Goal: Manage account settings

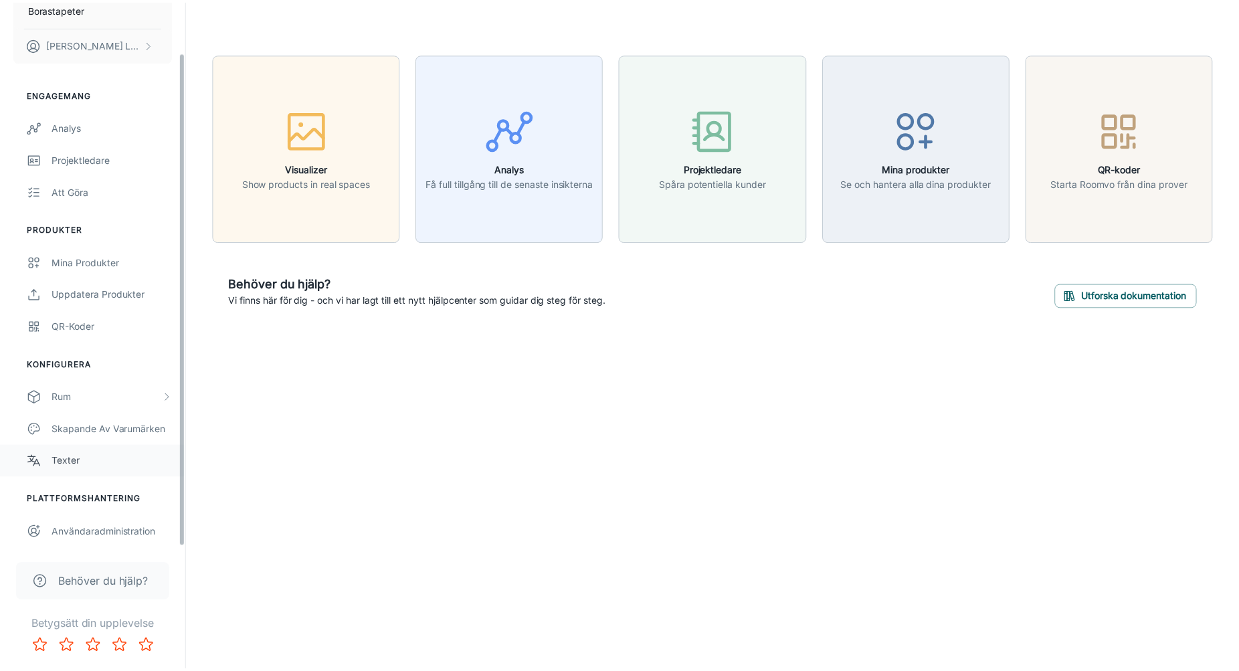
scroll to position [56, 0]
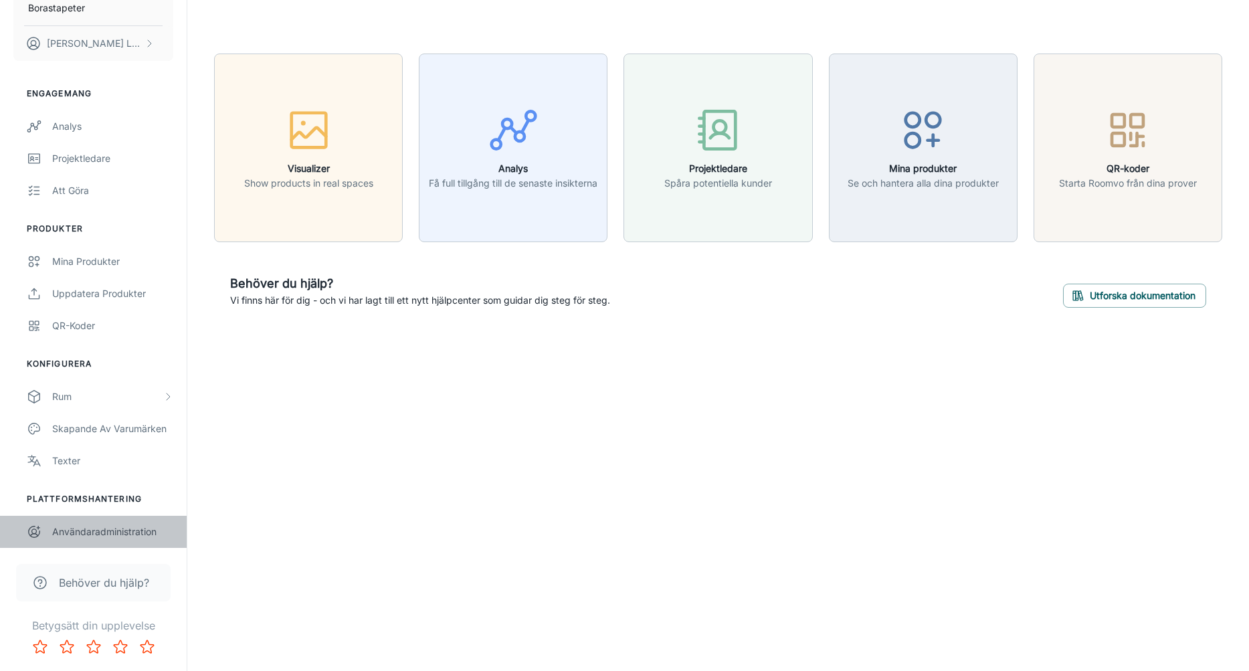
click at [99, 536] on div "Användaradministration" at bounding box center [112, 531] width 121 height 15
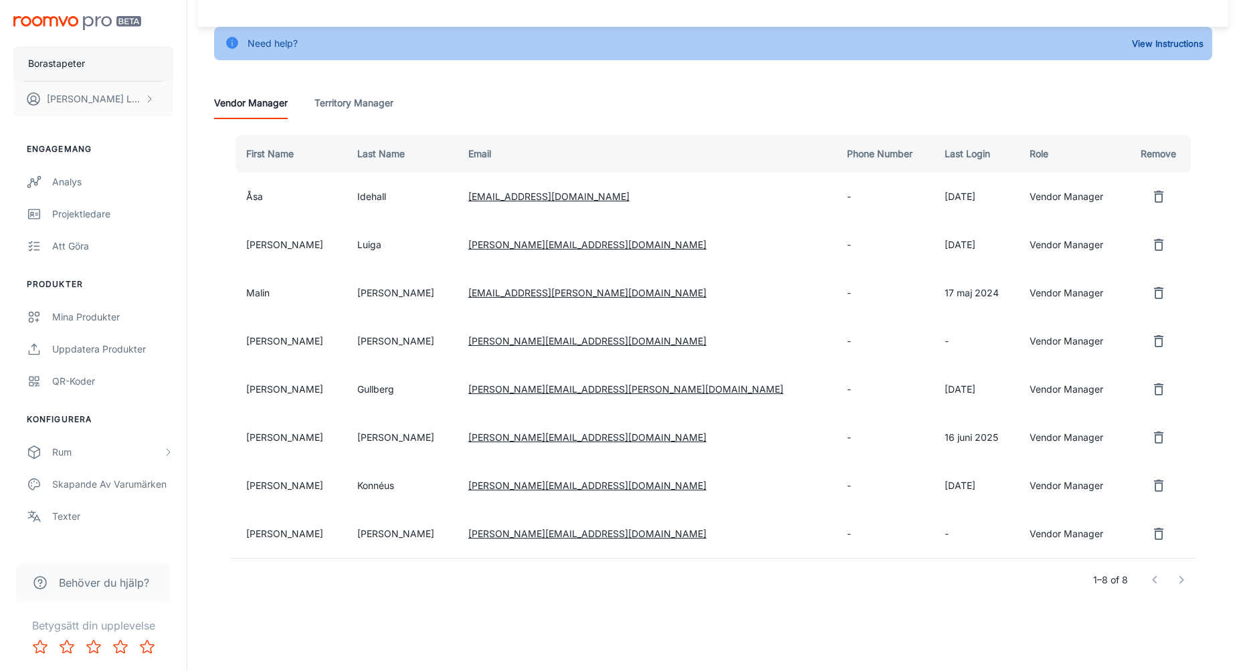
click at [92, 56] on button "Borastapeter" at bounding box center [93, 63] width 160 height 35
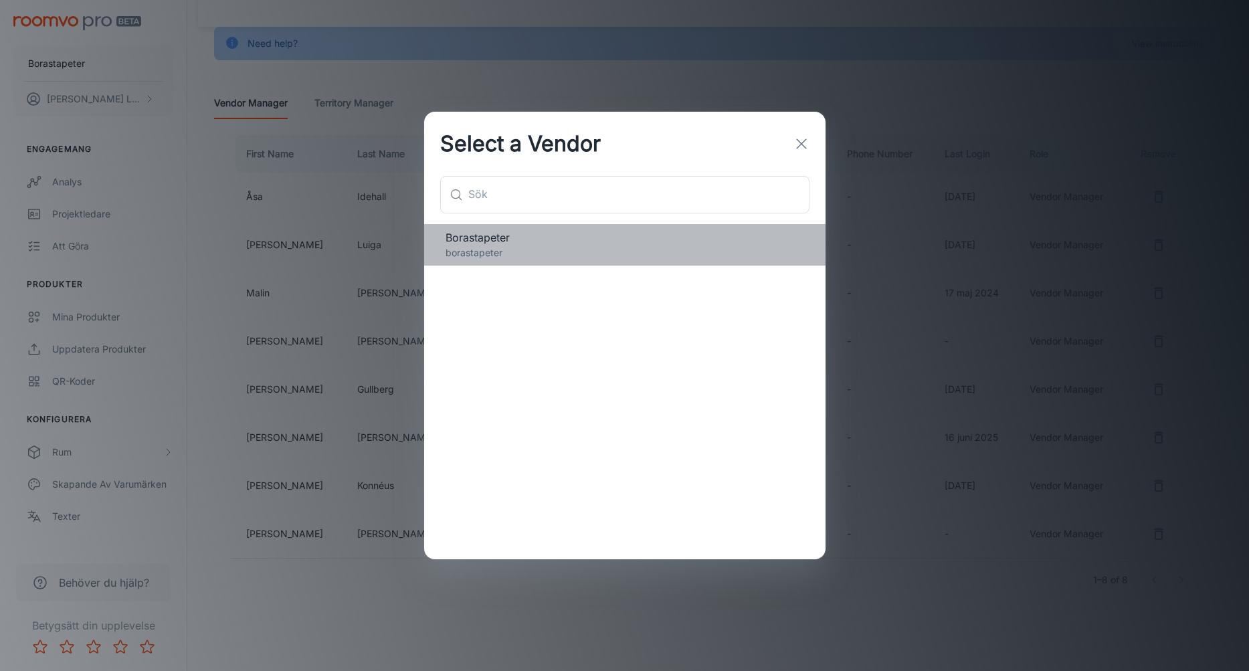
click at [567, 235] on span "Borastapeter" at bounding box center [624, 237] width 358 height 16
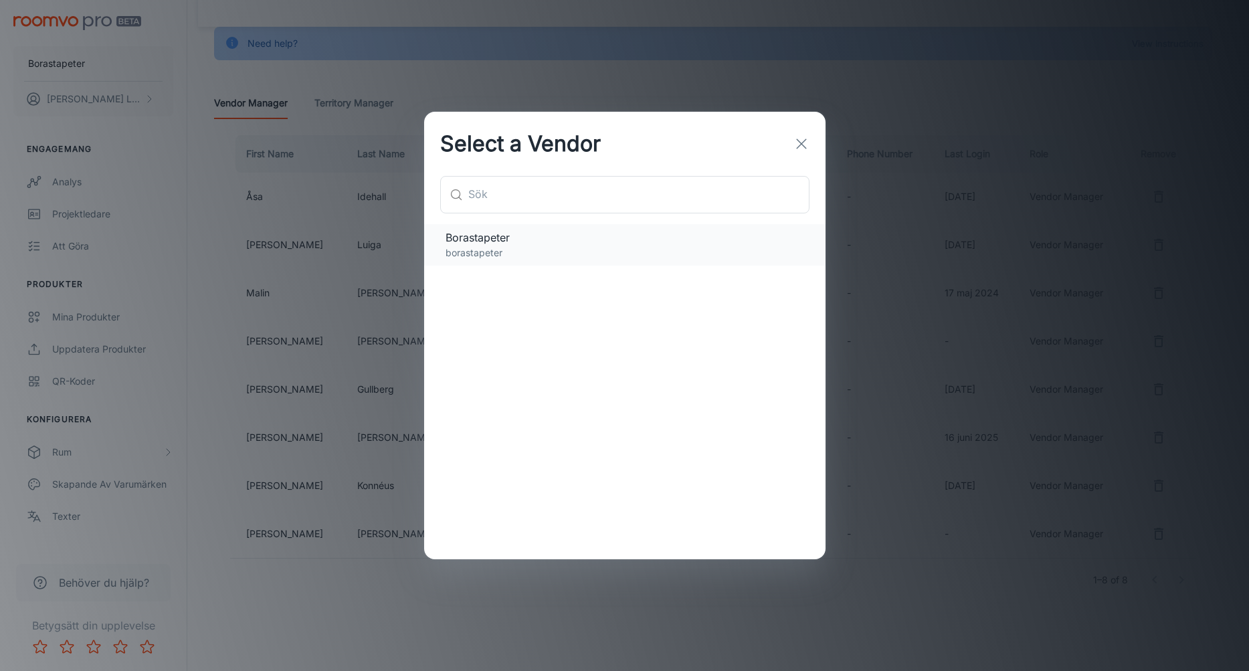
click at [545, 238] on span "Borastapeter" at bounding box center [624, 237] width 358 height 16
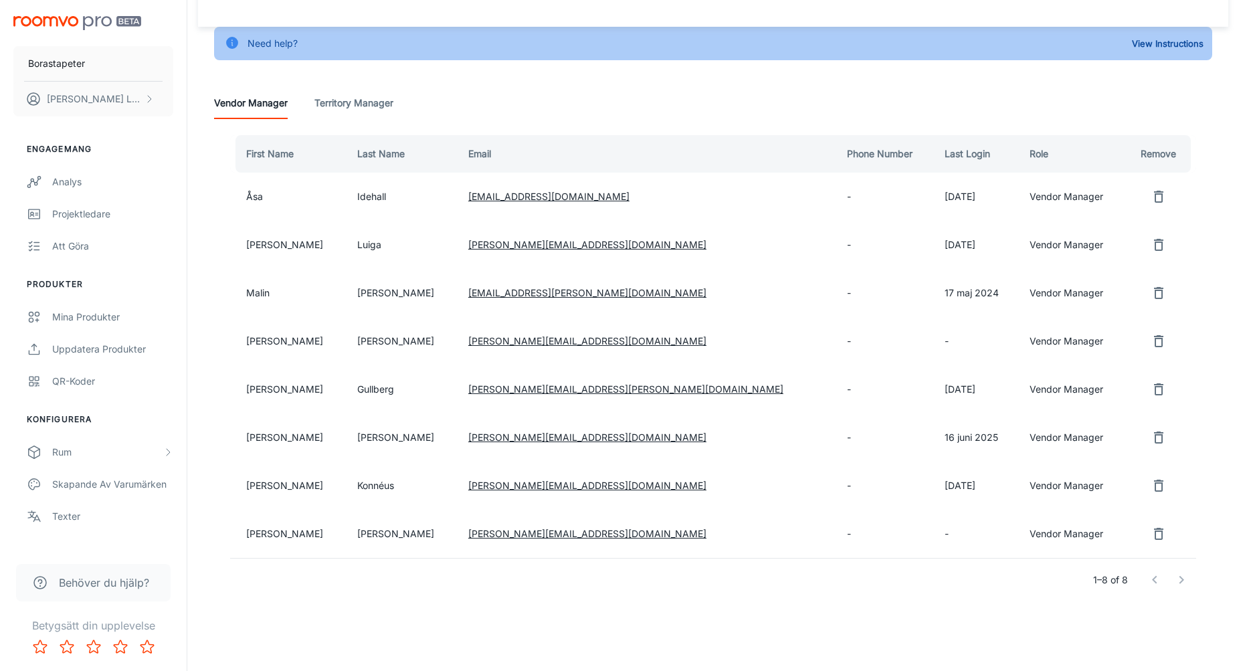
click at [545, 238] on span "Borastapeter" at bounding box center [624, 237] width 358 height 16
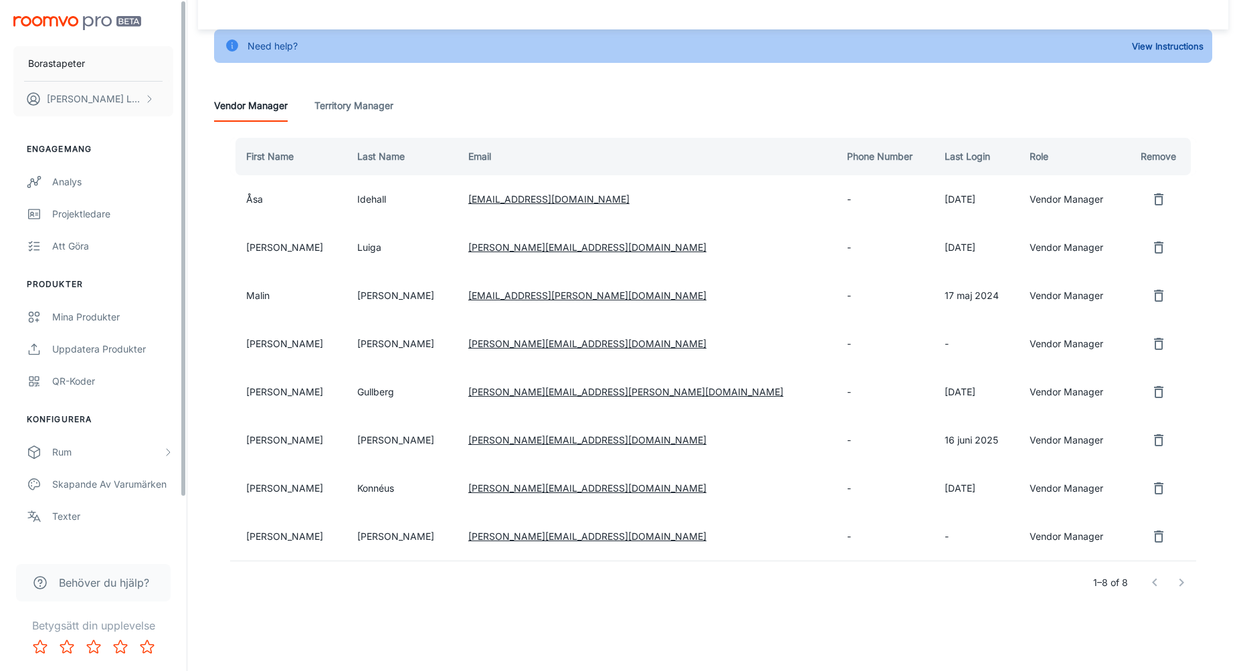
scroll to position [62, 0]
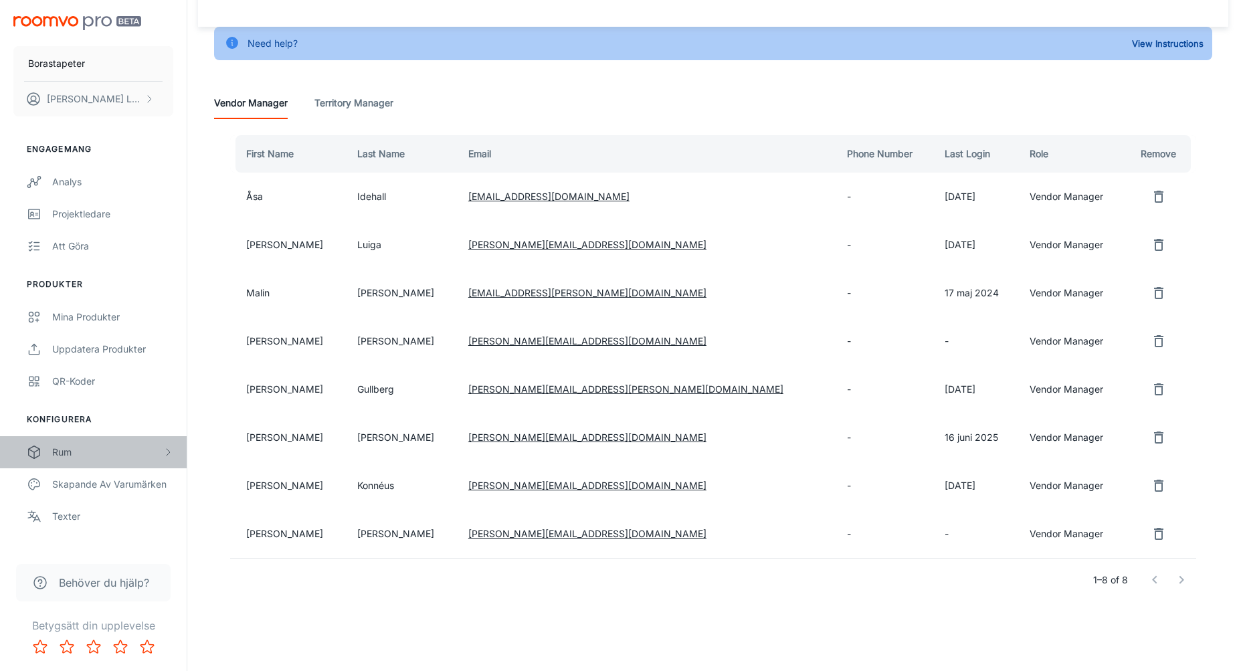
click at [71, 454] on div "Rum" at bounding box center [107, 452] width 110 height 15
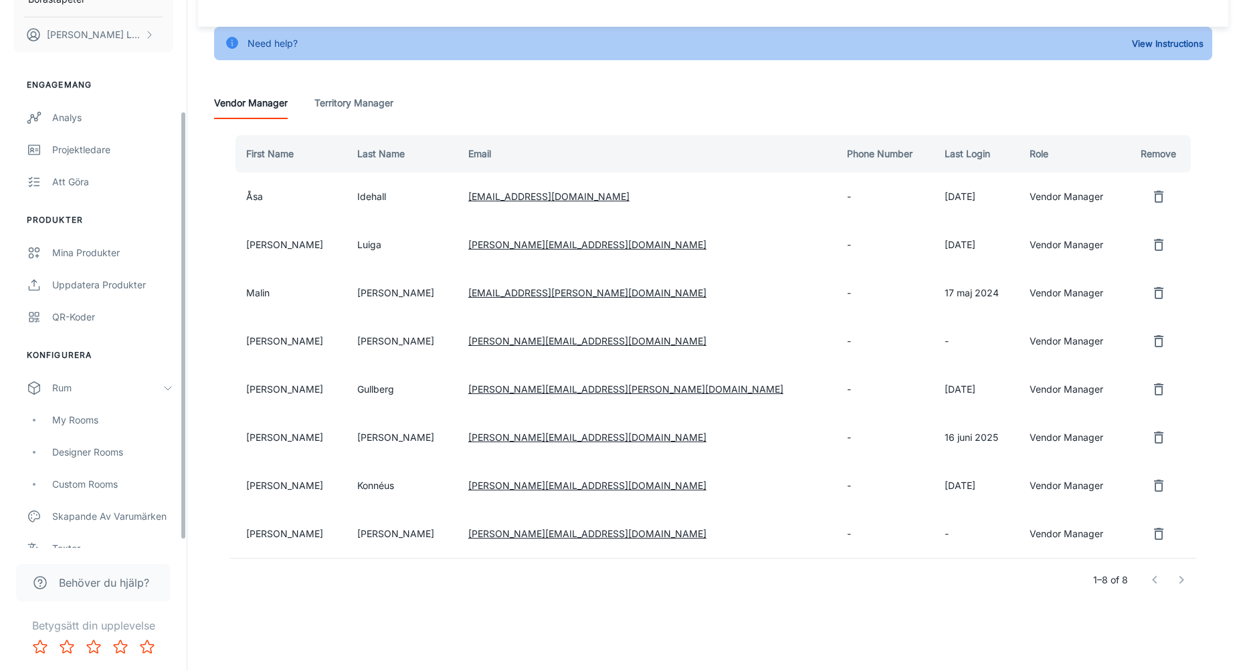
scroll to position [152, 0]
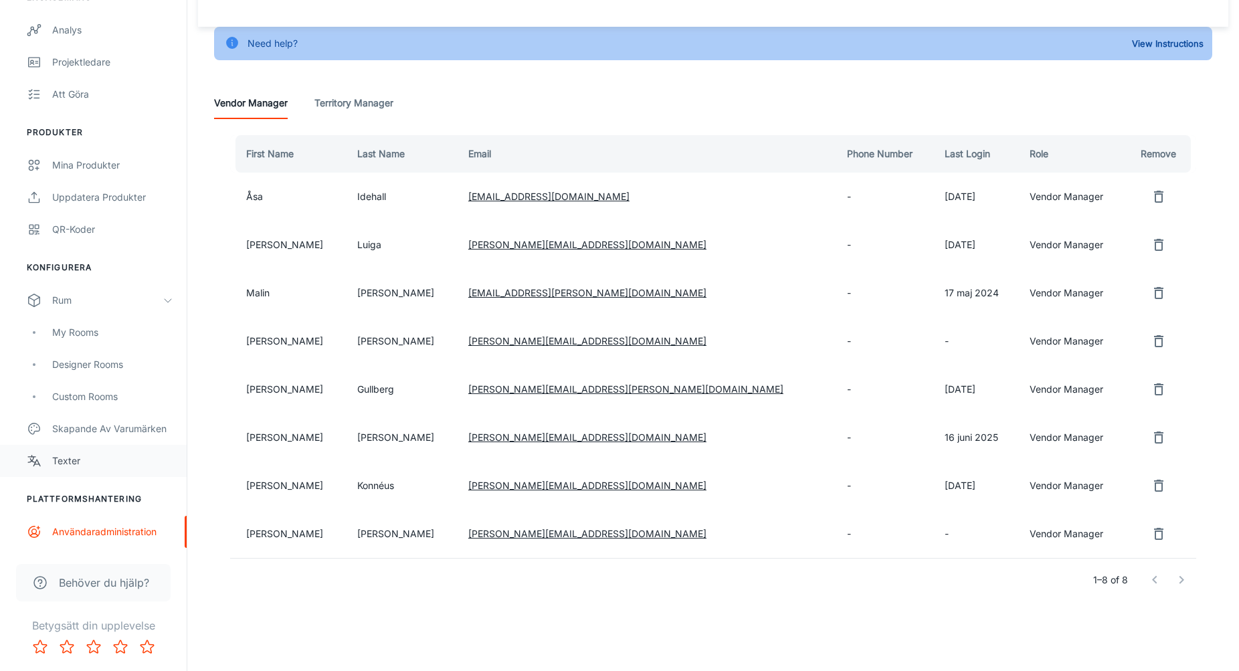
click at [78, 461] on div "Texter" at bounding box center [112, 460] width 121 height 15
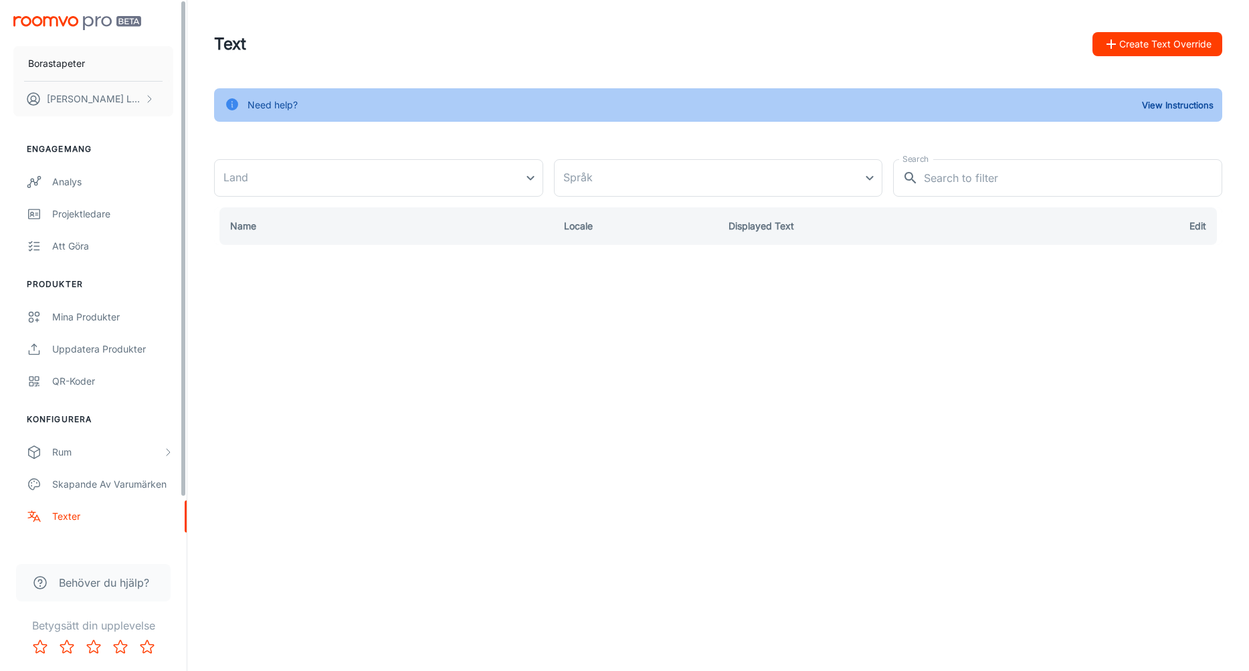
type input "[GEOGRAPHIC_DATA]"
type input "sv-se"
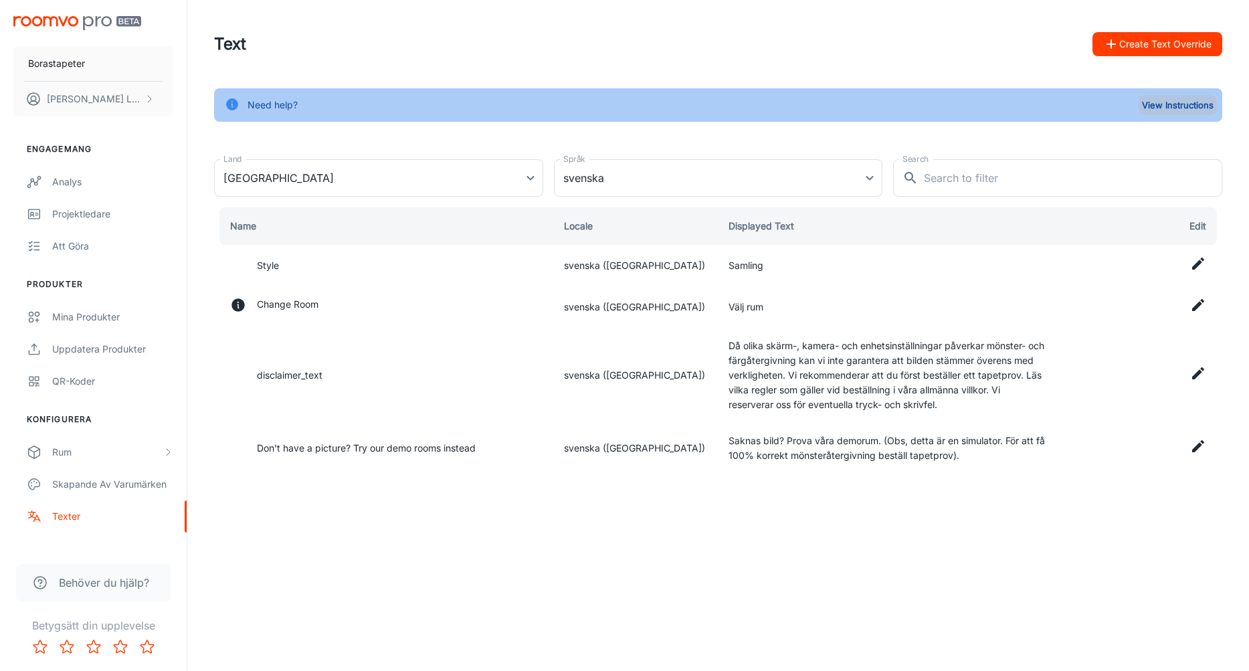
click at [1177, 107] on button "View Instructions" at bounding box center [1177, 105] width 78 height 20
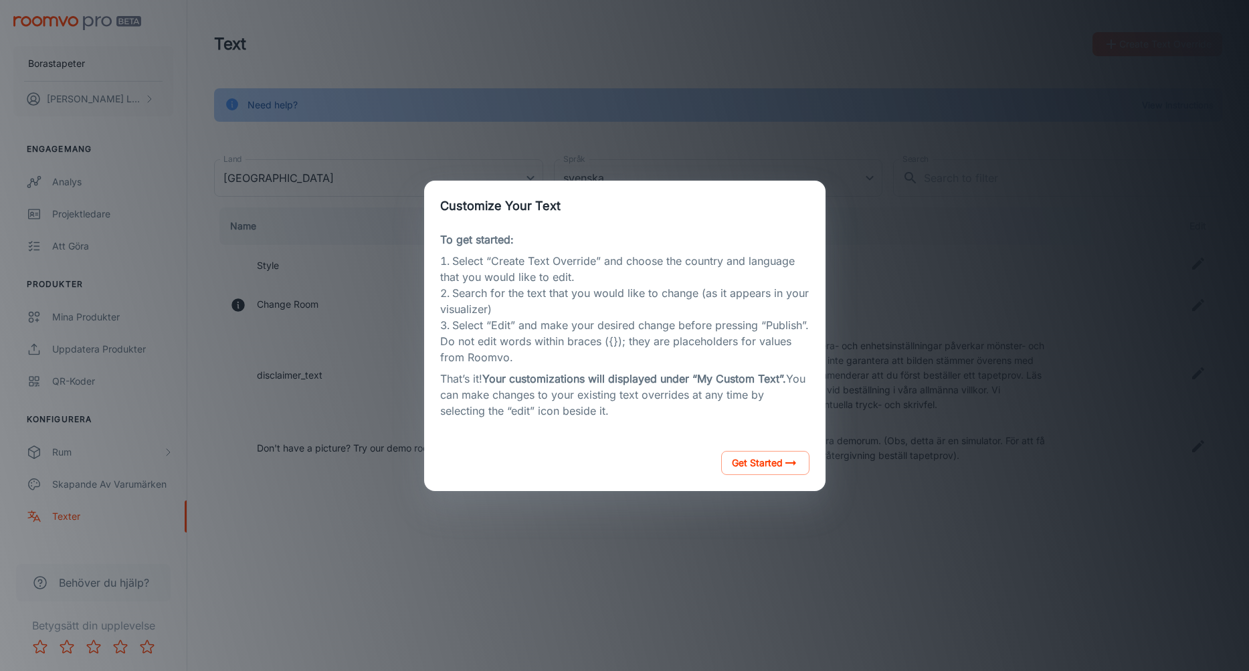
click at [911, 215] on div "Customize Your Text To get started: Select “Create Text Override” and choose th…" at bounding box center [624, 335] width 1216 height 639
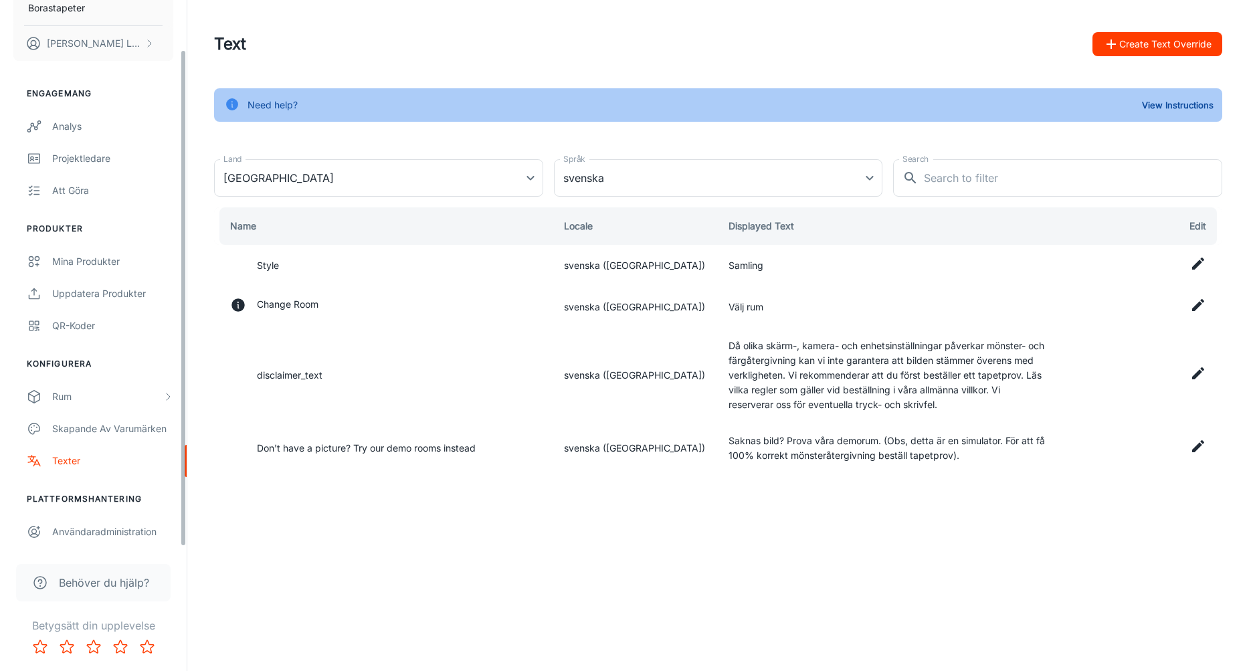
scroll to position [50, 0]
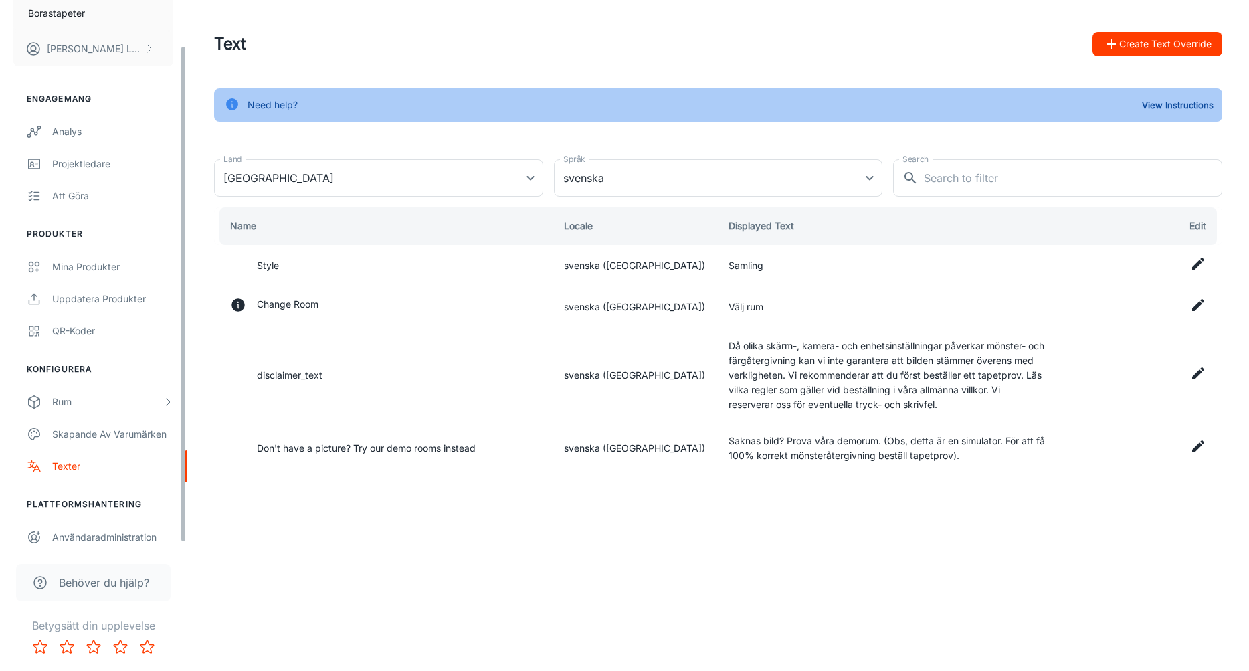
click at [80, 374] on li "Konfigurera" at bounding box center [93, 369] width 187 height 12
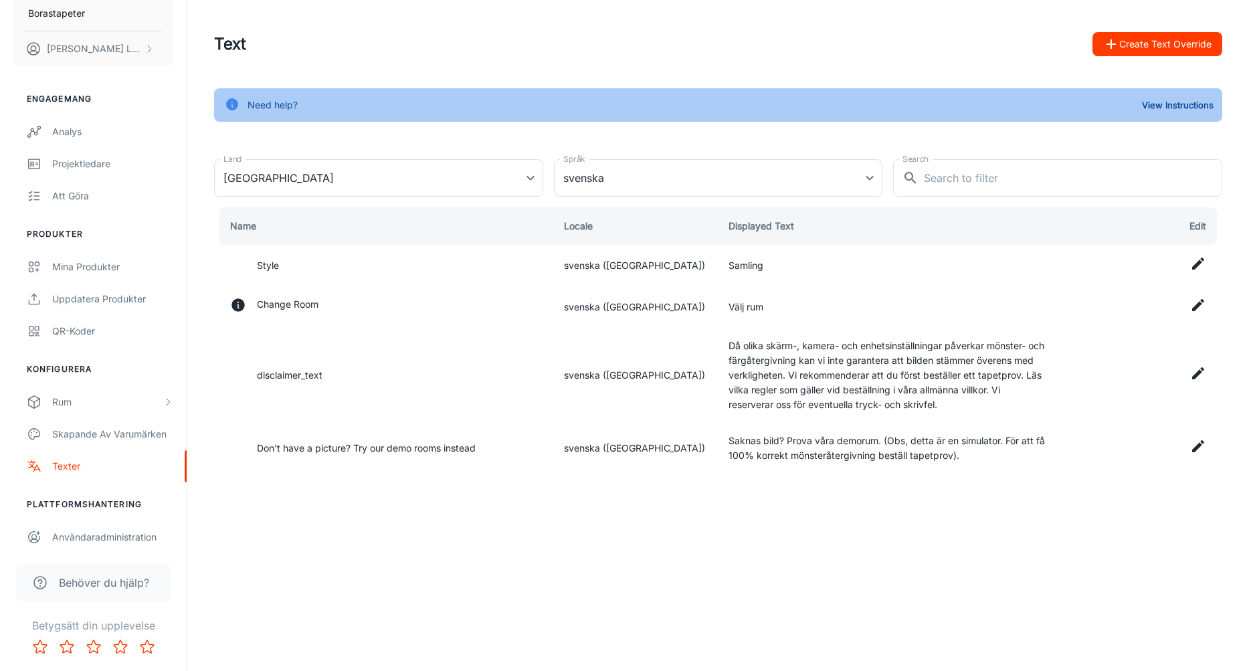
click at [78, 371] on li "Konfigurera" at bounding box center [93, 369] width 187 height 12
click at [75, 407] on div "Rum" at bounding box center [107, 402] width 110 height 15
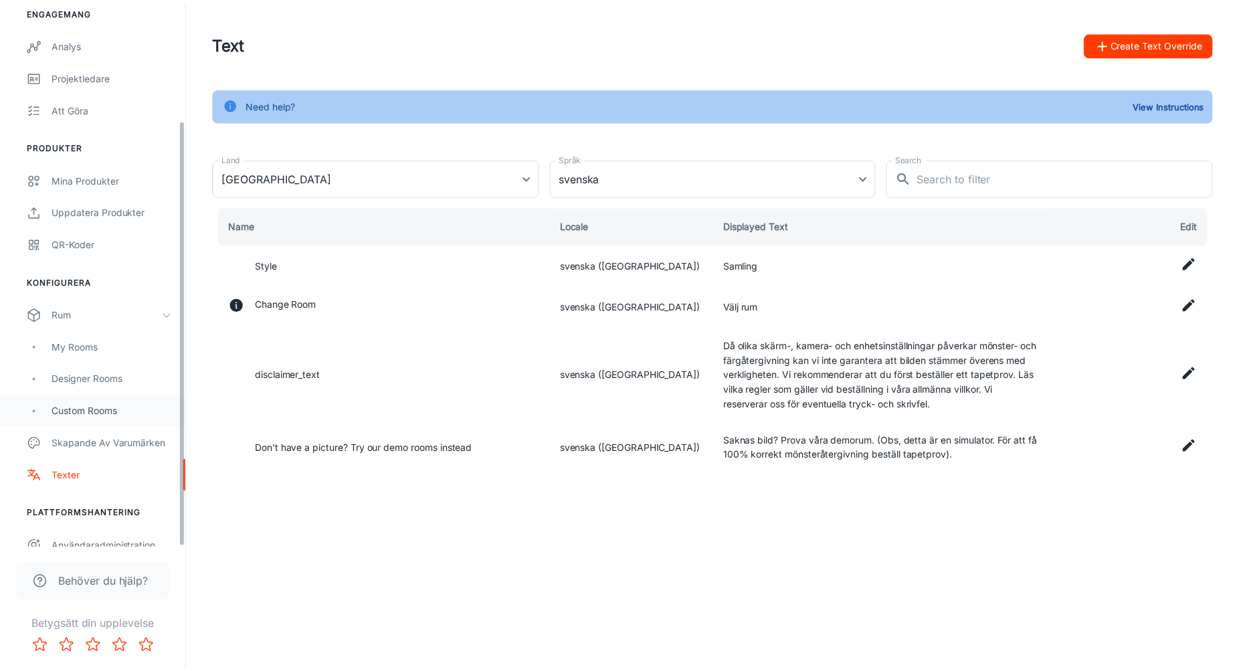
scroll to position [152, 0]
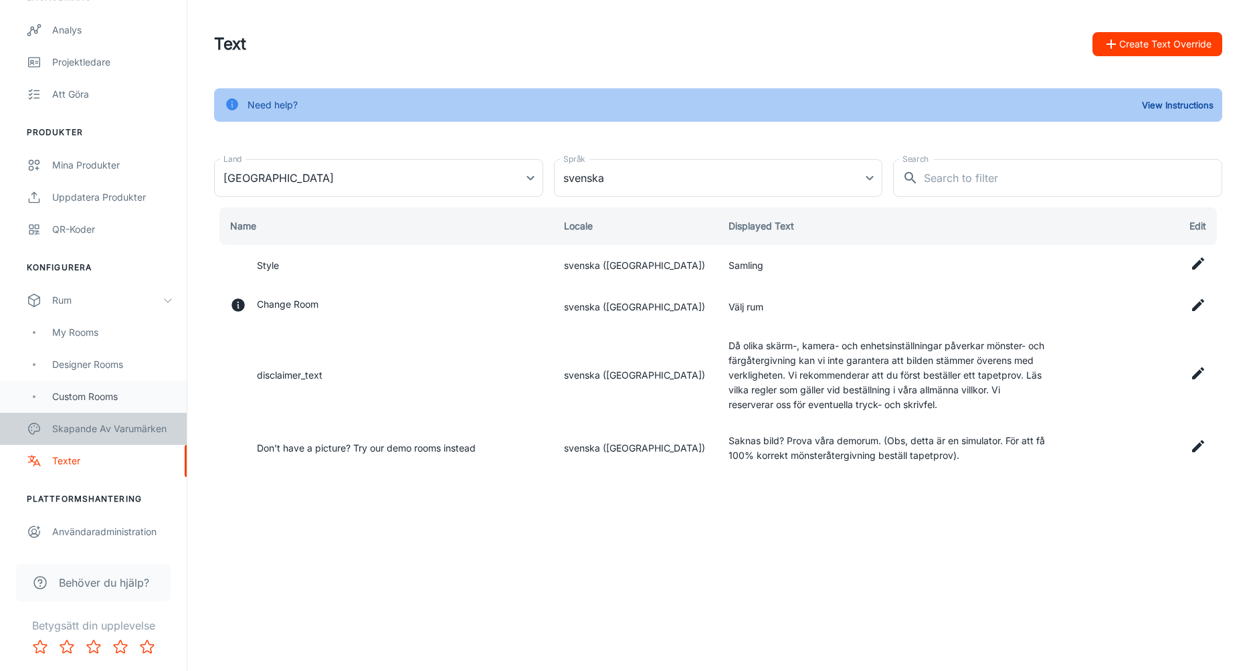
click at [78, 429] on div "Skapande av varumärken" at bounding box center [112, 428] width 121 height 15
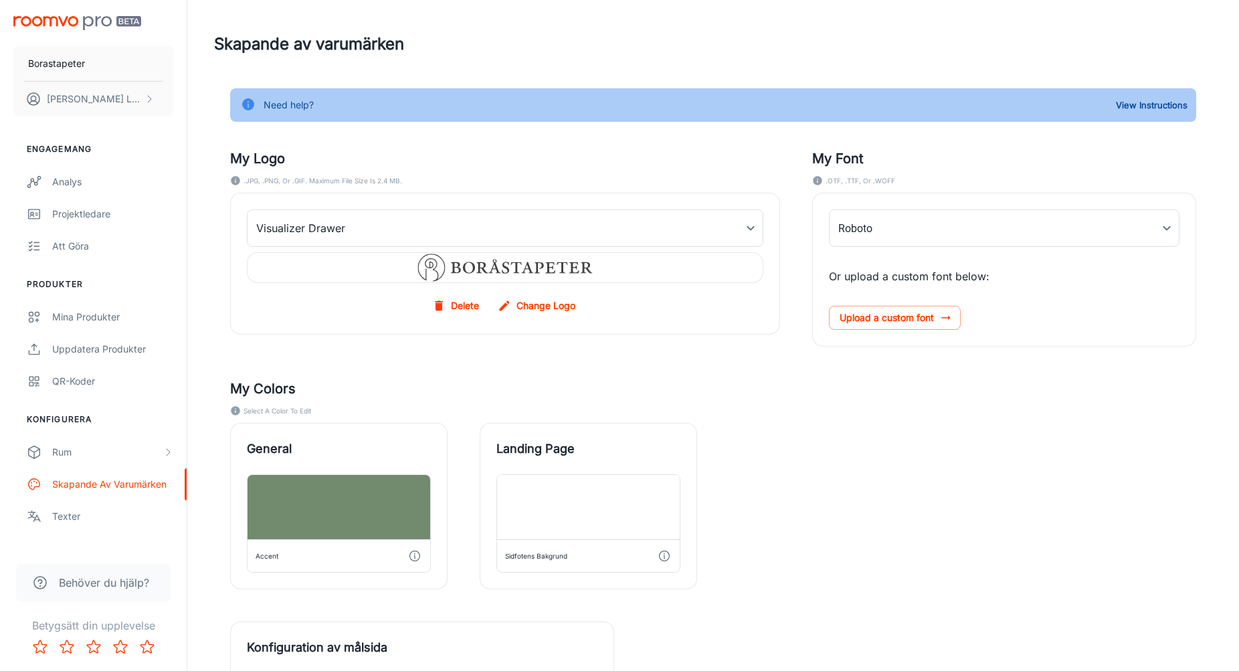
type input "[PERSON_NAME]-gr"
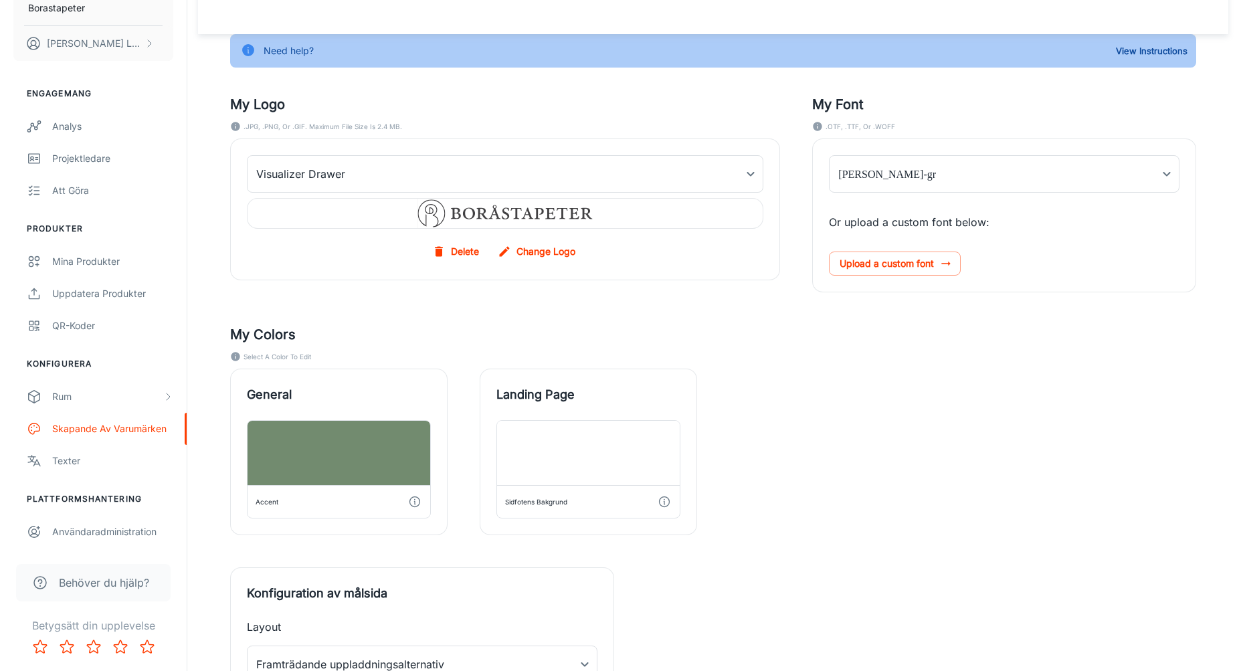
scroll to position [118, 0]
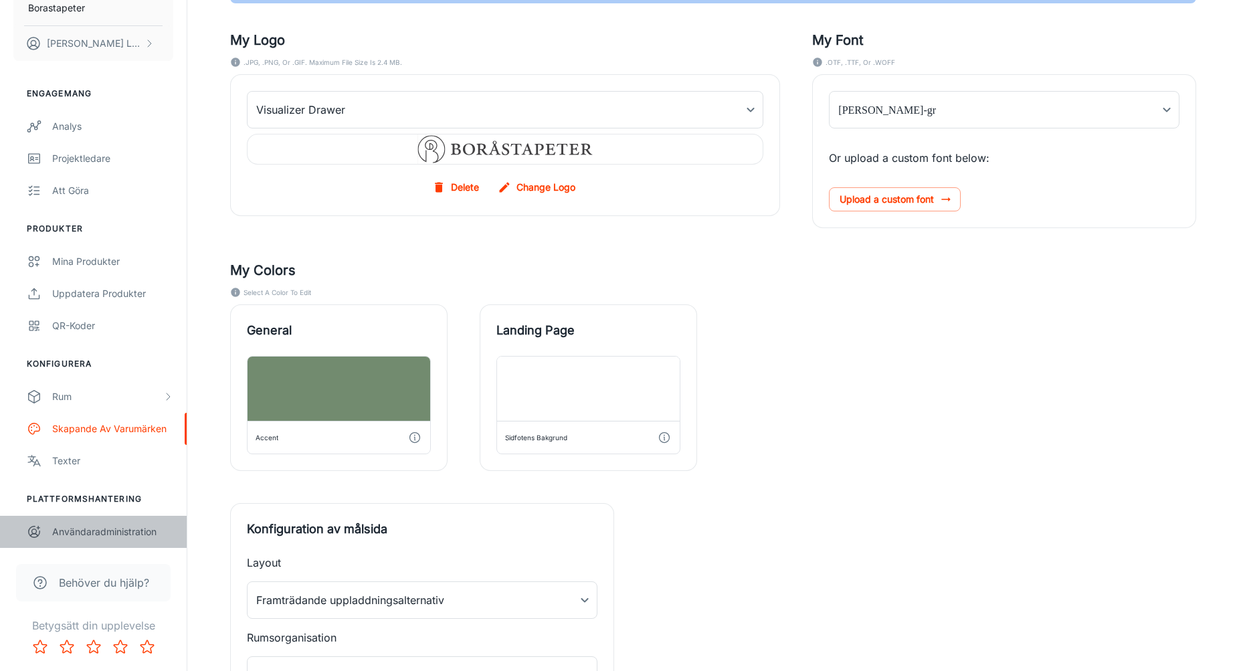
click at [89, 530] on div "Användaradministration" at bounding box center [112, 531] width 121 height 15
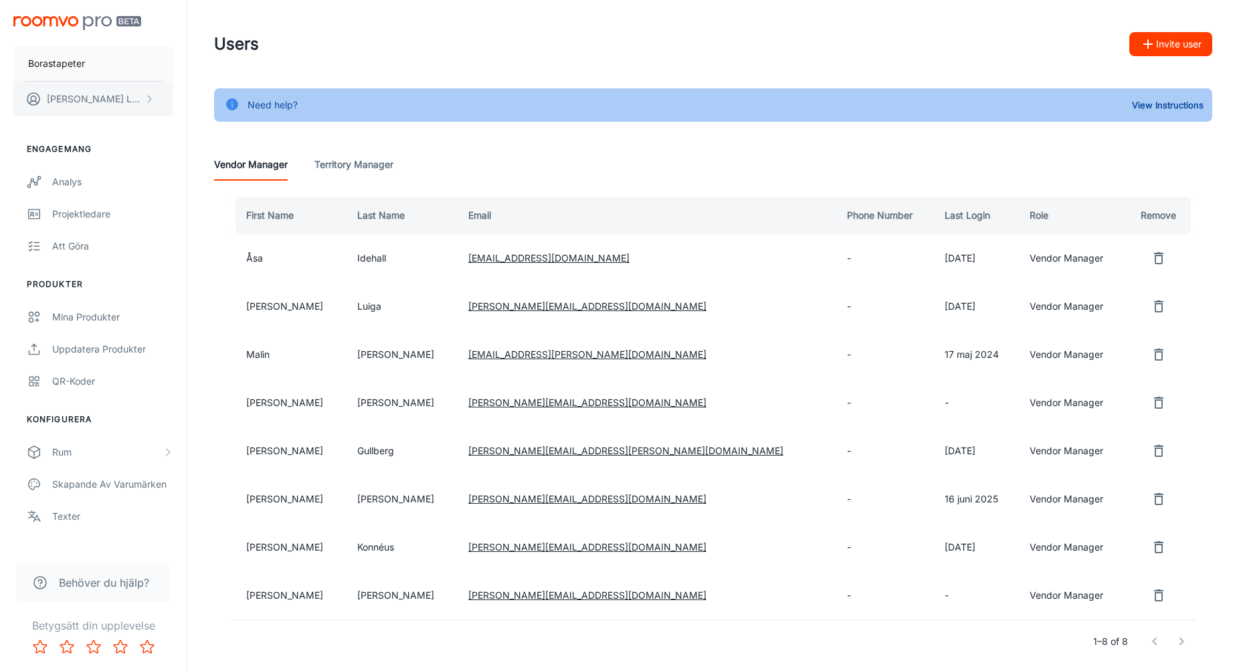
click at [117, 103] on button "[PERSON_NAME]" at bounding box center [93, 99] width 160 height 35
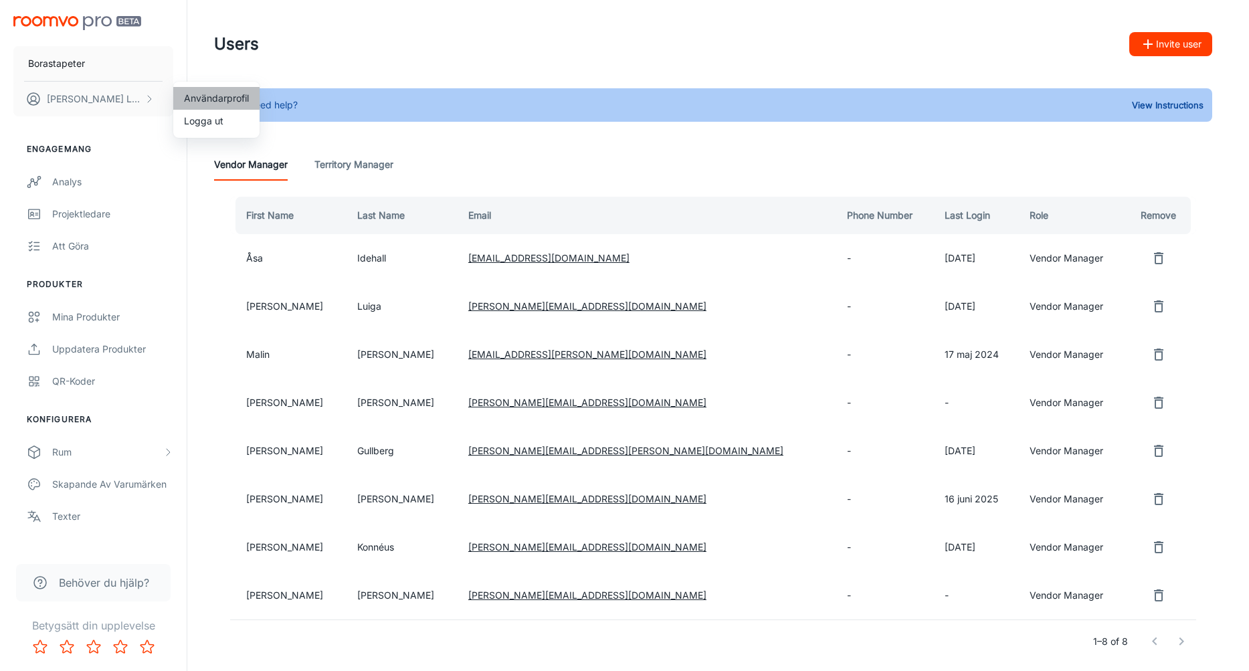
click at [221, 100] on li "Användarprofil" at bounding box center [216, 98] width 86 height 23
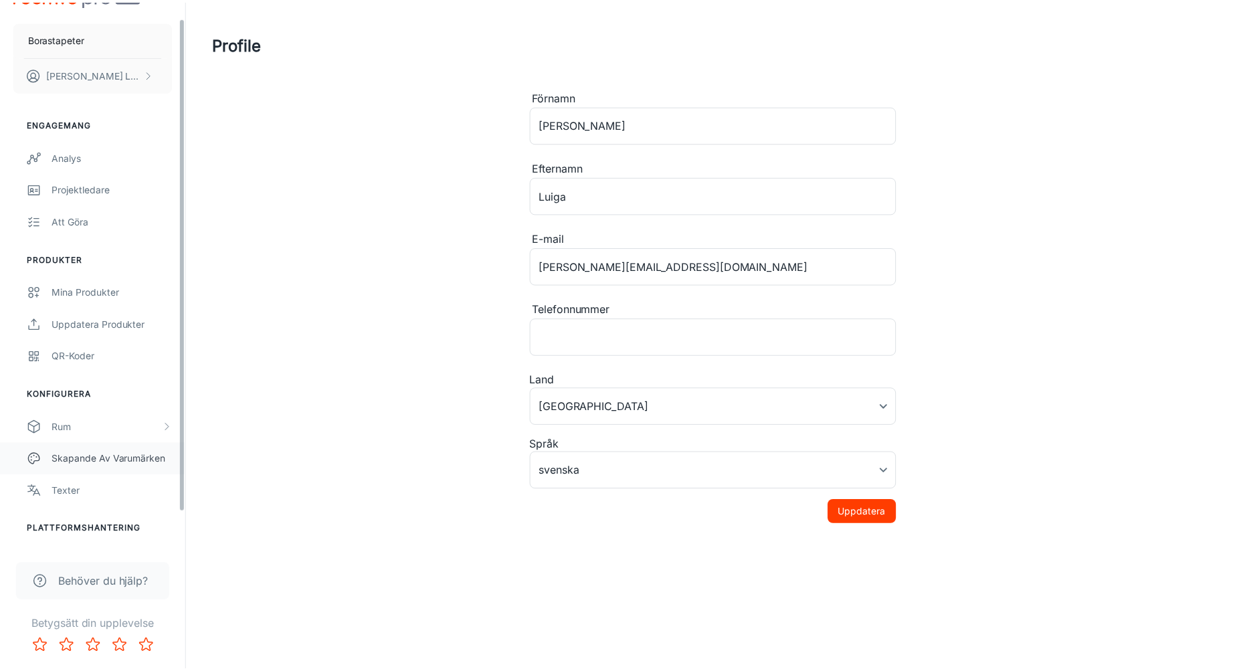
scroll to position [56, 0]
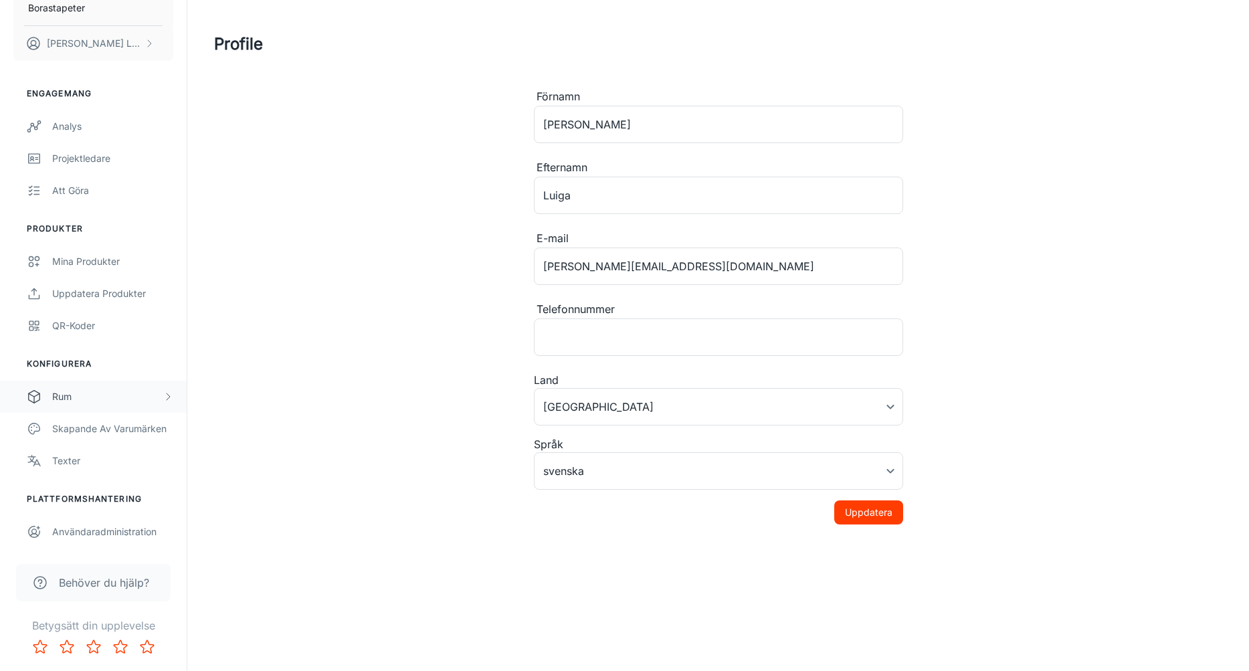
click at [78, 392] on div "Rum" at bounding box center [107, 396] width 110 height 15
click at [81, 433] on div "My Rooms" at bounding box center [112, 428] width 121 height 15
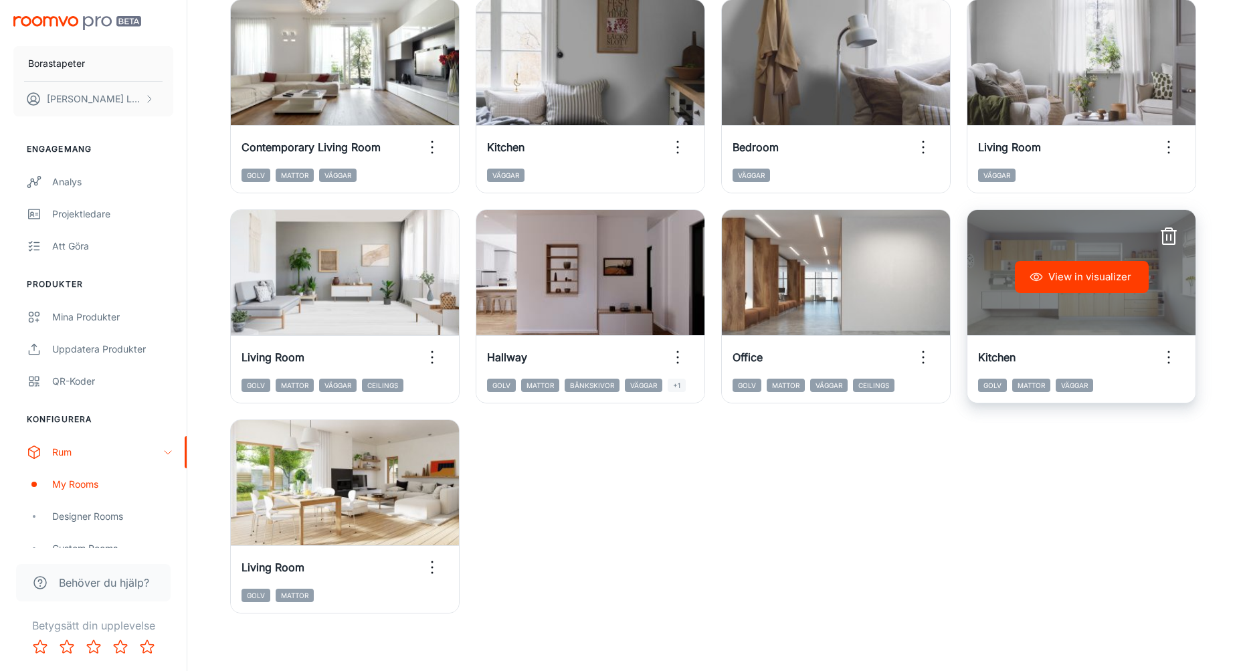
scroll to position [204, 0]
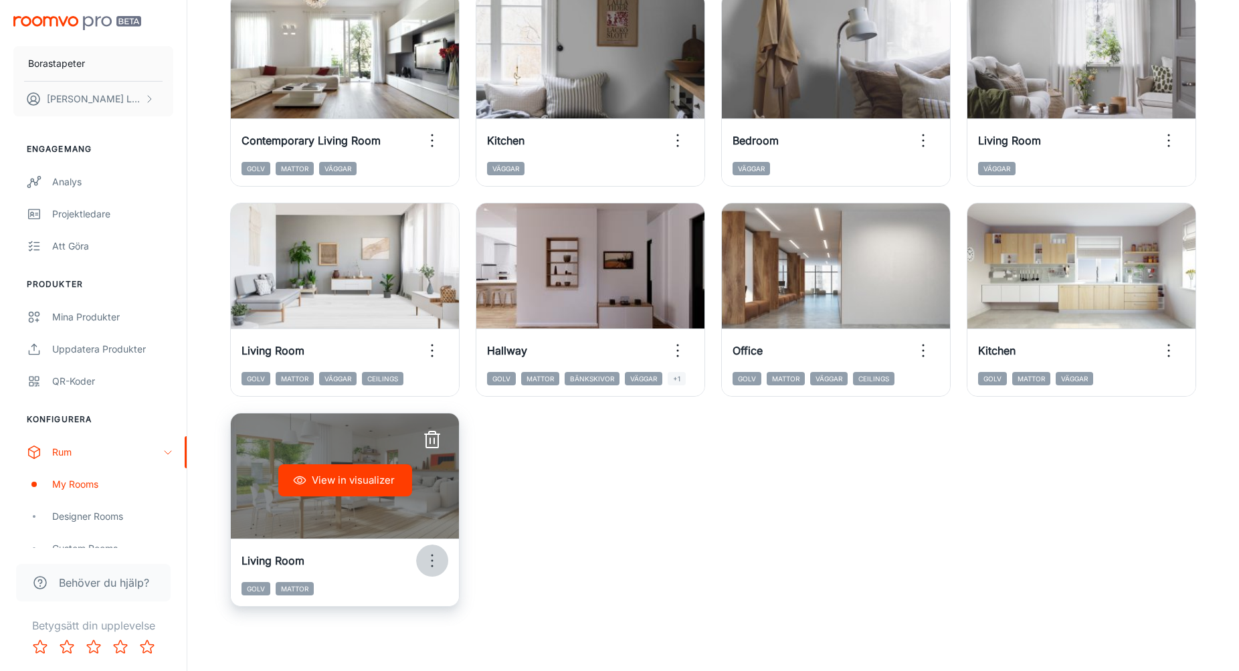
click at [431, 563] on icon "button" at bounding box center [431, 560] width 21 height 21
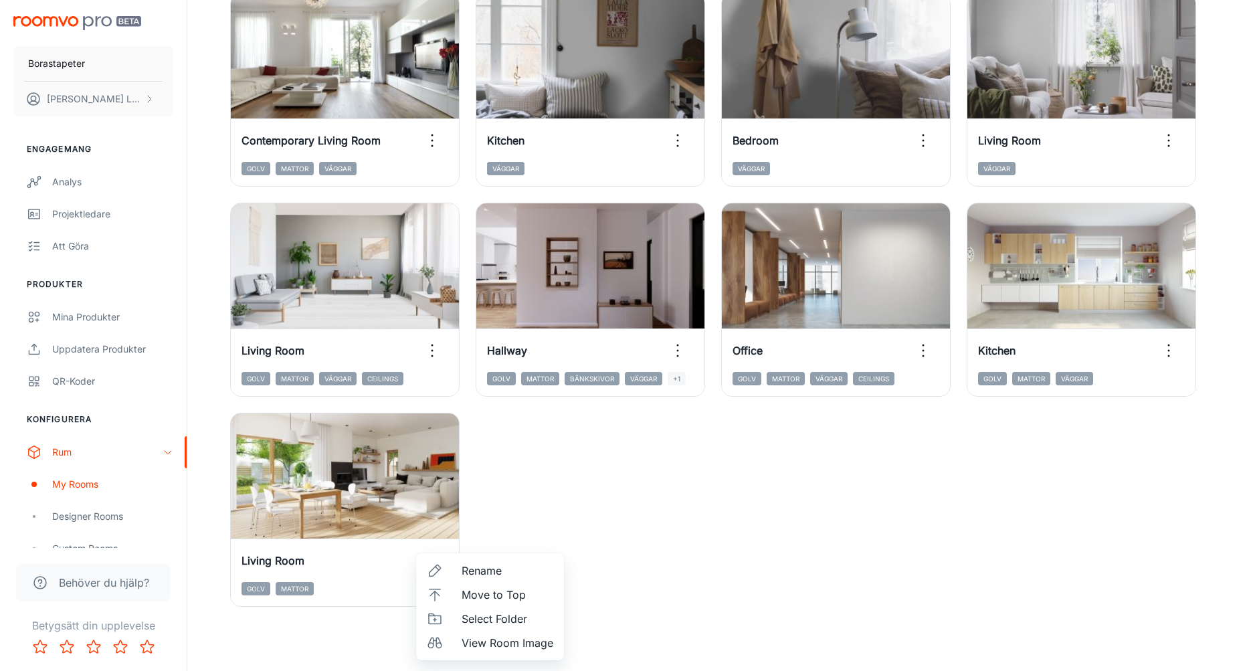
click at [817, 575] on div at bounding box center [624, 335] width 1249 height 671
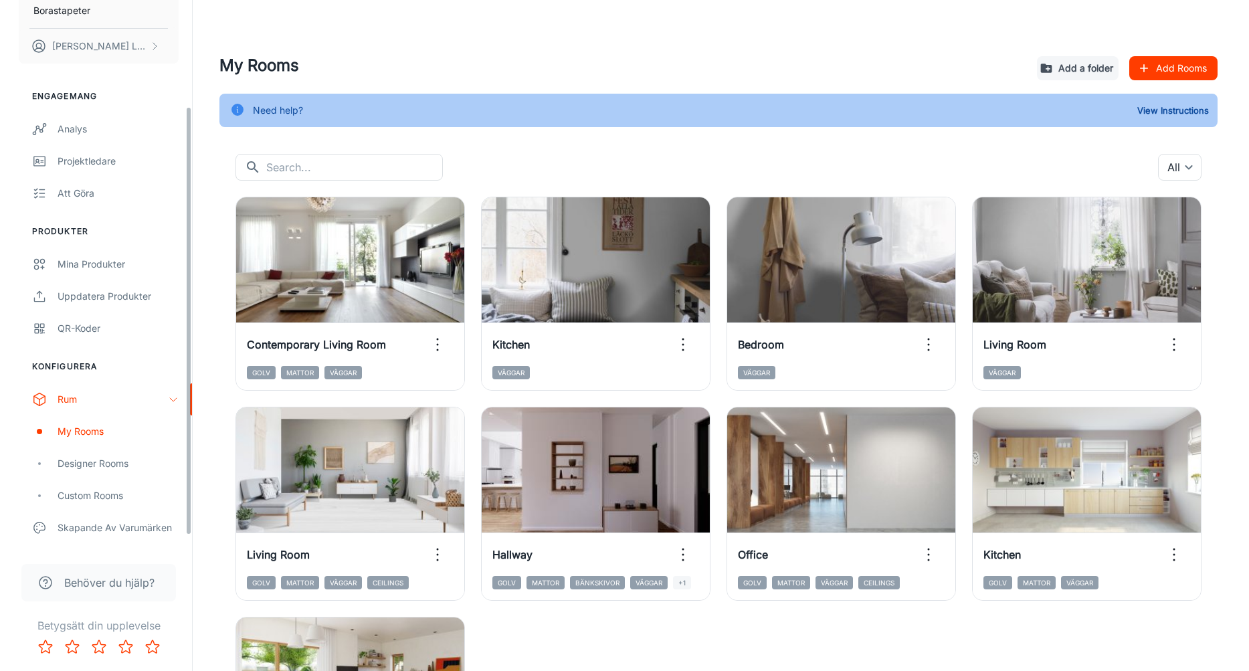
scroll to position [51, 0]
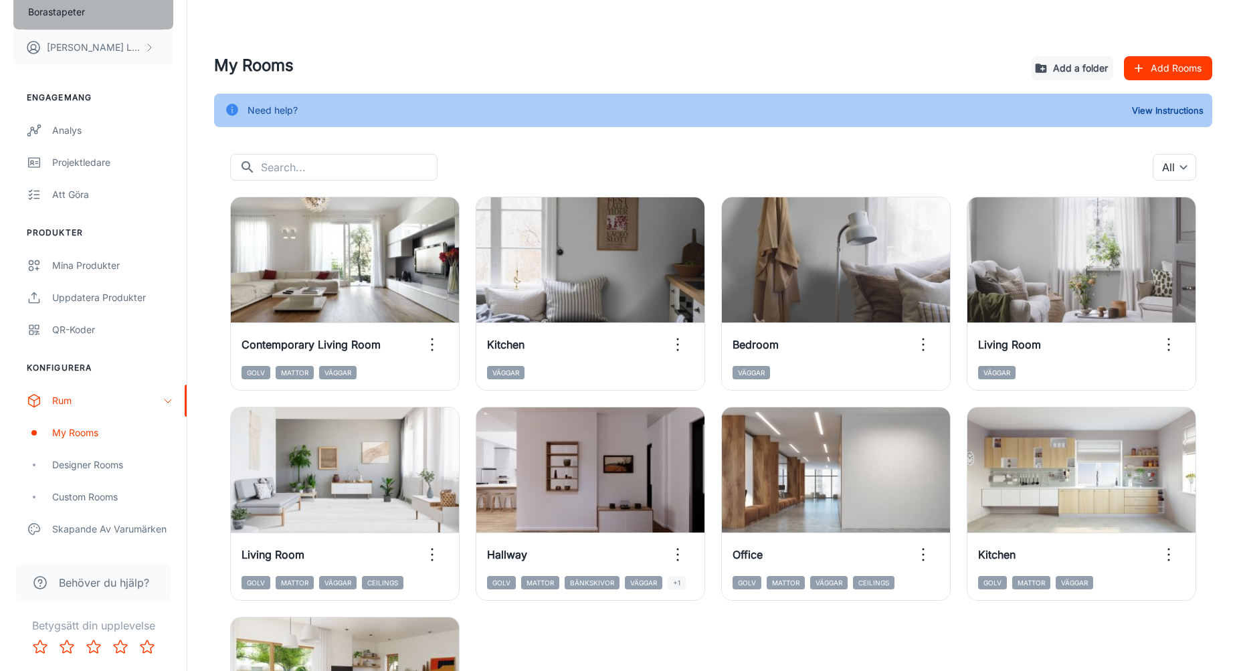
click at [68, 10] on p "Borastapeter" at bounding box center [56, 12] width 57 height 15
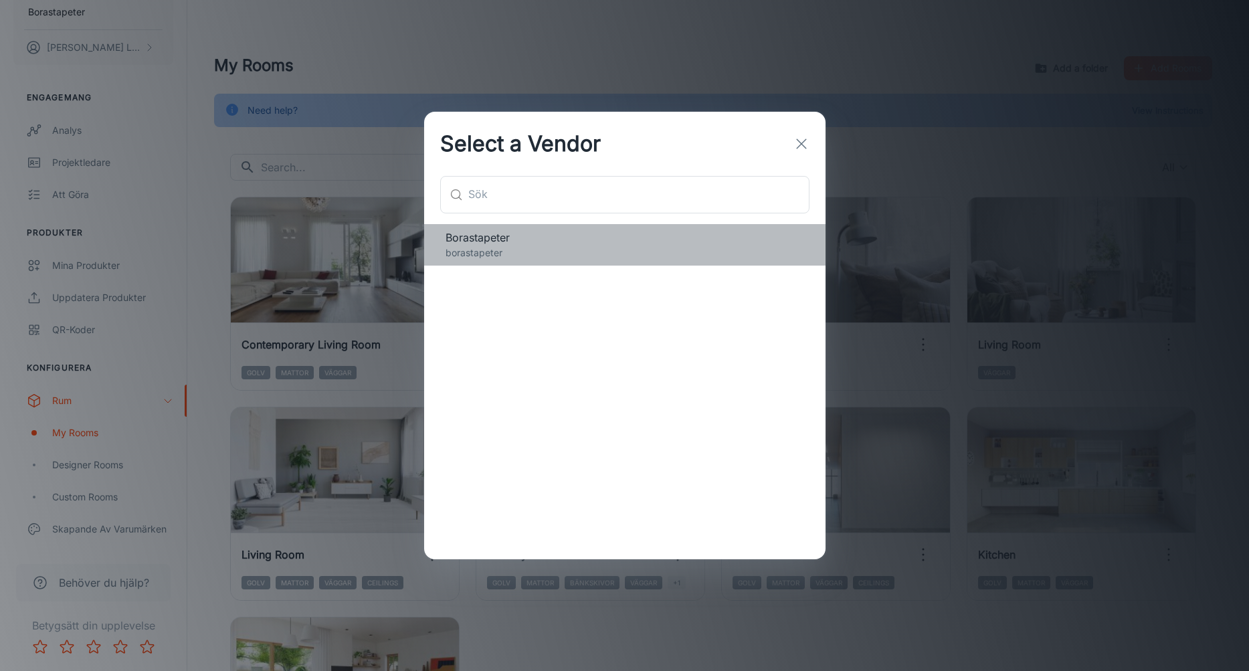
click at [551, 242] on span "Borastapeter" at bounding box center [624, 237] width 358 height 16
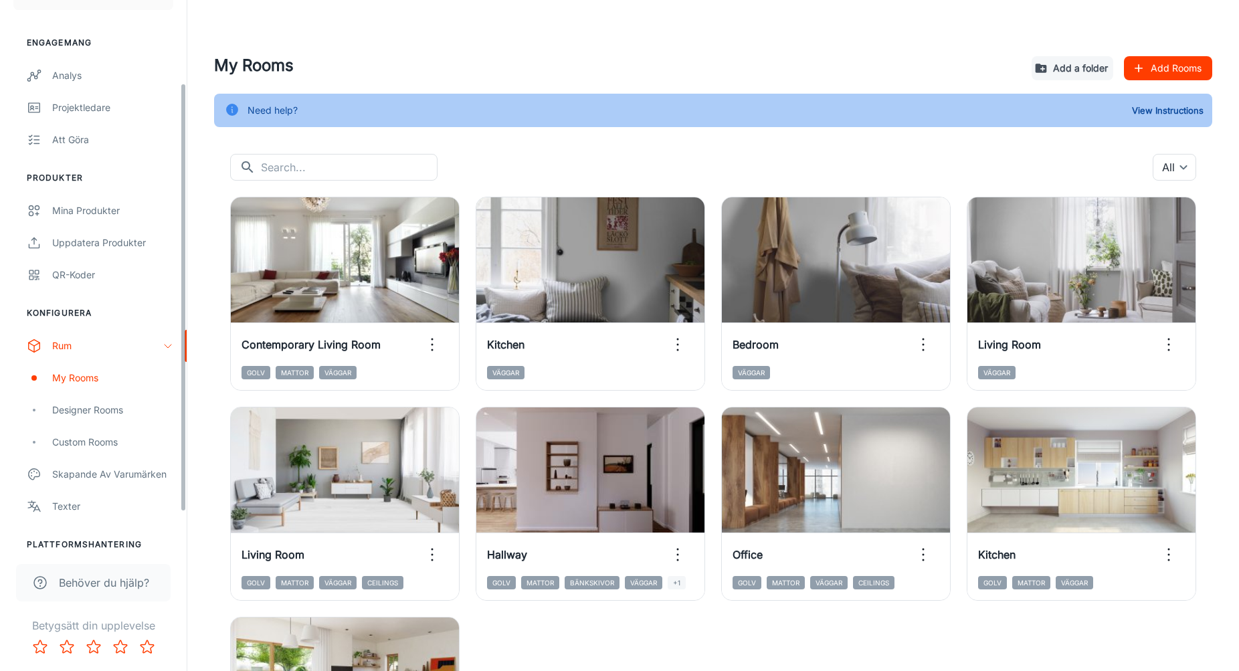
scroll to position [152, 0]
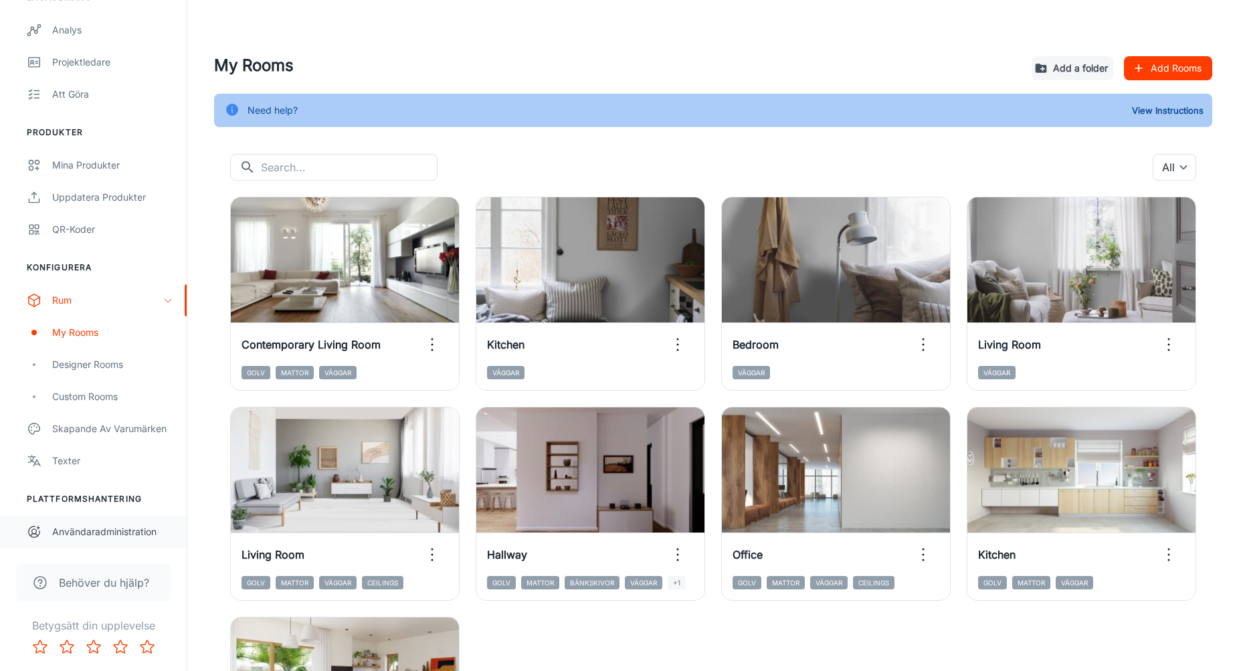
click at [88, 526] on div "Användaradministration" at bounding box center [112, 531] width 121 height 15
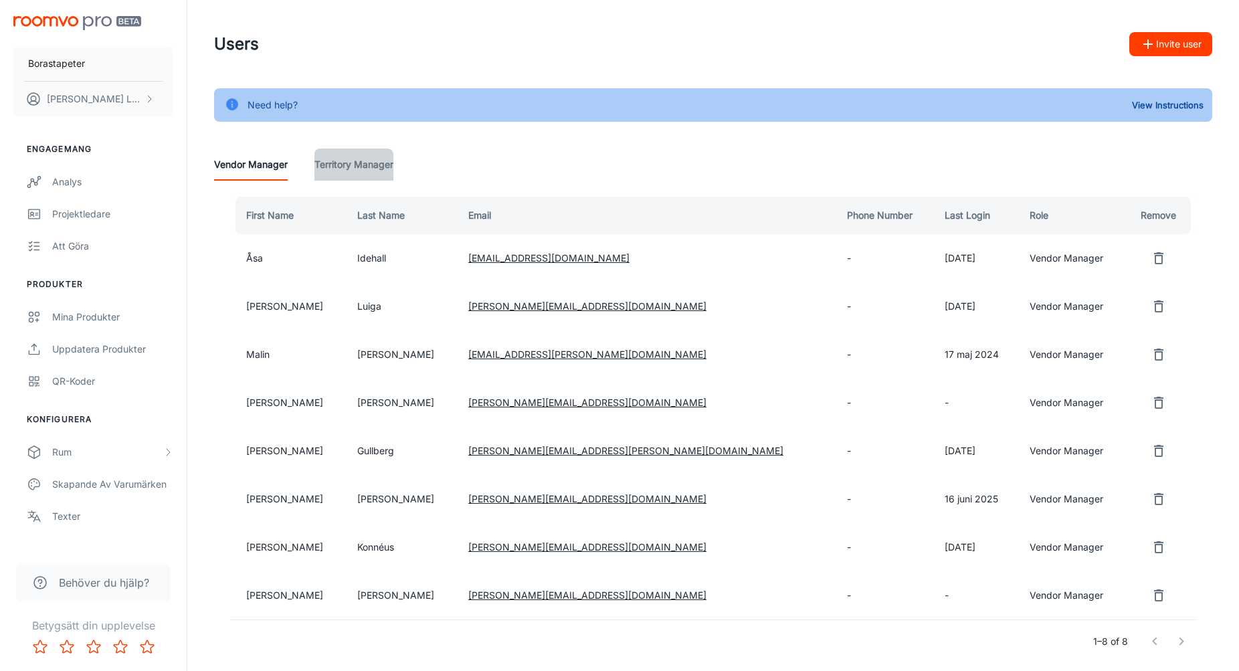
click at [345, 169] on Manager "Territory Manager" at bounding box center [353, 164] width 79 height 32
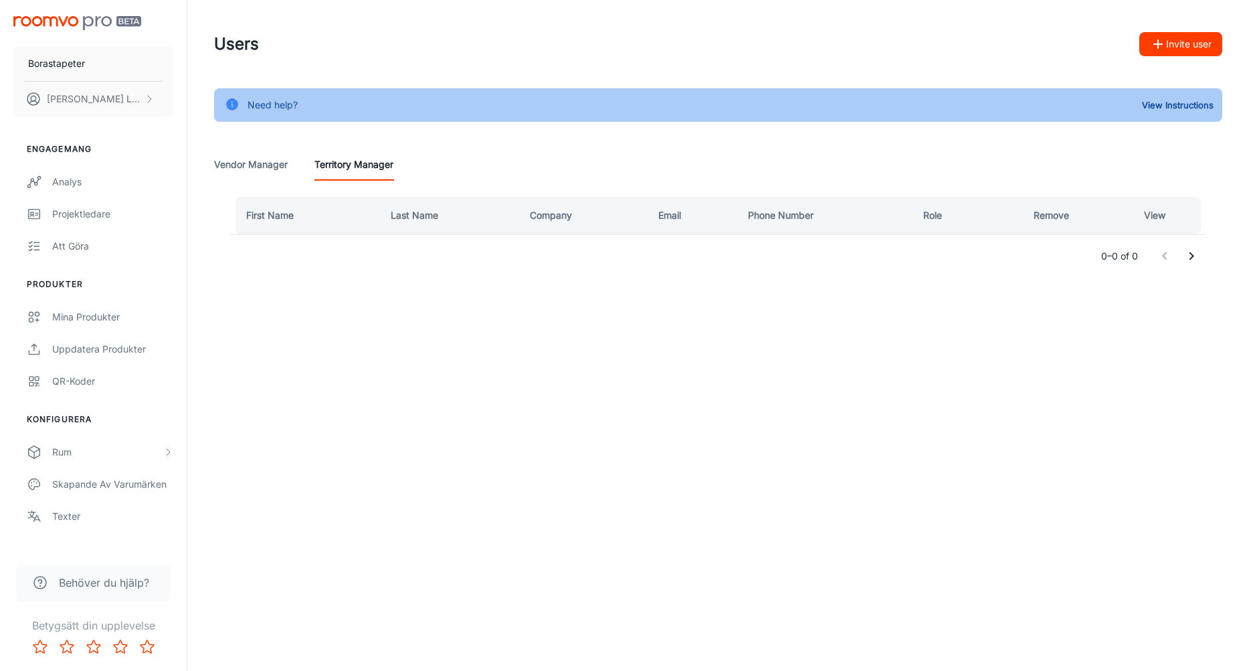
click at [259, 175] on Manager "Vendor Manager" at bounding box center [251, 164] width 74 height 32
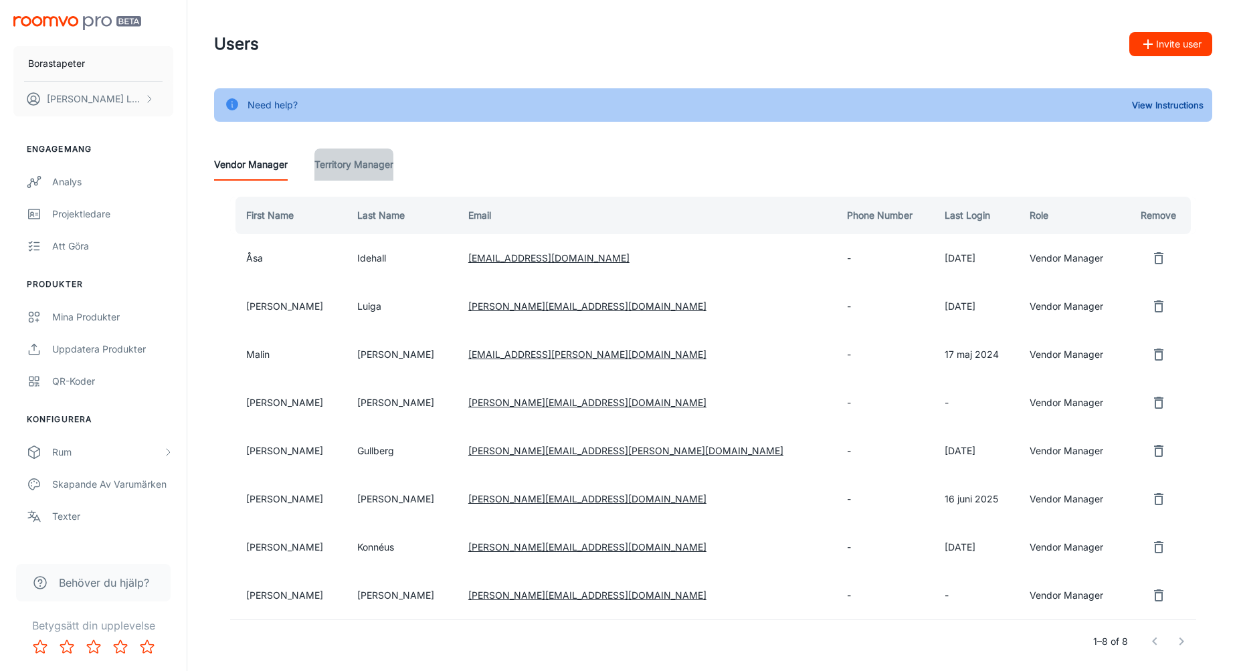
click at [348, 171] on Manager "Territory Manager" at bounding box center [353, 164] width 79 height 32
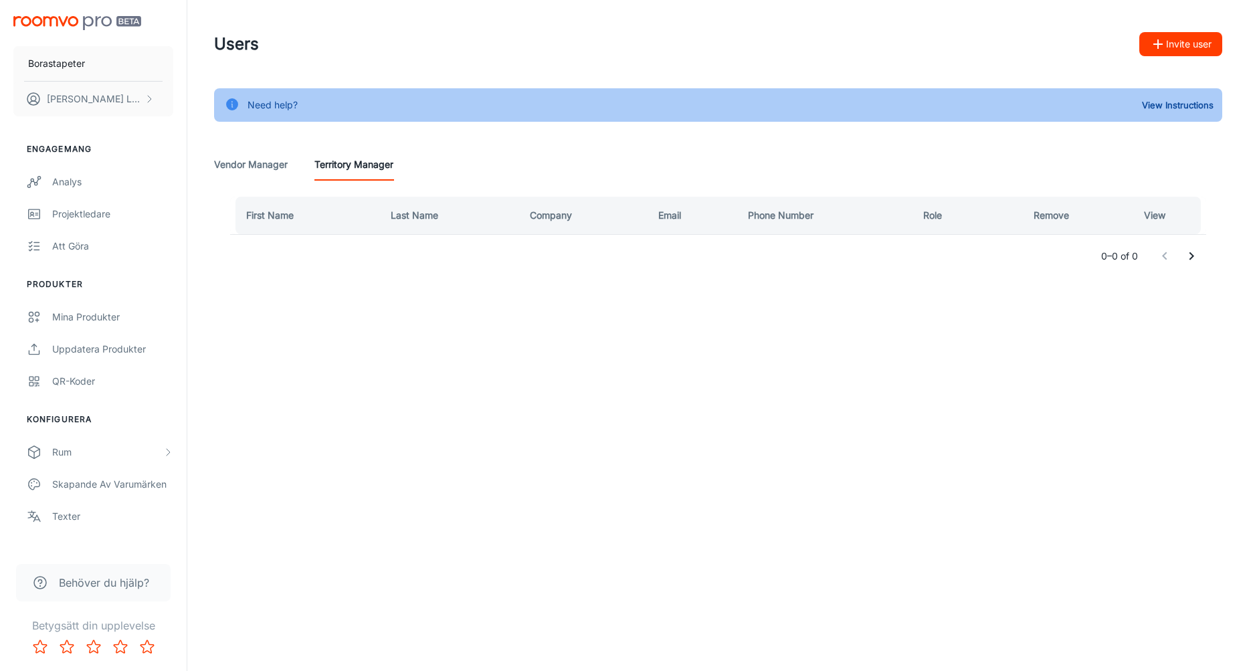
click at [1188, 41] on button "Invite user" at bounding box center [1180, 44] width 83 height 24
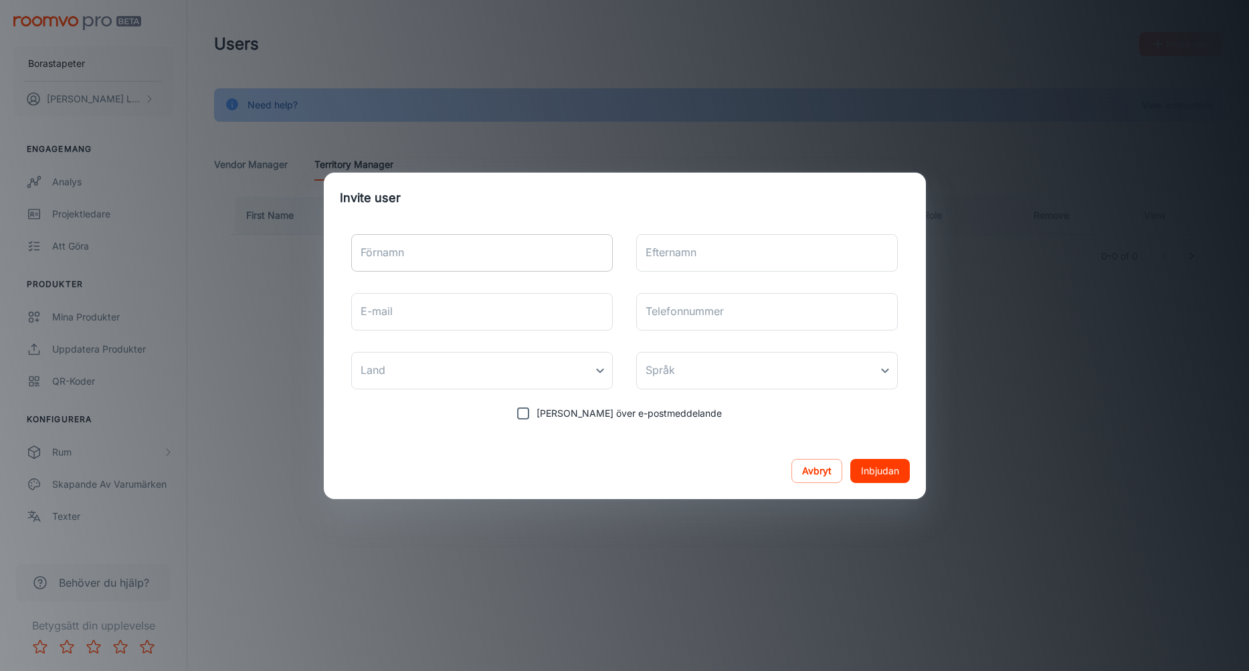
click at [432, 259] on input "Förnamn" at bounding box center [482, 252] width 262 height 37
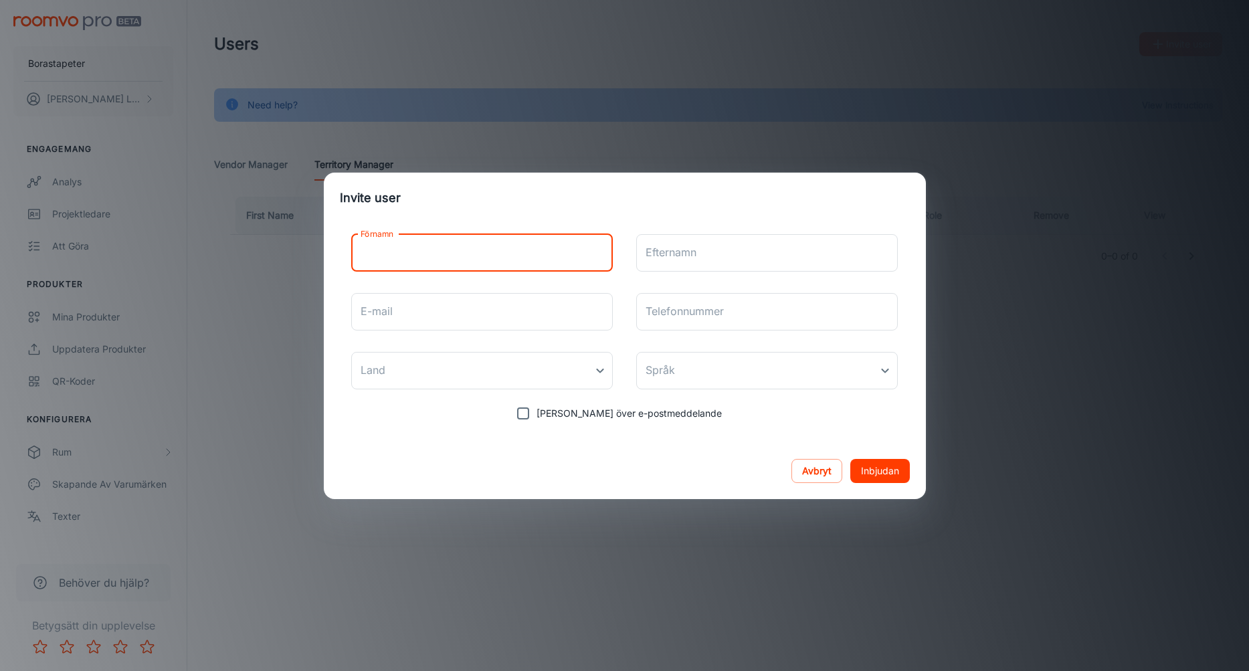
type input "[PERSON_NAME]"
type input "Luiga"
type input "[PERSON_NAME][EMAIL_ADDRESS][DOMAIN_NAME]"
type input "0737589282"
type input "[GEOGRAPHIC_DATA]"
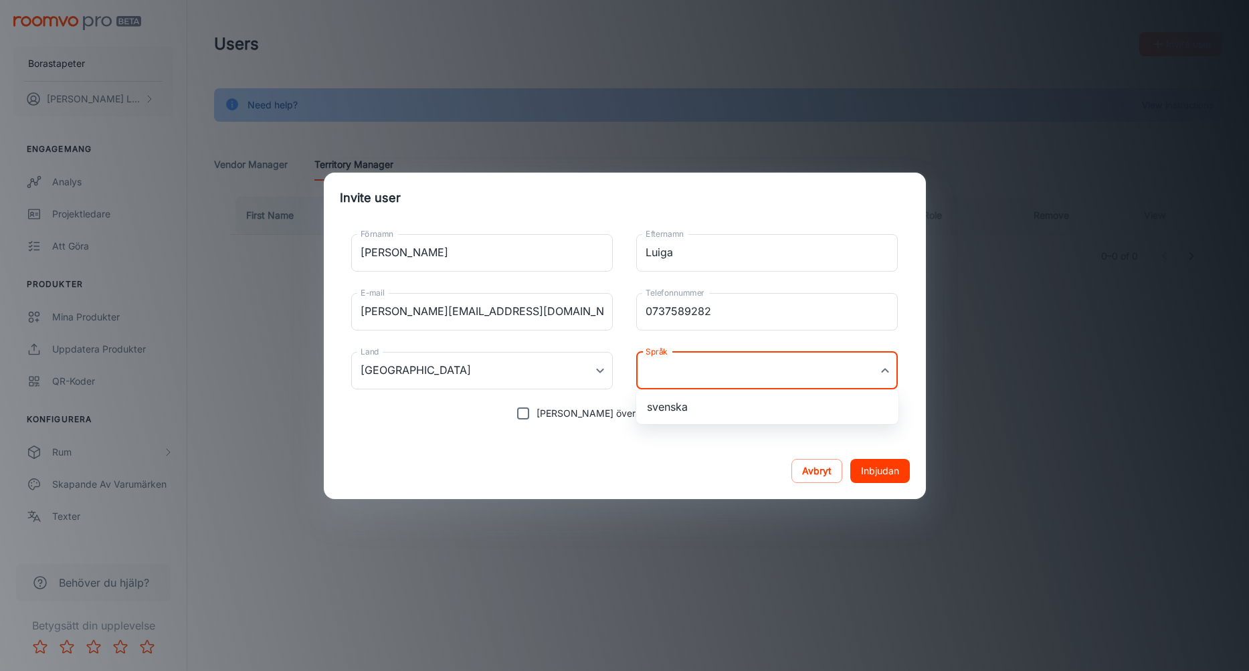
click at [864, 372] on body "Borastapeter [PERSON_NAME] Engagemang Analys Projektledare Att göra Produkter M…" at bounding box center [624, 335] width 1249 height 671
click at [835, 409] on li "svenska" at bounding box center [767, 407] width 262 height 24
type input "sv-se"
click at [882, 477] on button "Inbjudan" at bounding box center [880, 471] width 60 height 24
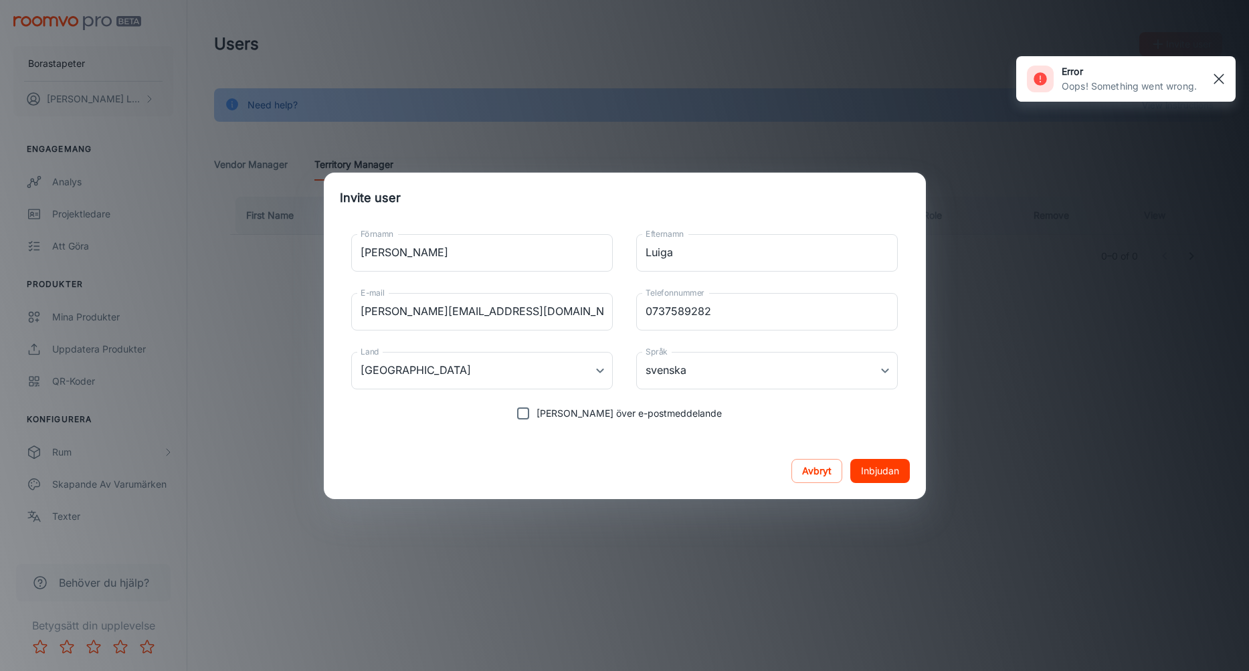
click at [1222, 76] on rect "button" at bounding box center [1218, 79] width 16 height 16
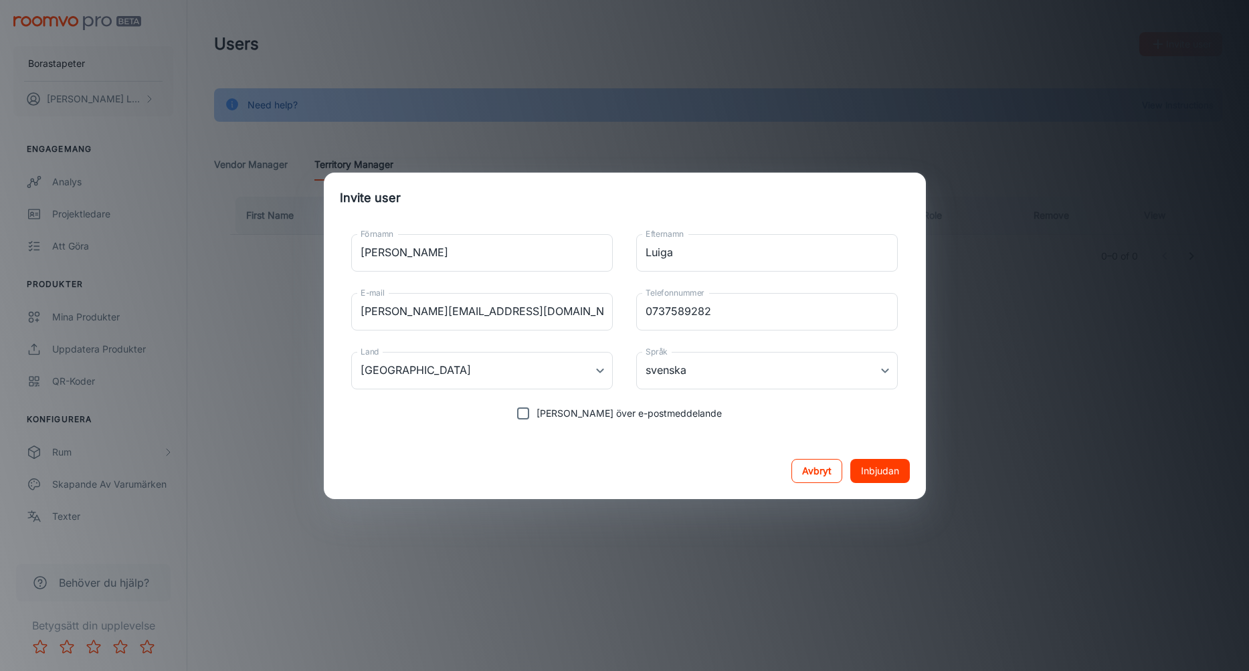
click at [815, 474] on button "Avbryt" at bounding box center [816, 471] width 51 height 24
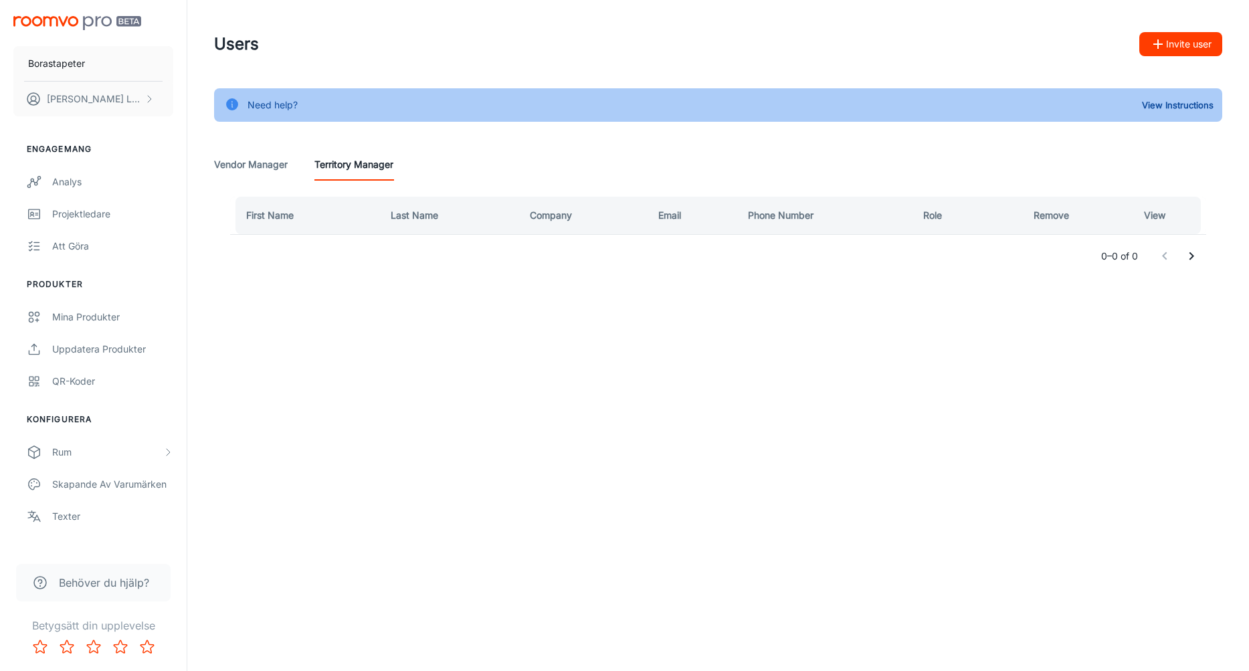
click at [241, 171] on Manager "Vendor Manager" at bounding box center [251, 164] width 74 height 32
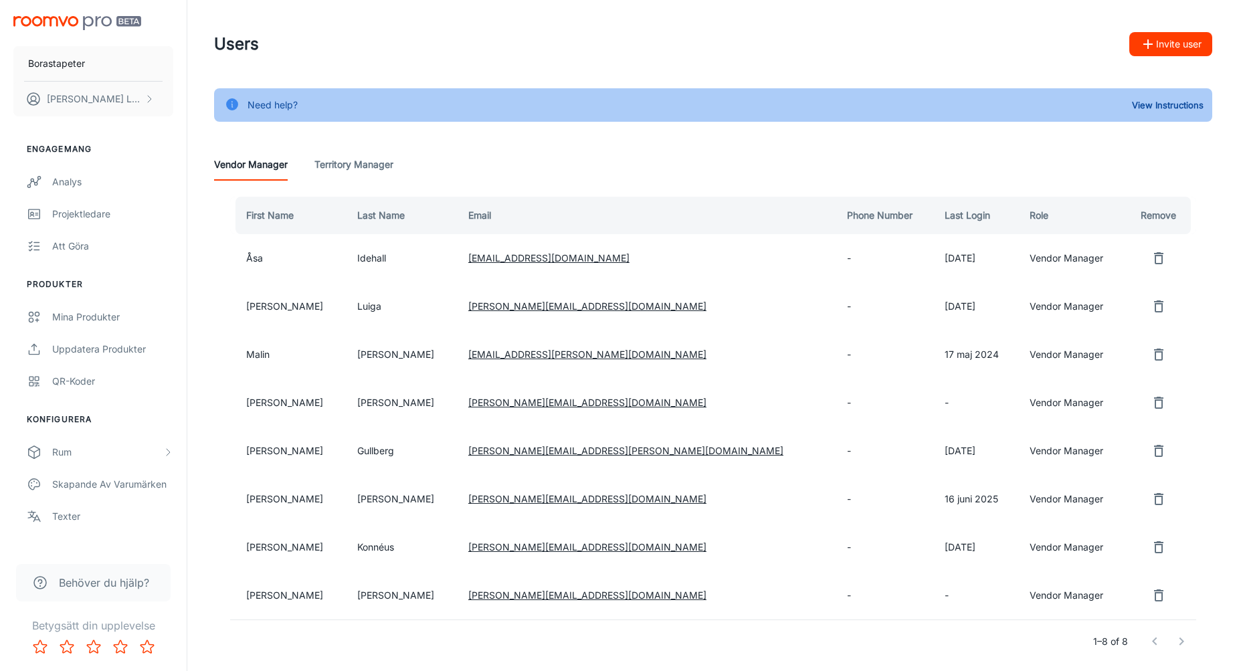
click at [351, 170] on Manager "Territory Manager" at bounding box center [353, 164] width 79 height 32
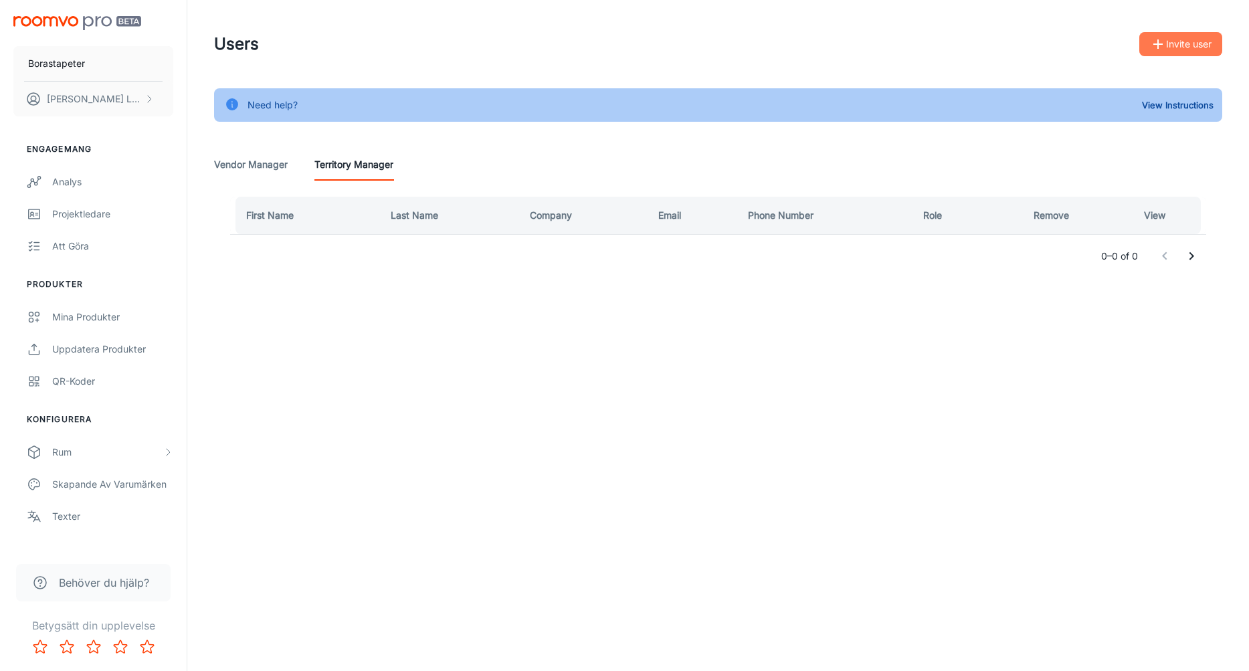
click at [1184, 50] on button "Invite user" at bounding box center [1180, 44] width 83 height 24
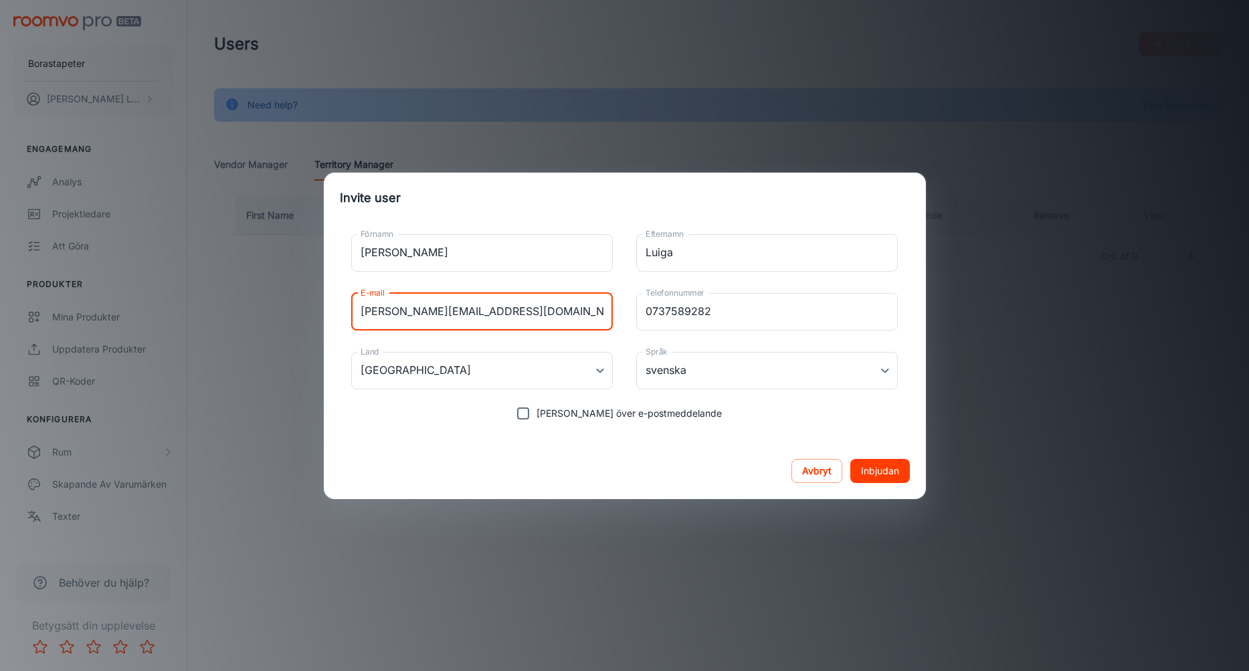
drag, startPoint x: 423, startPoint y: 311, endPoint x: 203, endPoint y: 288, distance: 221.2
click at [203, 288] on div "Invite user Förnamn [PERSON_NAME] Efternamn [PERSON_NAME] Efternamn E-mail [PER…" at bounding box center [624, 335] width 1249 height 671
type input "[EMAIL_ADDRESS][DOMAIN_NAME]"
click at [869, 473] on button "Inbjudan" at bounding box center [880, 471] width 60 height 24
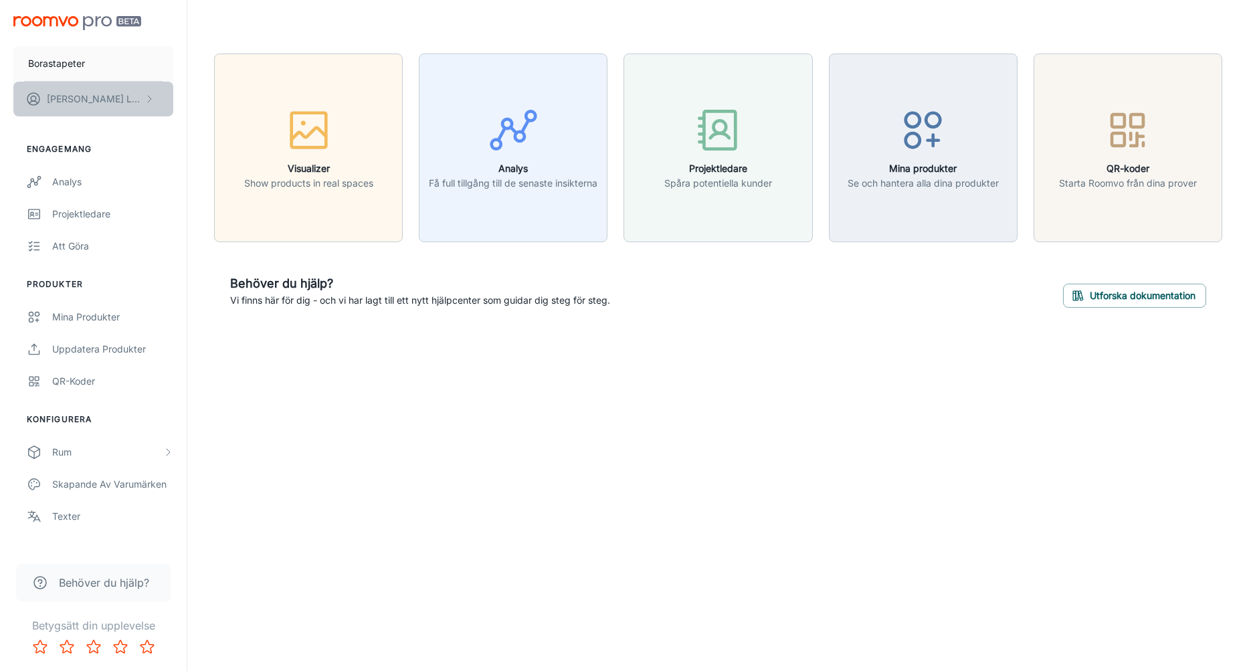
click at [95, 96] on p "[PERSON_NAME]" at bounding box center [94, 99] width 94 height 15
click at [183, 94] on li "Användarprofil" at bounding box center [216, 98] width 86 height 23
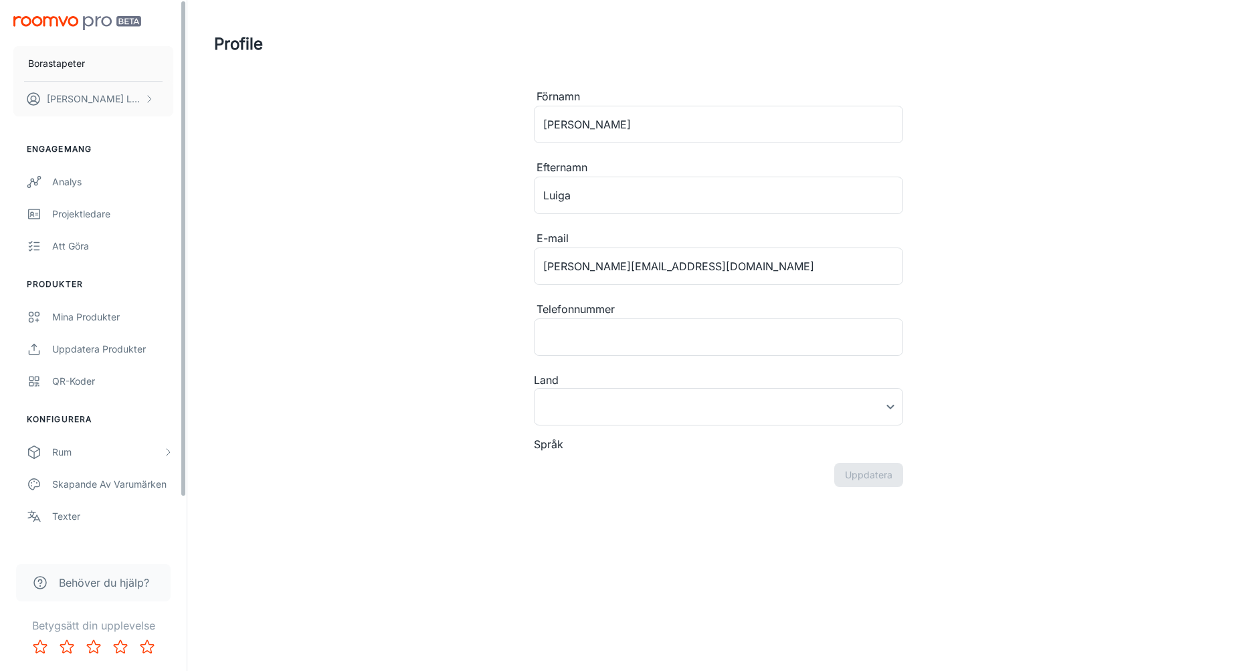
type input "[GEOGRAPHIC_DATA]"
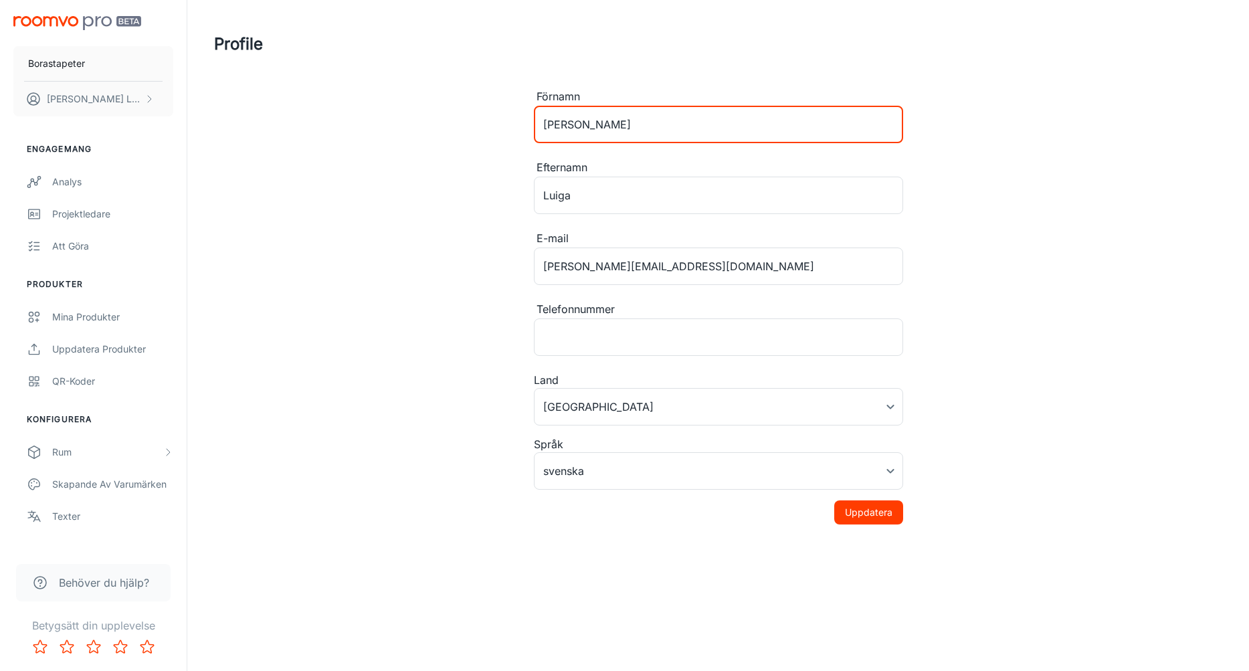
drag, startPoint x: 605, startPoint y: 126, endPoint x: 536, endPoint y: 126, distance: 68.2
click at [536, 126] on input "[PERSON_NAME]" at bounding box center [718, 124] width 369 height 37
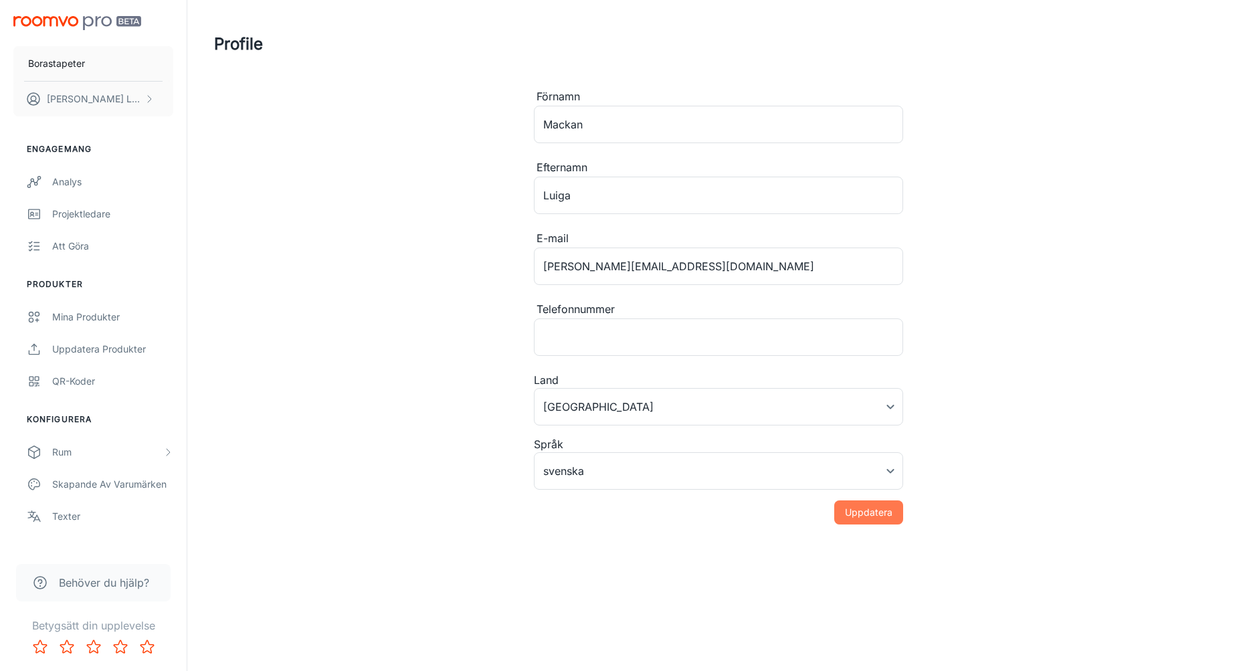
click at [868, 514] on button "Uppdatera" at bounding box center [868, 512] width 69 height 24
click at [1230, 72] on div "success Profile updated." at bounding box center [1139, 78] width 193 height 45
click at [1218, 79] on line "button" at bounding box center [1218, 78] width 9 height 9
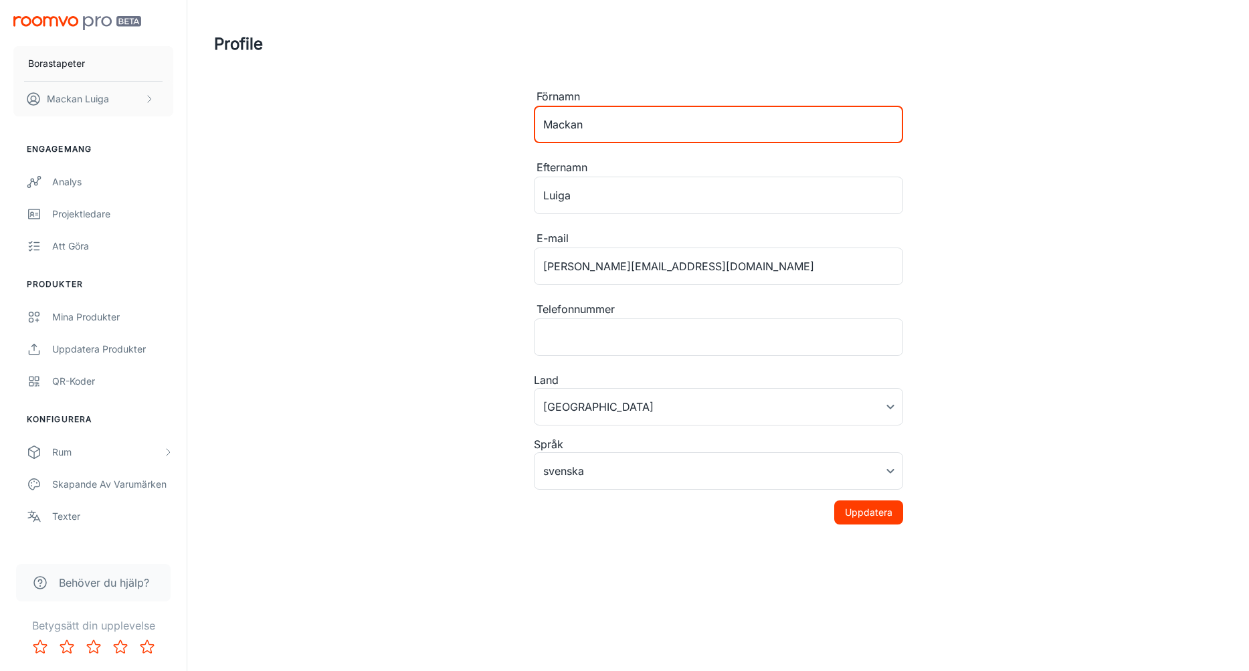
drag, startPoint x: 623, startPoint y: 124, endPoint x: 453, endPoint y: 112, distance: 170.3
click at [453, 112] on div "Profile Förnamn Mackan ​ Efternamn Luiga ​ E-mail markus.luiga@borastapeter.com…" at bounding box center [718, 262] width 1040 height 524
type input "Online"
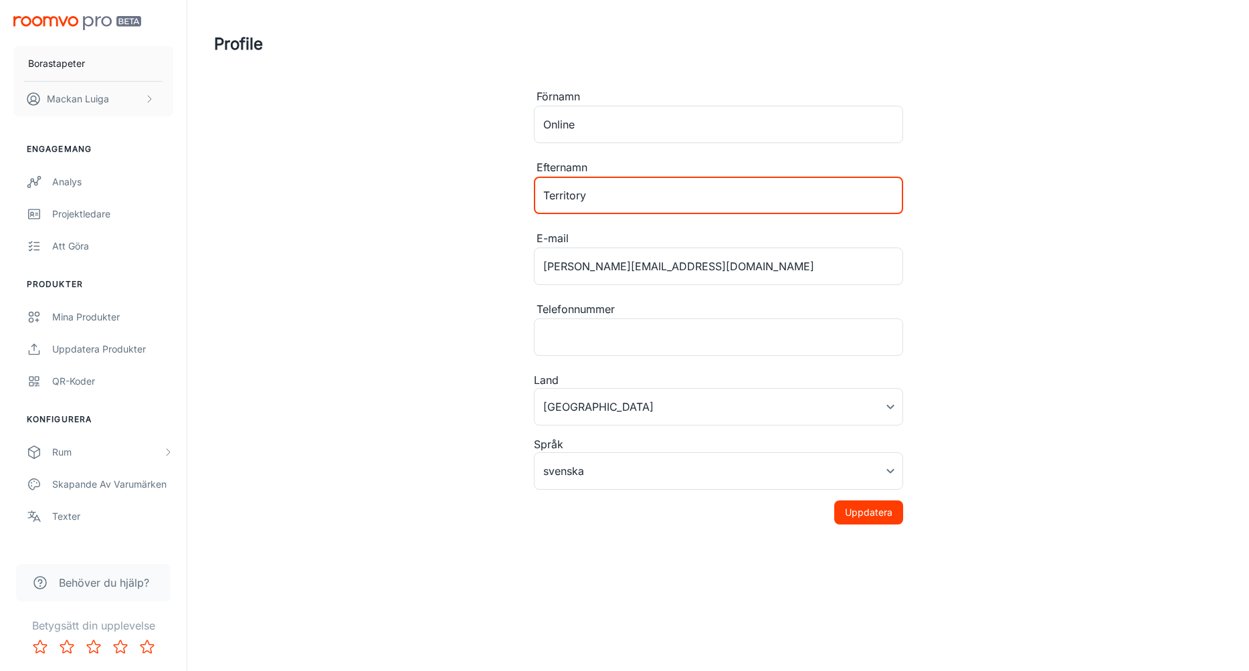
type input "Territory"
click at [875, 511] on button "Uppdatera" at bounding box center [868, 512] width 69 height 24
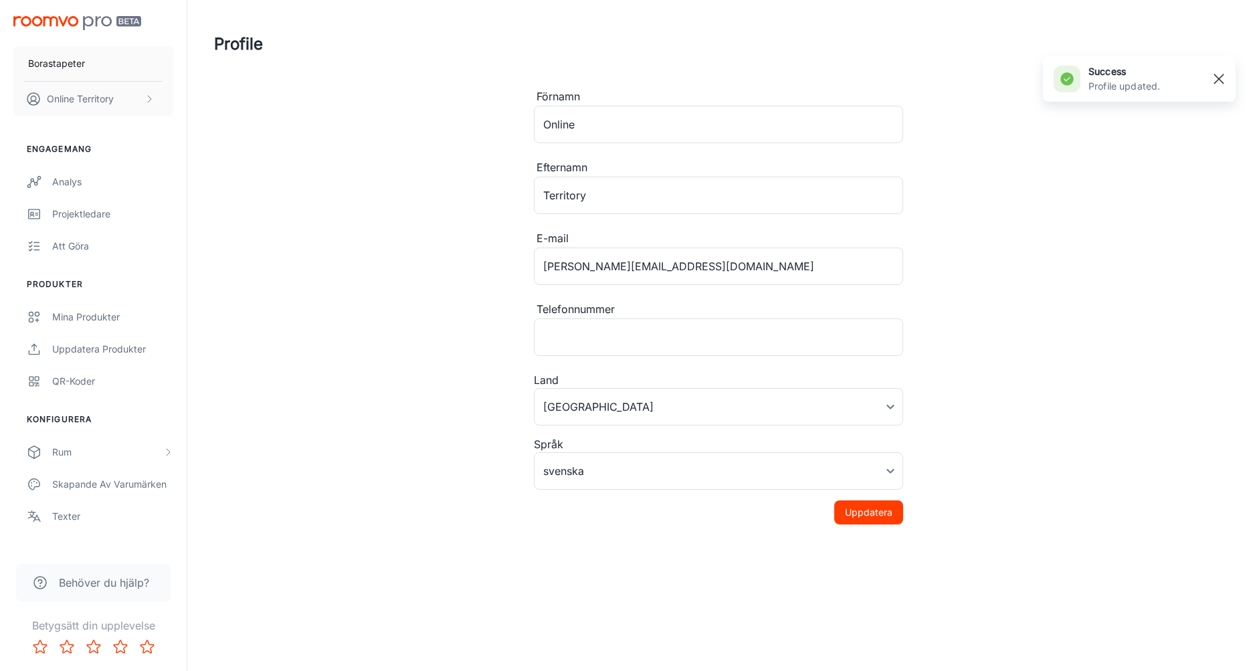
click at [1215, 74] on rect "button" at bounding box center [1218, 79] width 16 height 16
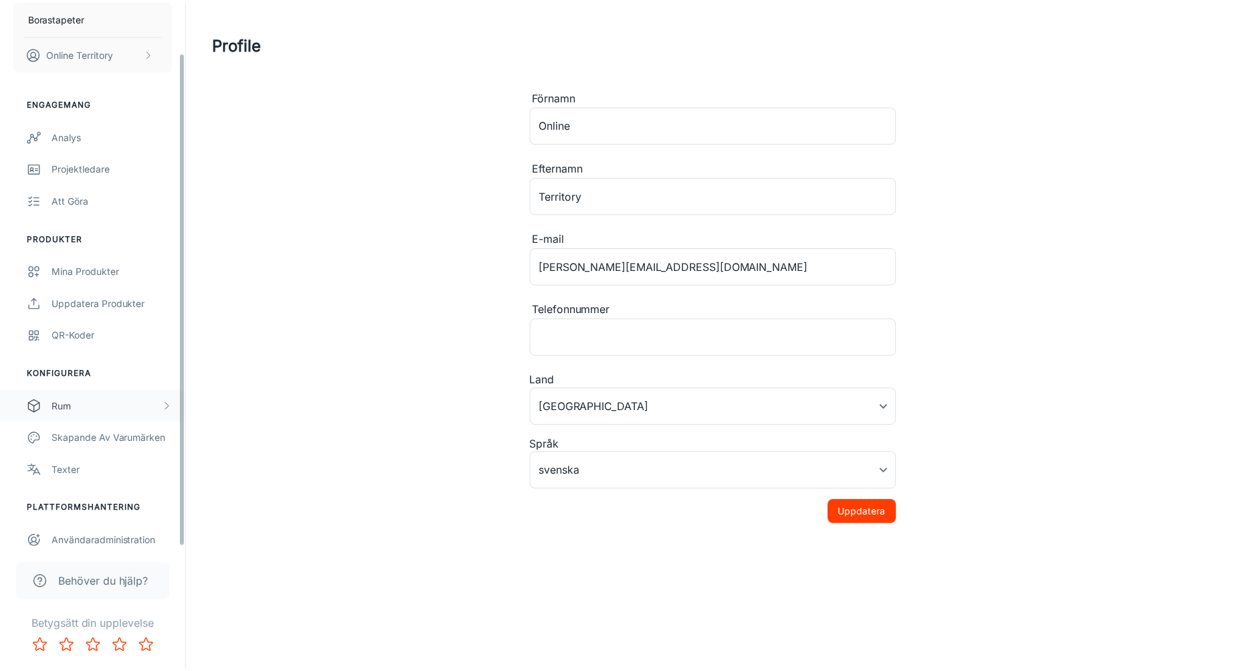
scroll to position [56, 0]
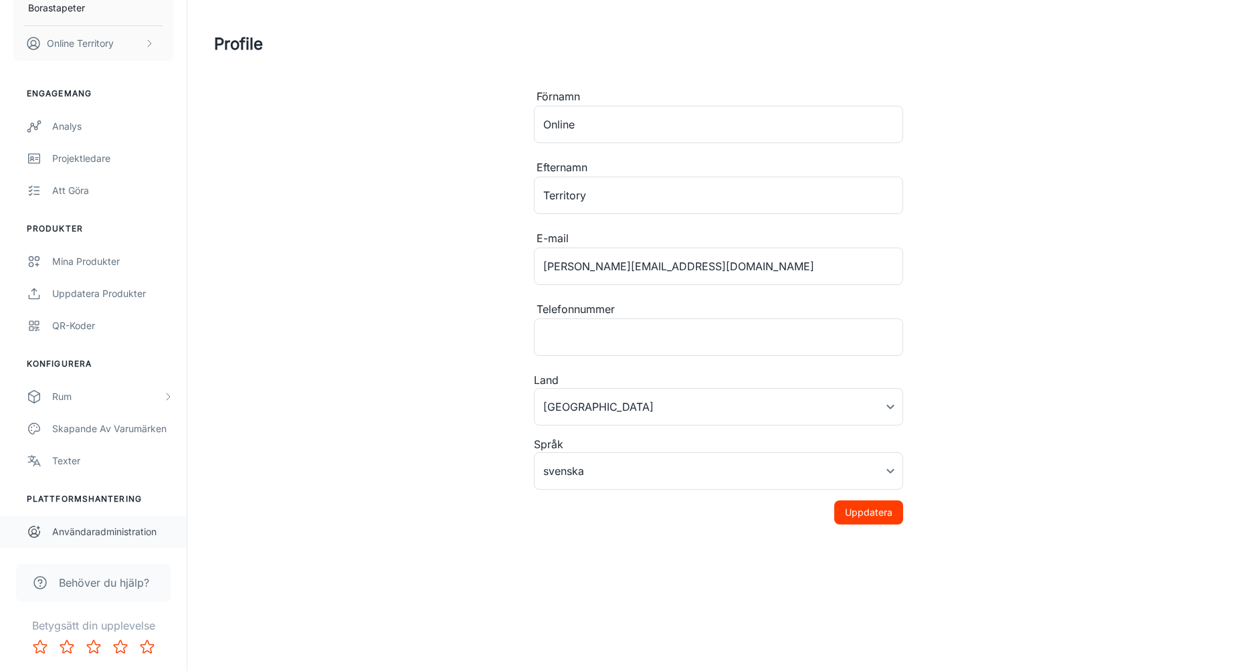
click at [98, 532] on div "Användaradministration" at bounding box center [112, 531] width 121 height 15
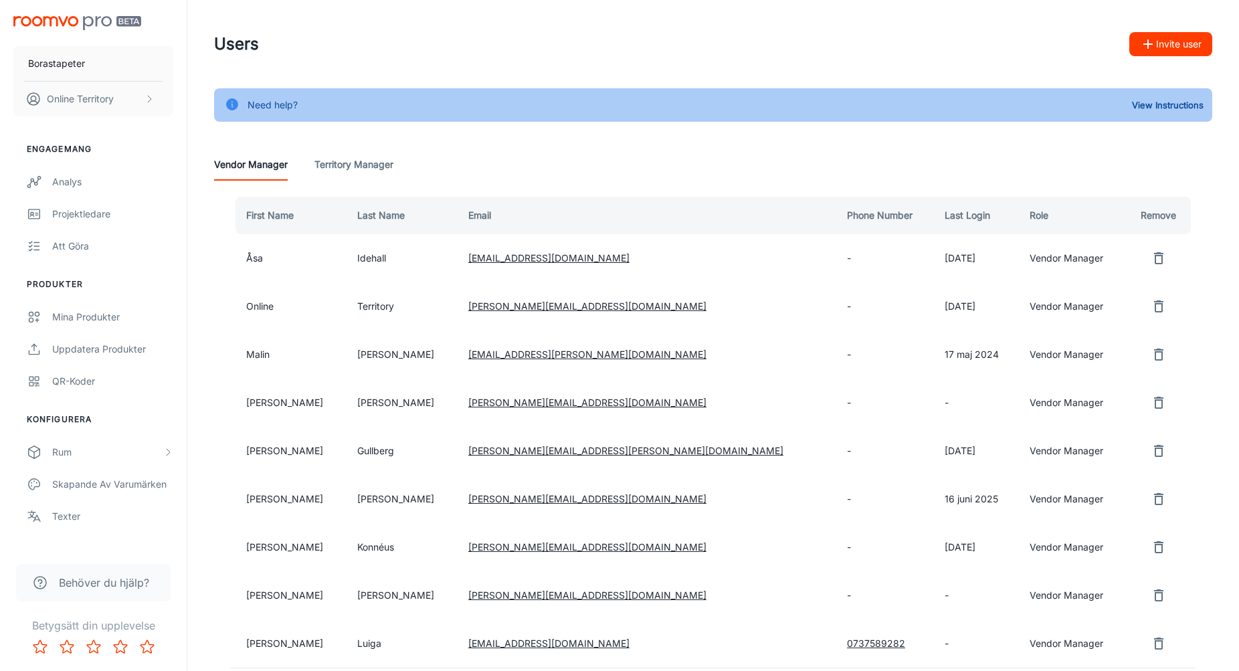
click at [360, 173] on Manager "Territory Manager" at bounding box center [353, 164] width 79 height 32
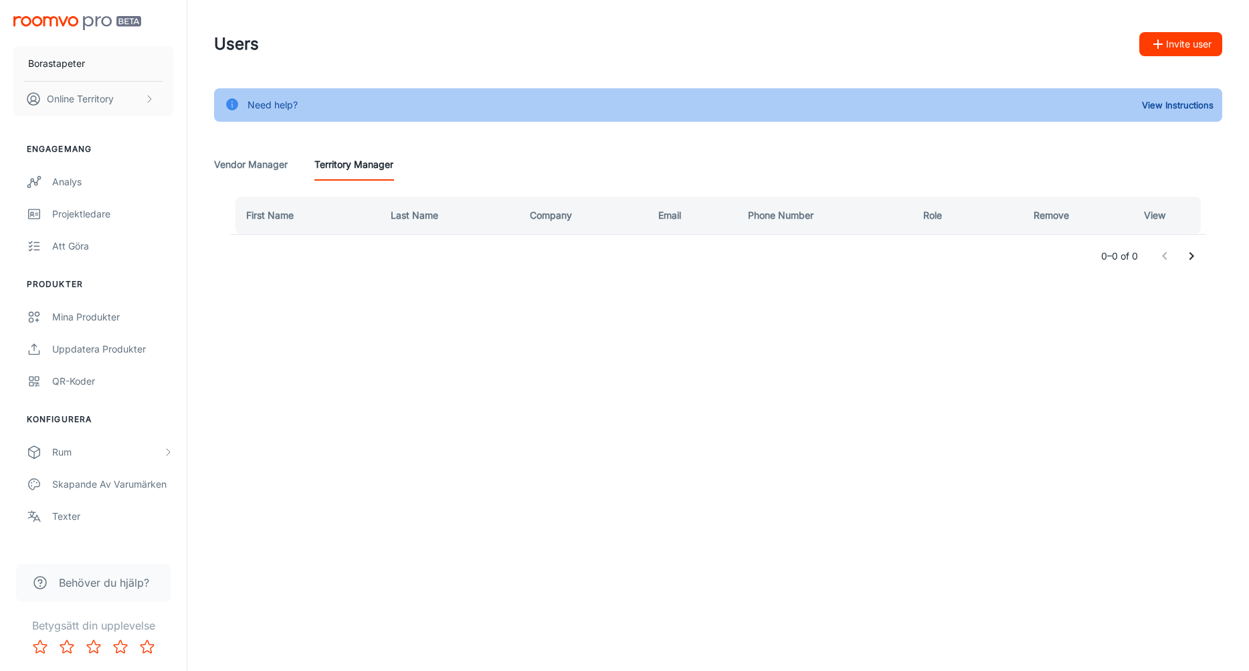
click at [244, 172] on Manager "Vendor Manager" at bounding box center [251, 164] width 74 height 32
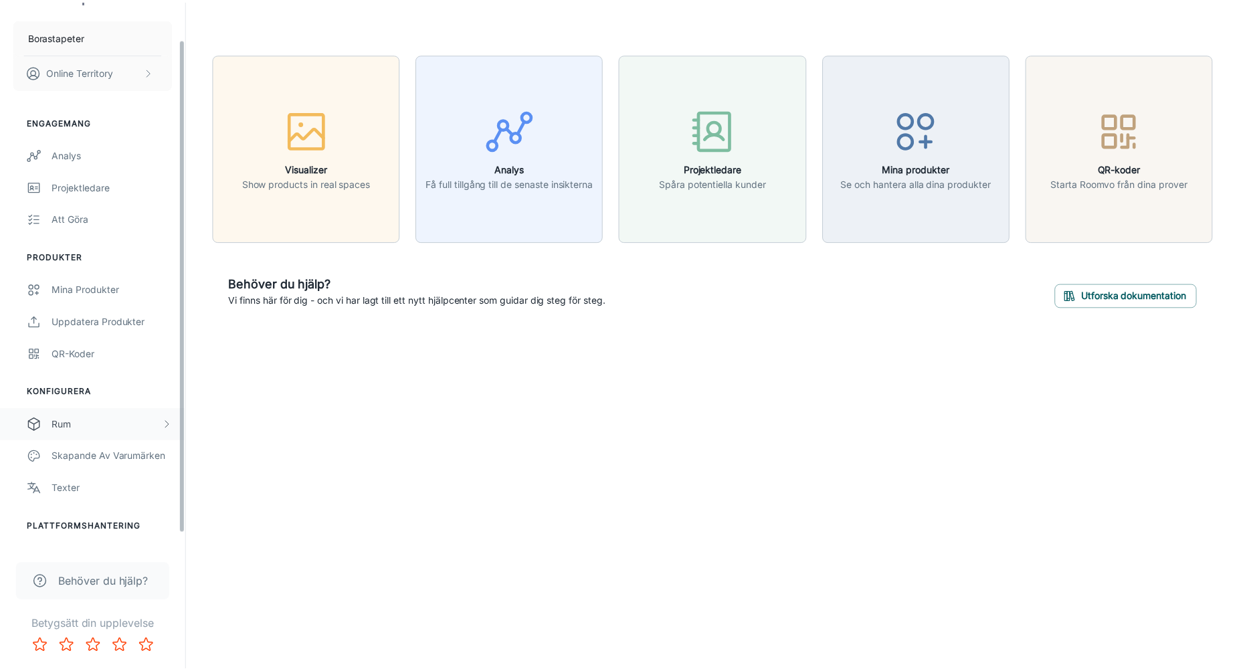
scroll to position [56, 0]
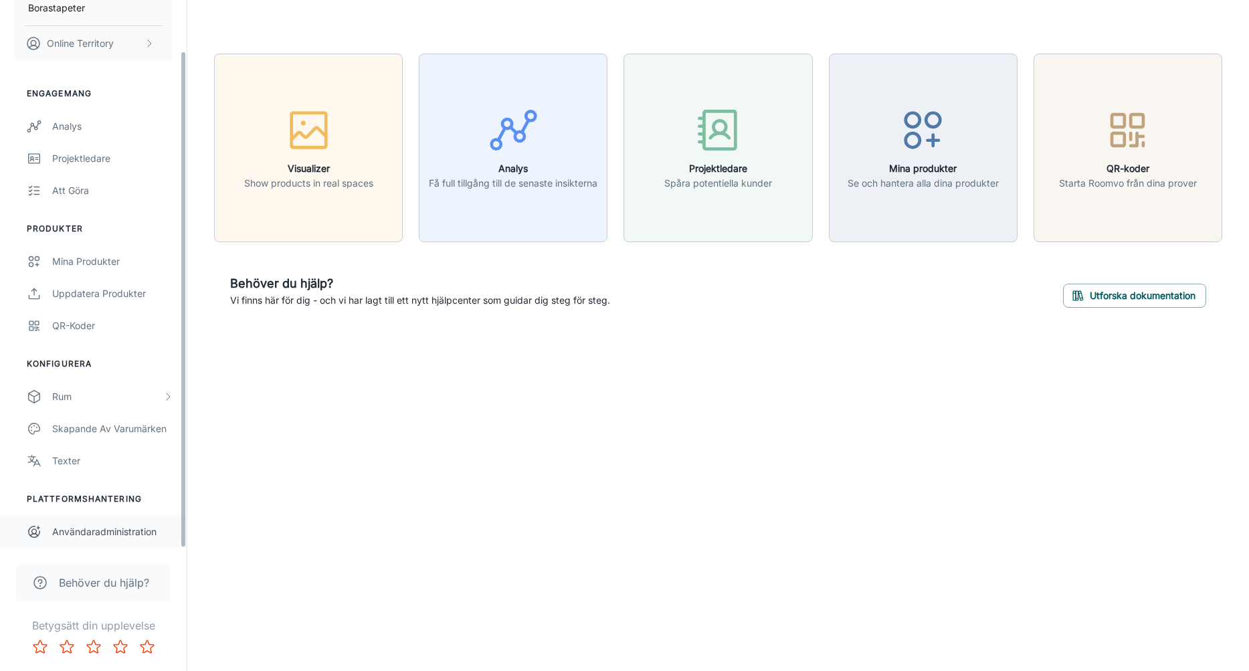
click at [96, 528] on div "Användaradministration" at bounding box center [112, 531] width 121 height 15
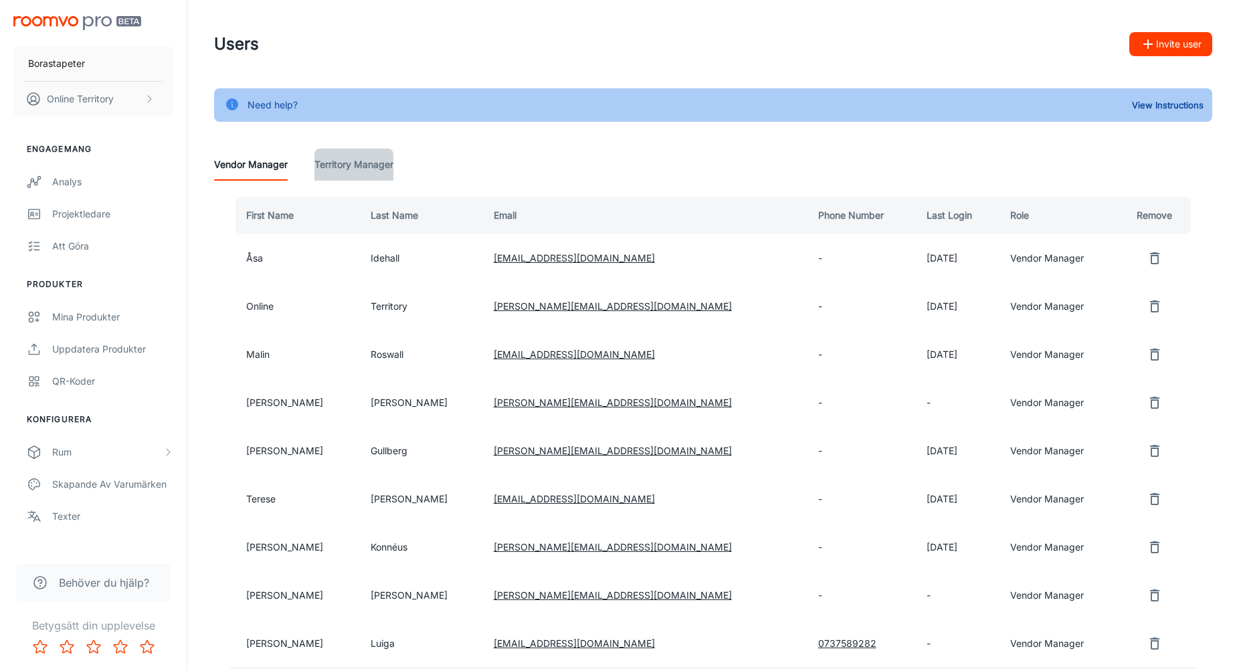
click at [365, 173] on Manager "Territory Manager" at bounding box center [353, 164] width 79 height 32
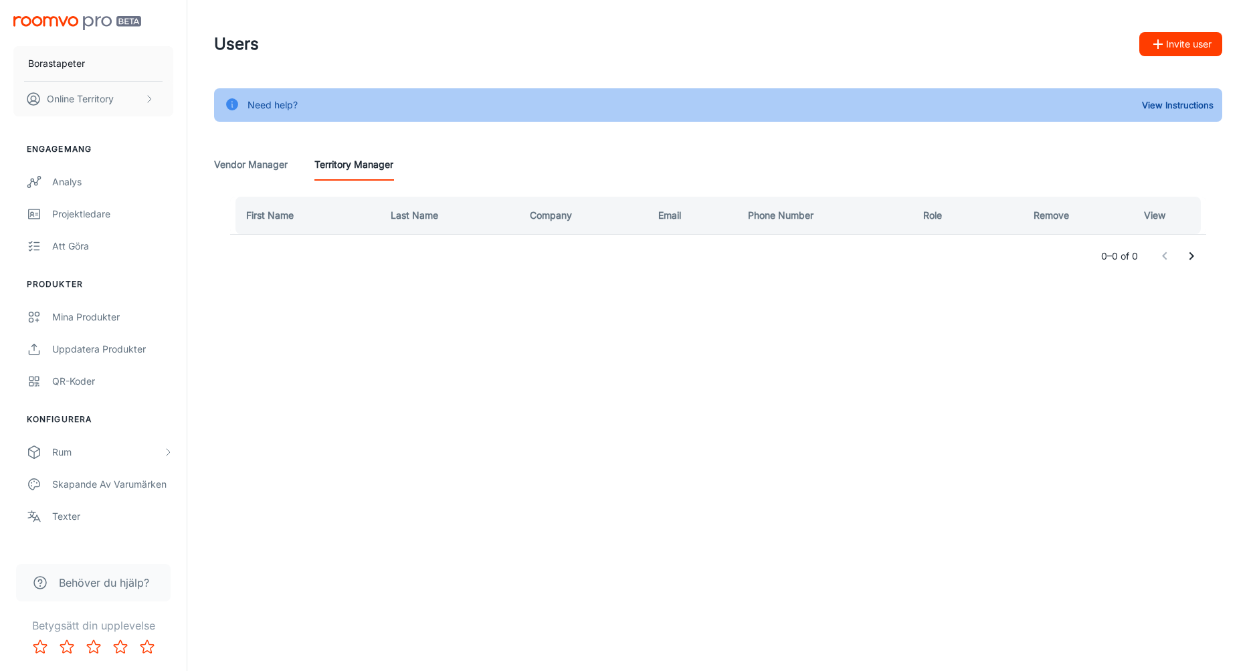
click at [260, 167] on Manager "Vendor Manager" at bounding box center [251, 164] width 74 height 32
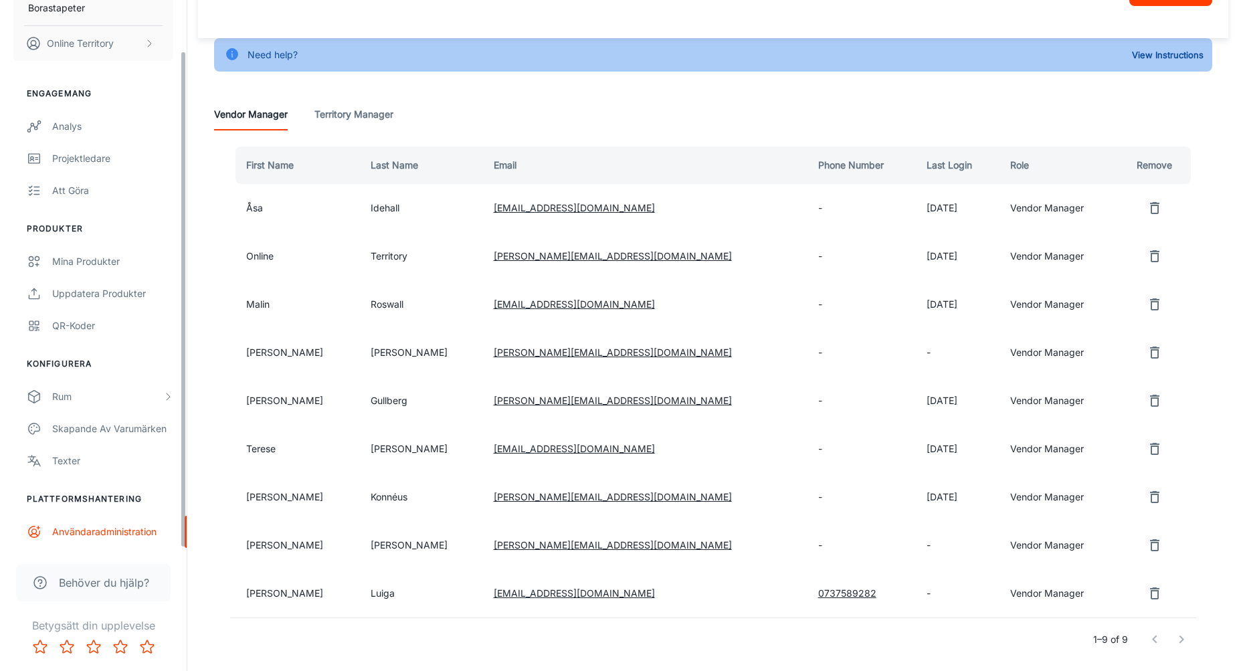
scroll to position [110, 0]
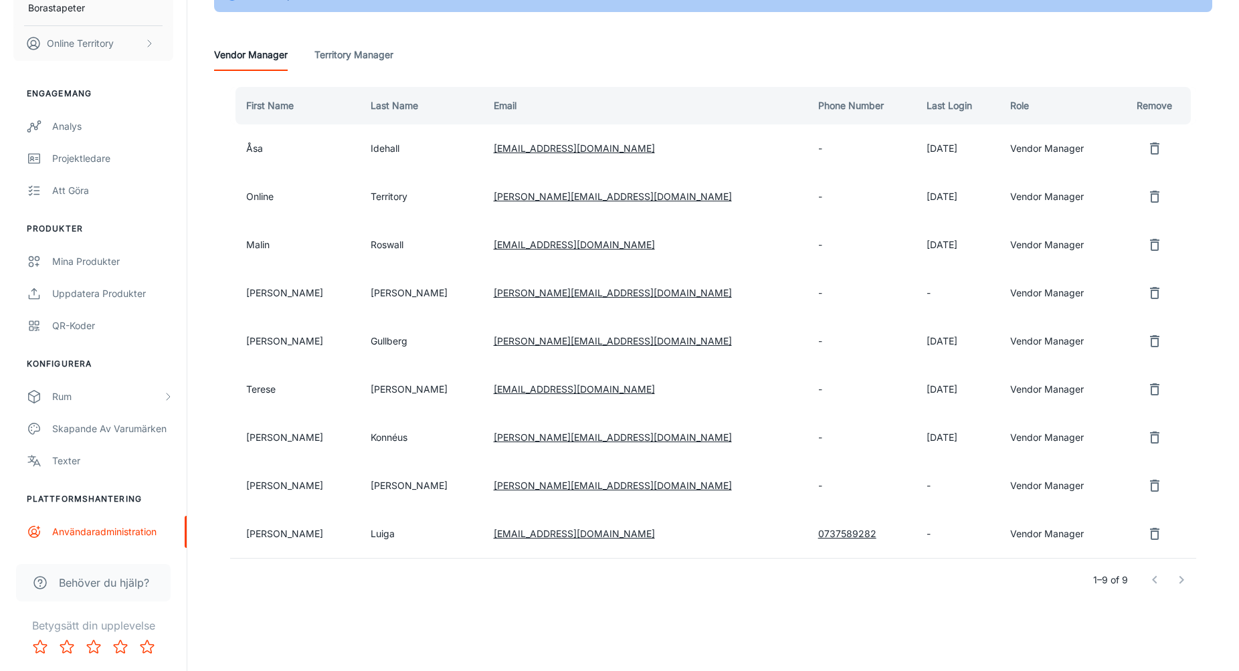
click at [326, 53] on Manager "Territory Manager" at bounding box center [353, 55] width 79 height 32
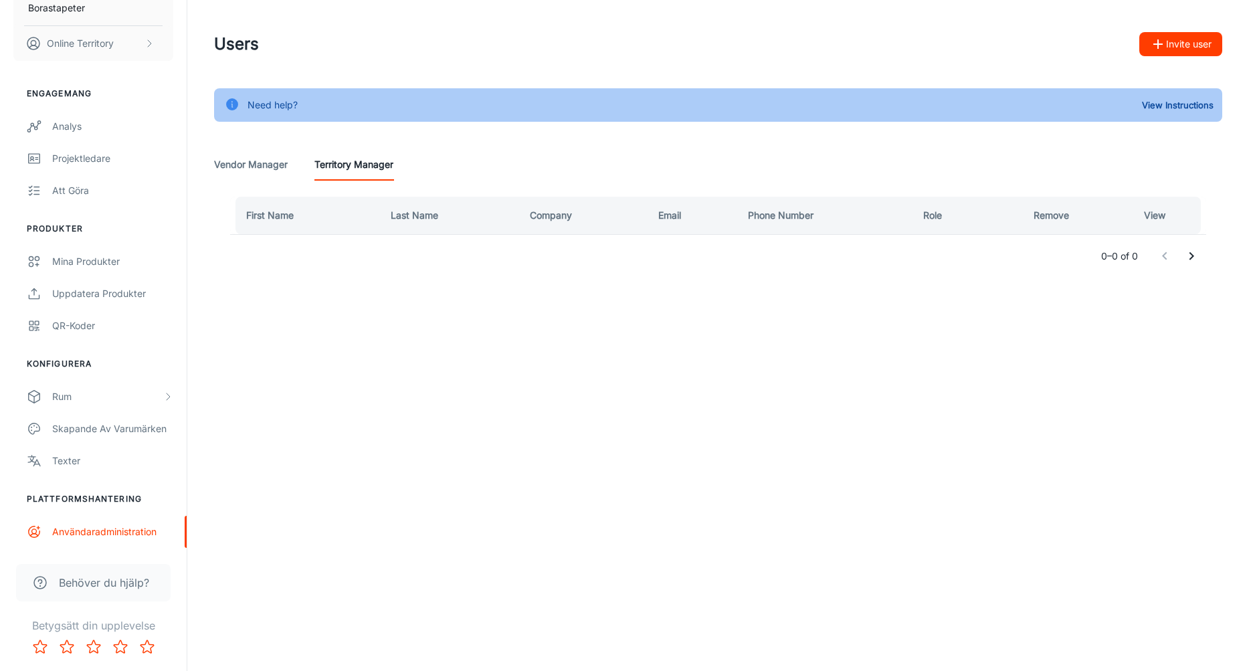
click at [244, 158] on Manager "Vendor Manager" at bounding box center [251, 164] width 74 height 32
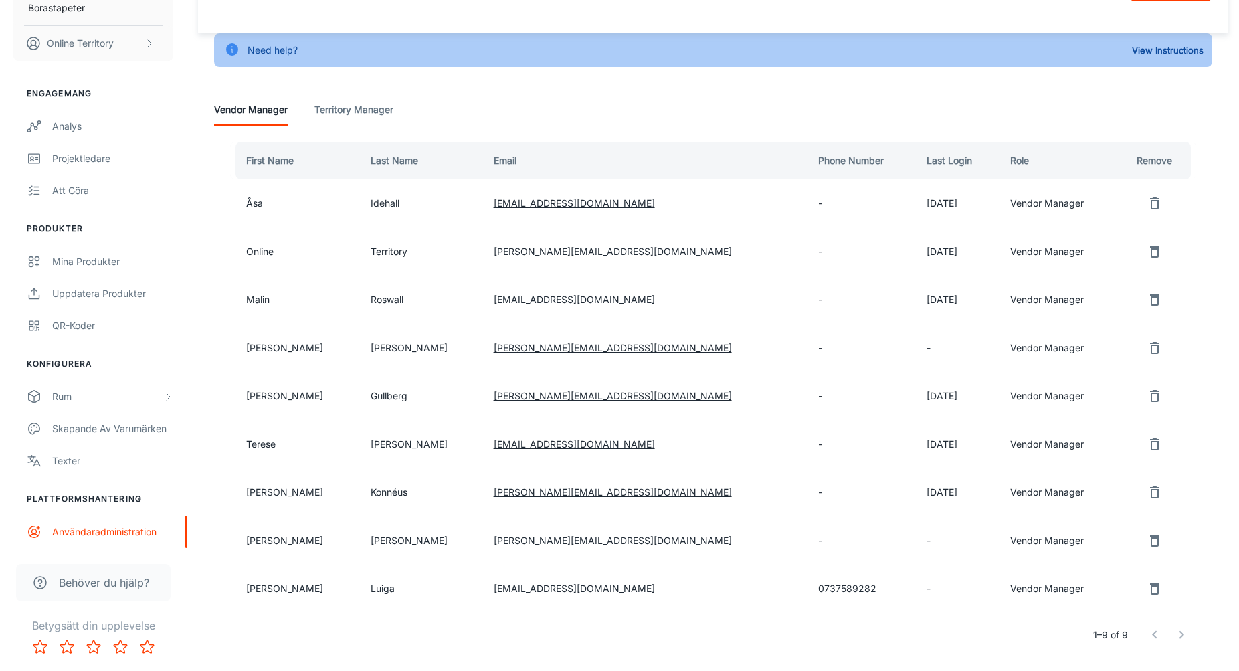
scroll to position [110, 0]
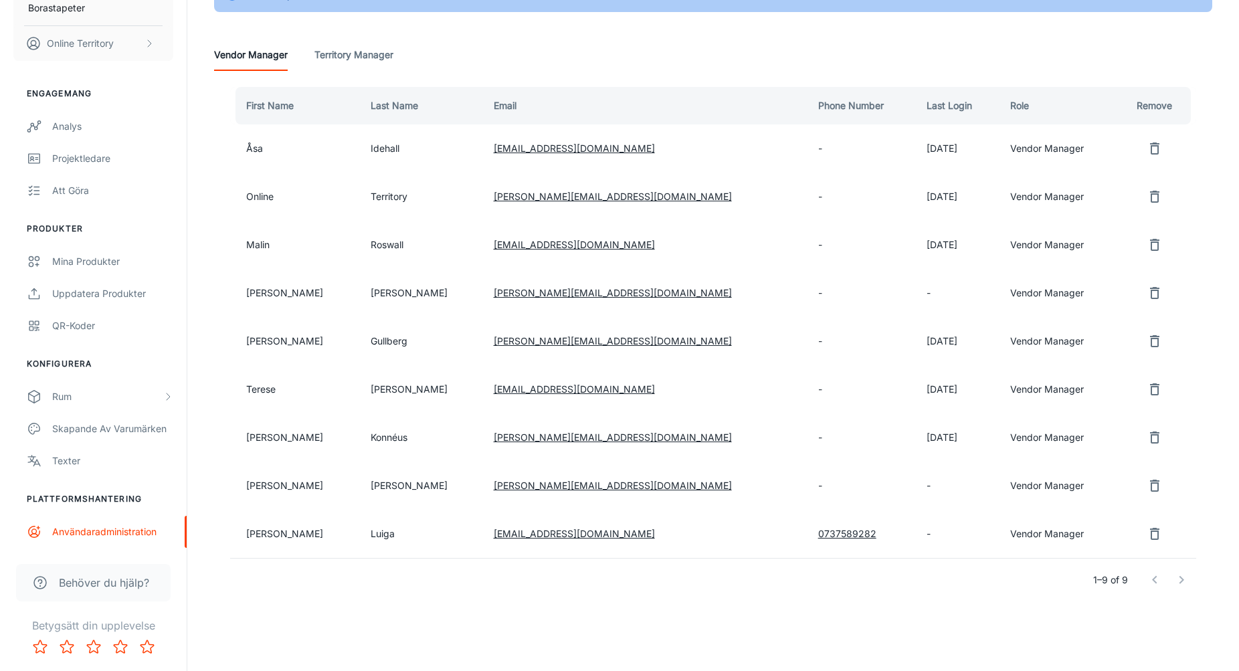
click at [1149, 535] on icon "remove user" at bounding box center [1154, 534] width 16 height 16
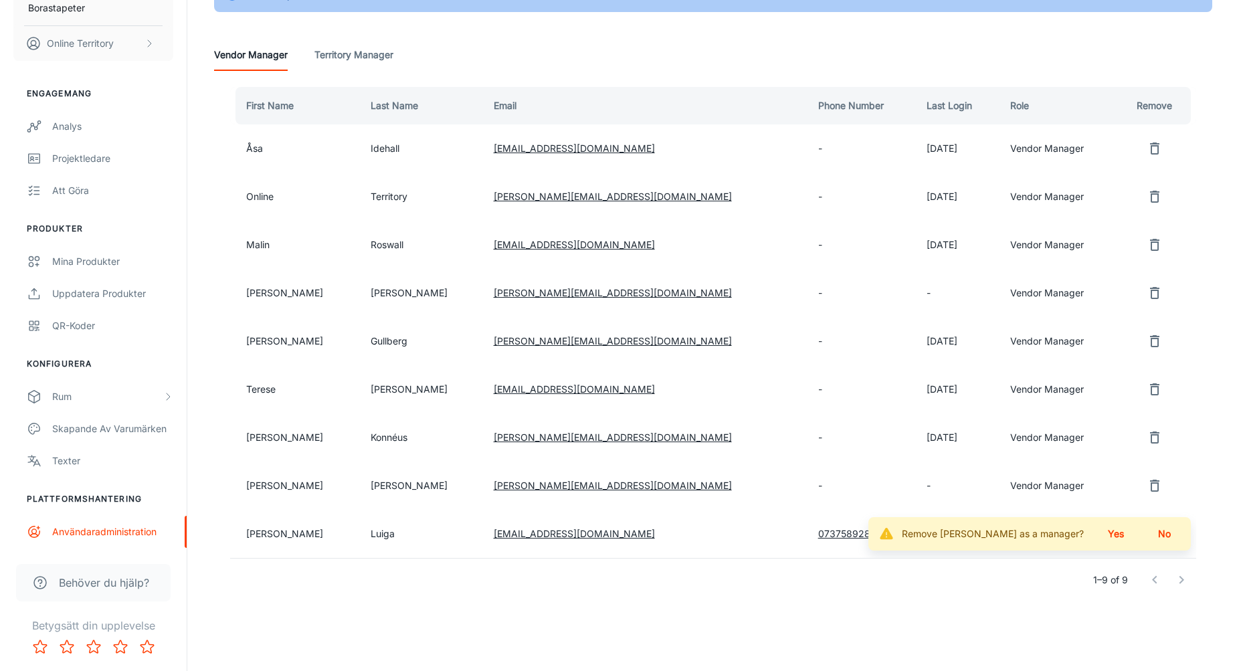
click at [1123, 532] on button "Yes" at bounding box center [1115, 534] width 43 height 24
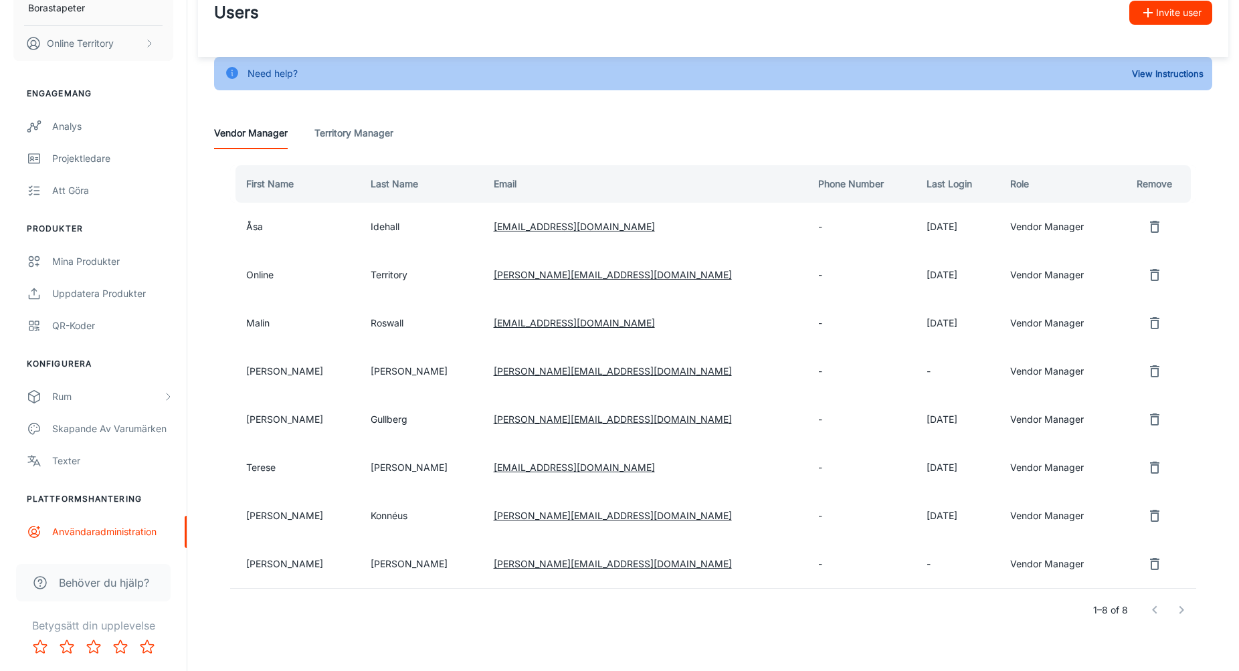
scroll to position [62, 0]
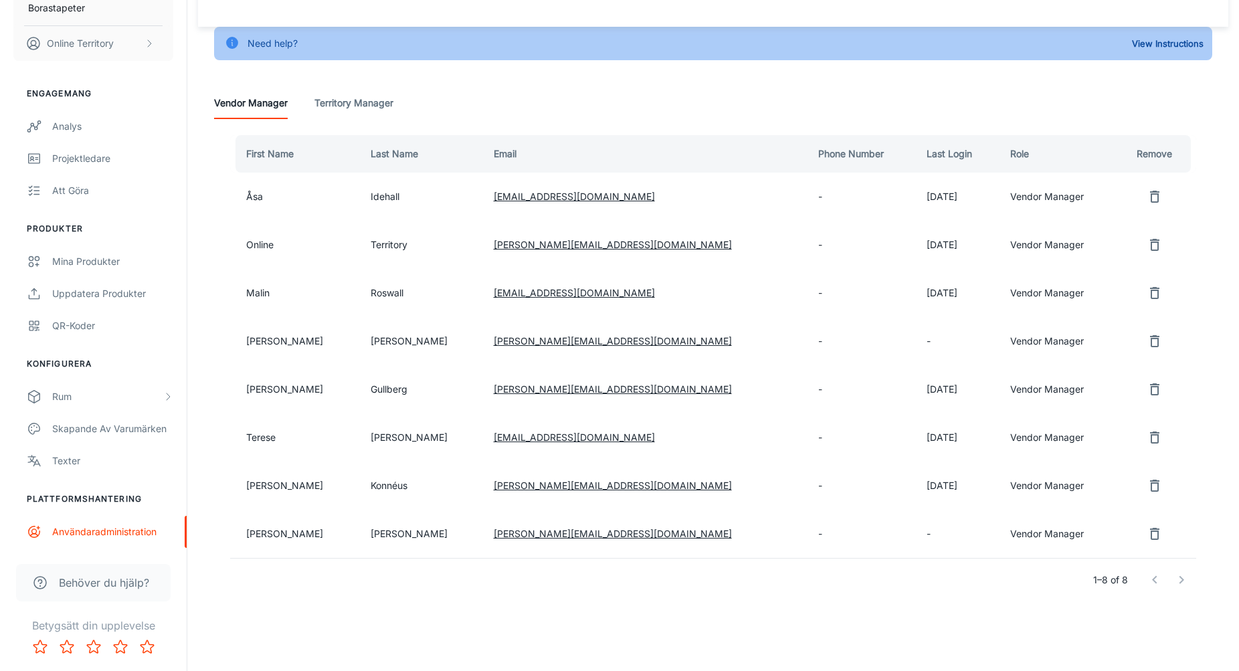
click at [296, 250] on td "Online" at bounding box center [295, 245] width 130 height 48
click at [401, 246] on td "Territory" at bounding box center [421, 245] width 123 height 48
click at [360, 246] on td "Territory" at bounding box center [421, 245] width 123 height 48
click at [366, 246] on td "Territory" at bounding box center [421, 245] width 123 height 48
click at [374, 246] on td "Territory" at bounding box center [421, 245] width 123 height 48
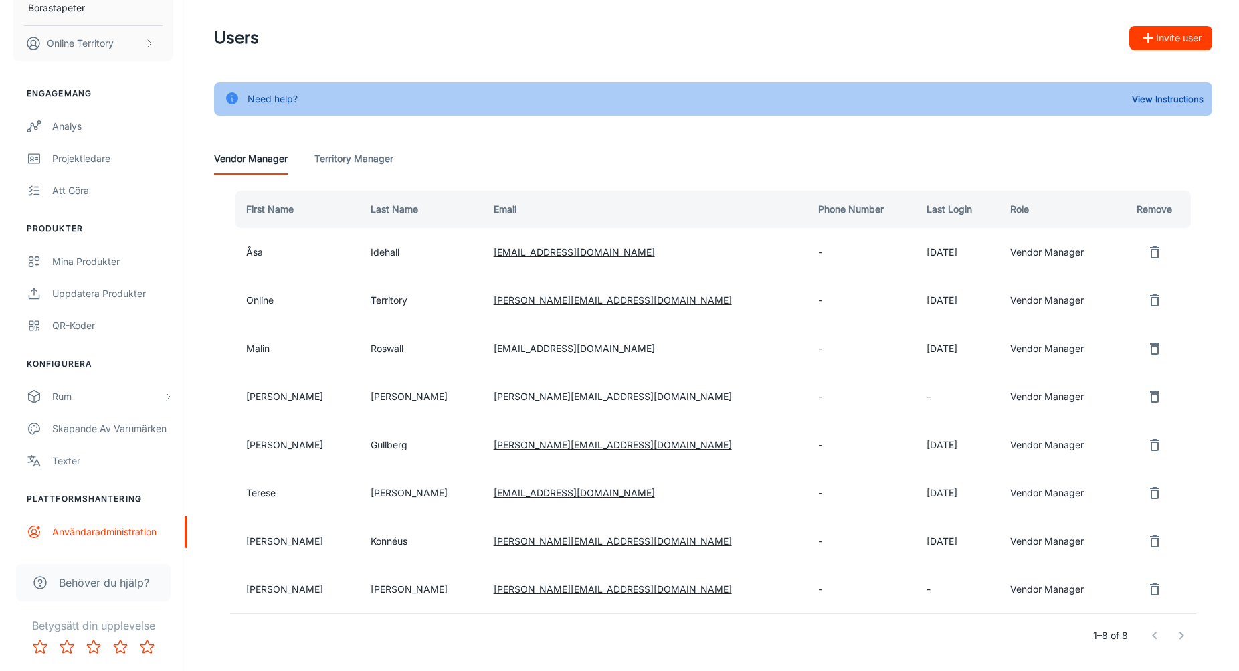
scroll to position [0, 0]
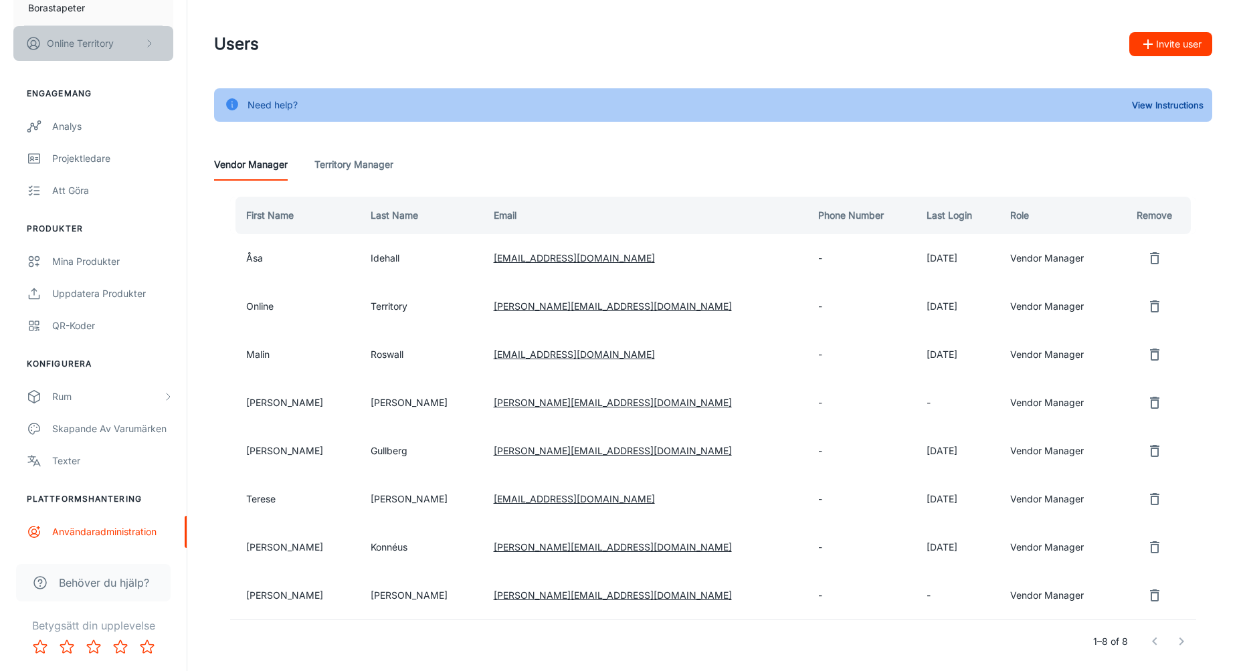
click at [120, 41] on button "Online Territory" at bounding box center [93, 43] width 160 height 35
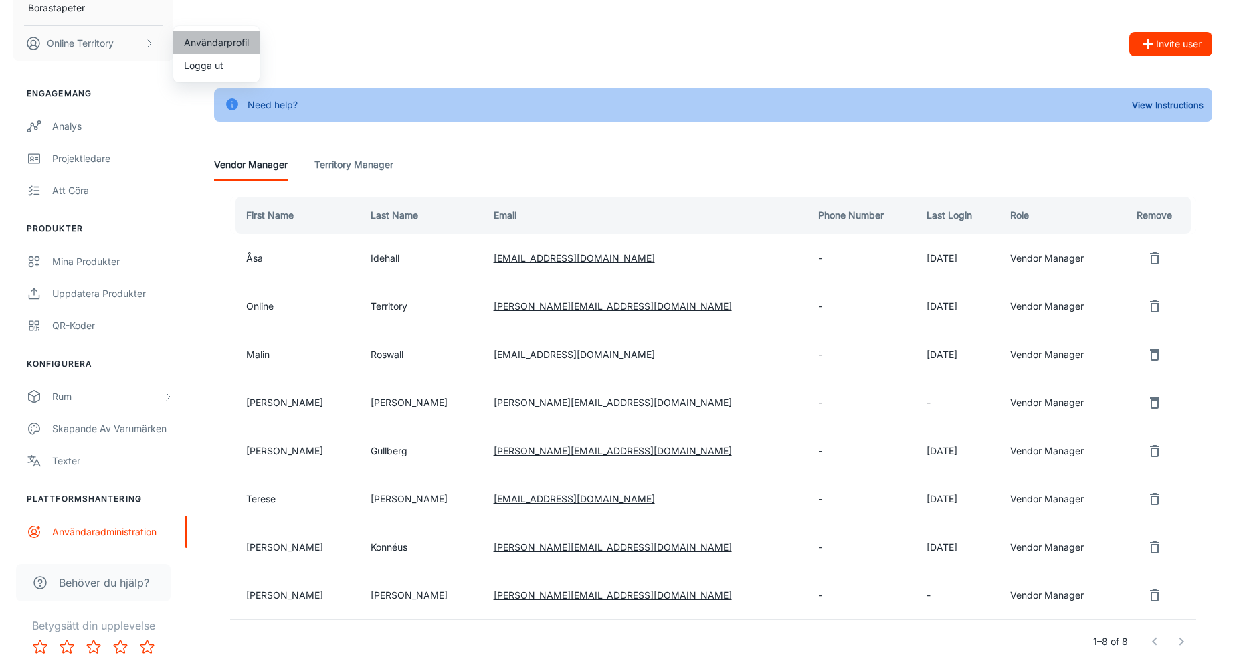
click at [213, 44] on li "Användarprofil" at bounding box center [216, 42] width 86 height 23
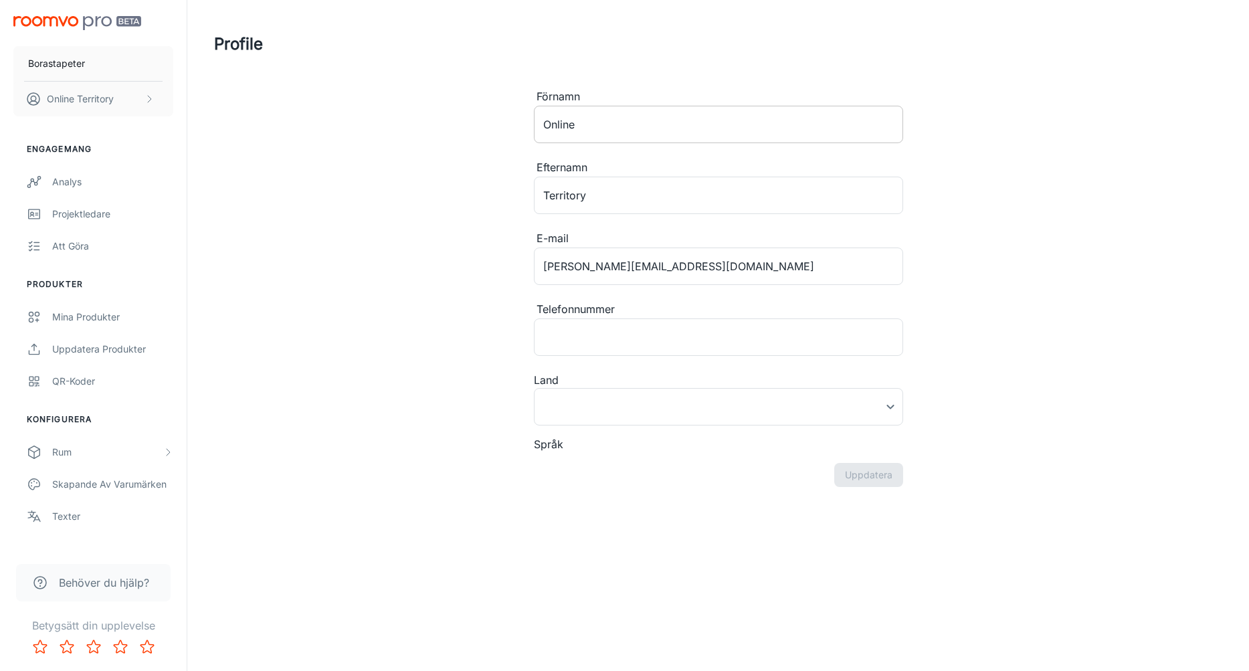
type input "[GEOGRAPHIC_DATA]"
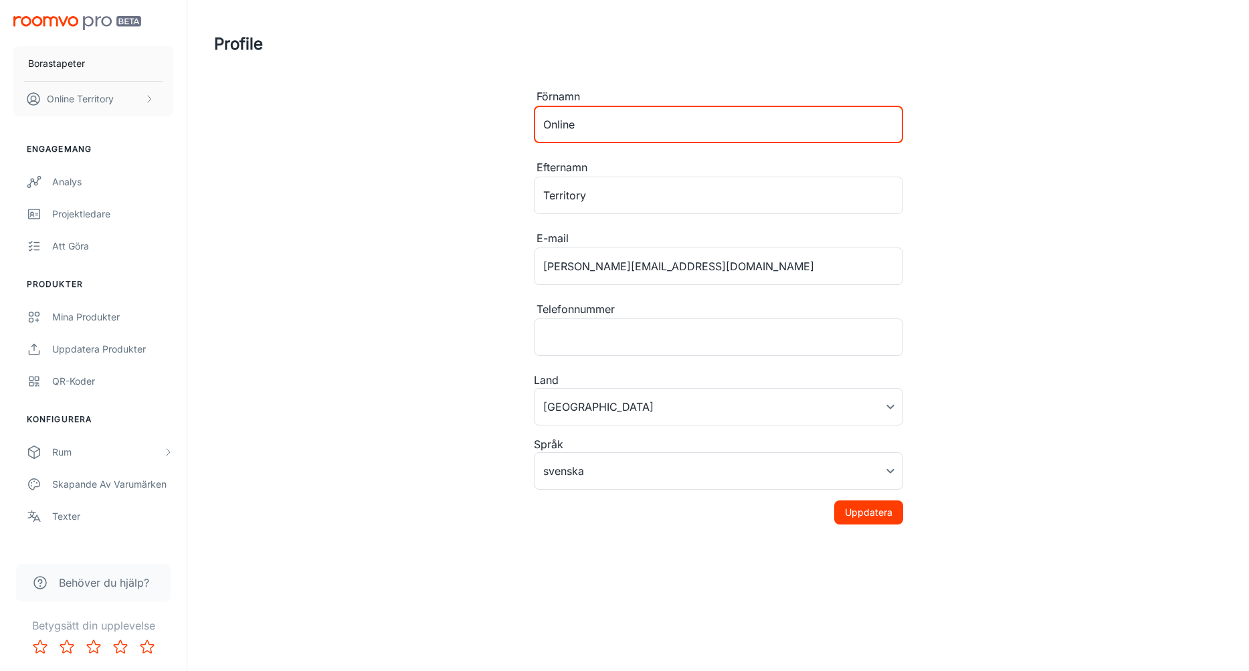
drag, startPoint x: 589, startPoint y: 131, endPoint x: 435, endPoint y: 118, distance: 154.3
click at [435, 118] on div "Profile Förnamn Online ​ Efternamn Territory ​ E-mail markus.luiga@borastapeter…" at bounding box center [718, 262] width 1040 height 524
type input "[PERSON_NAME]"
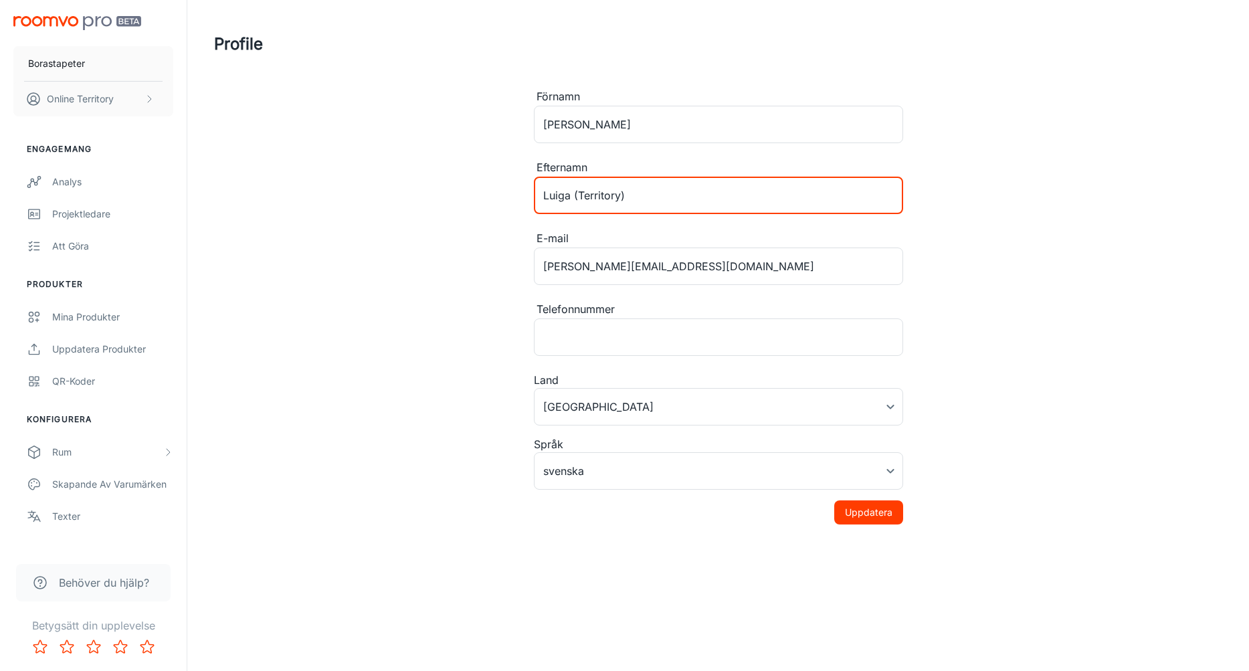
type input "Luiga (Territory)"
click at [881, 515] on button "Uppdatera" at bounding box center [868, 512] width 69 height 24
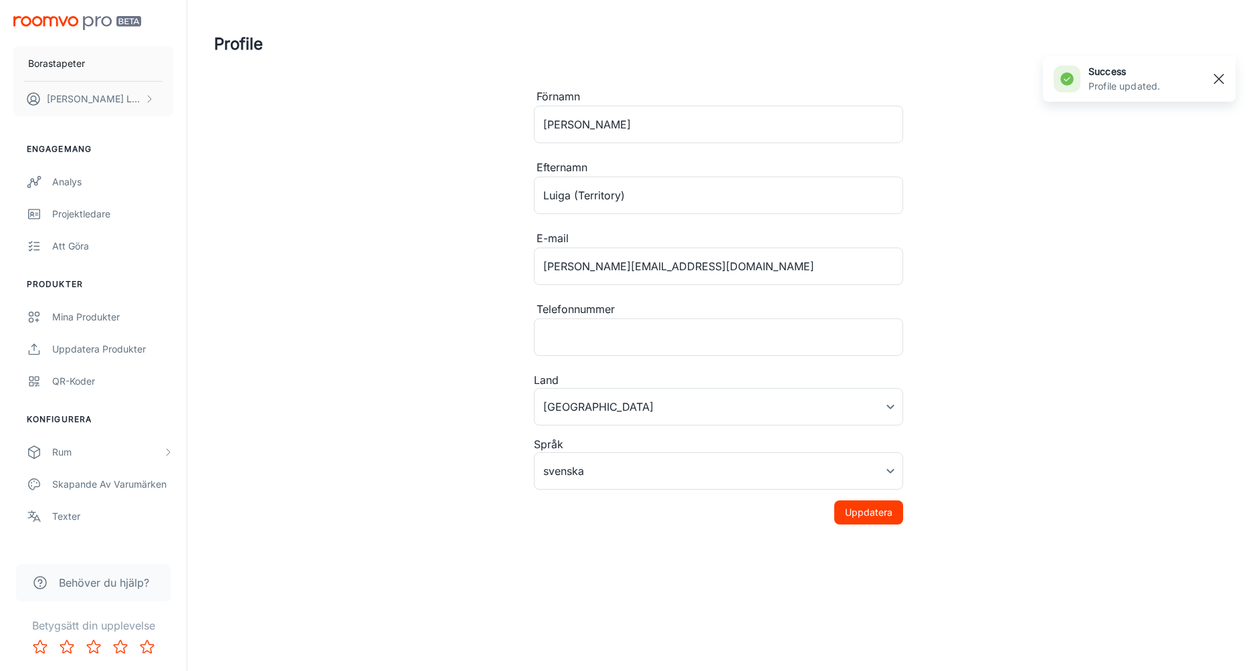
click at [1219, 84] on rect "button" at bounding box center [1218, 79] width 16 height 16
click at [77, 94] on p "Markus Luiga (Territory)" at bounding box center [94, 99] width 94 height 15
click at [214, 95] on li "Användarprofil" at bounding box center [216, 98] width 86 height 23
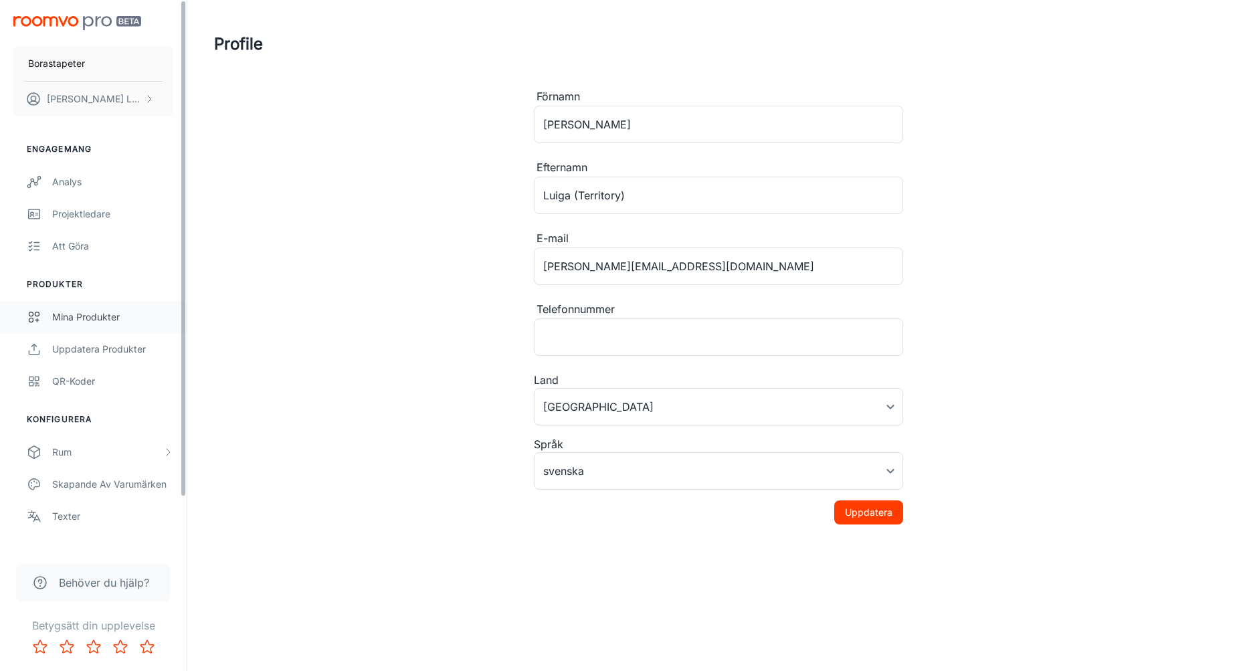
click at [103, 317] on div "Mina produkter" at bounding box center [112, 317] width 121 height 15
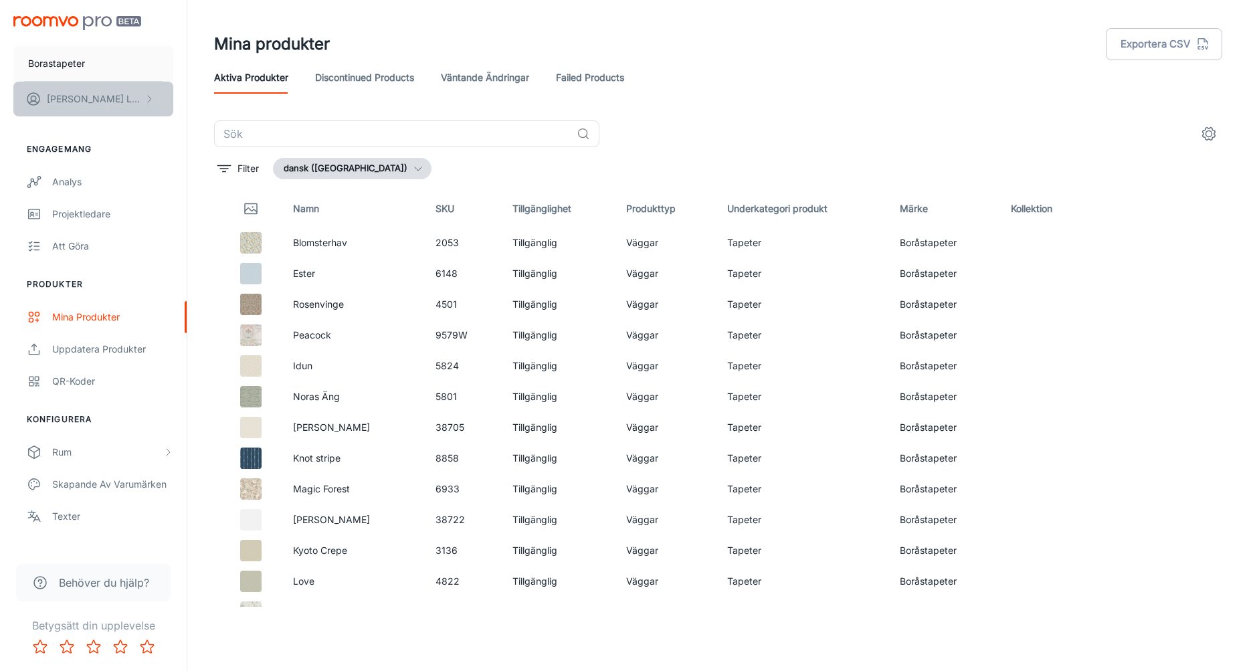
click at [82, 101] on p "Markus Luiga (Territory)" at bounding box center [94, 99] width 94 height 15
click at [194, 99] on li "Användarprofil" at bounding box center [216, 98] width 86 height 23
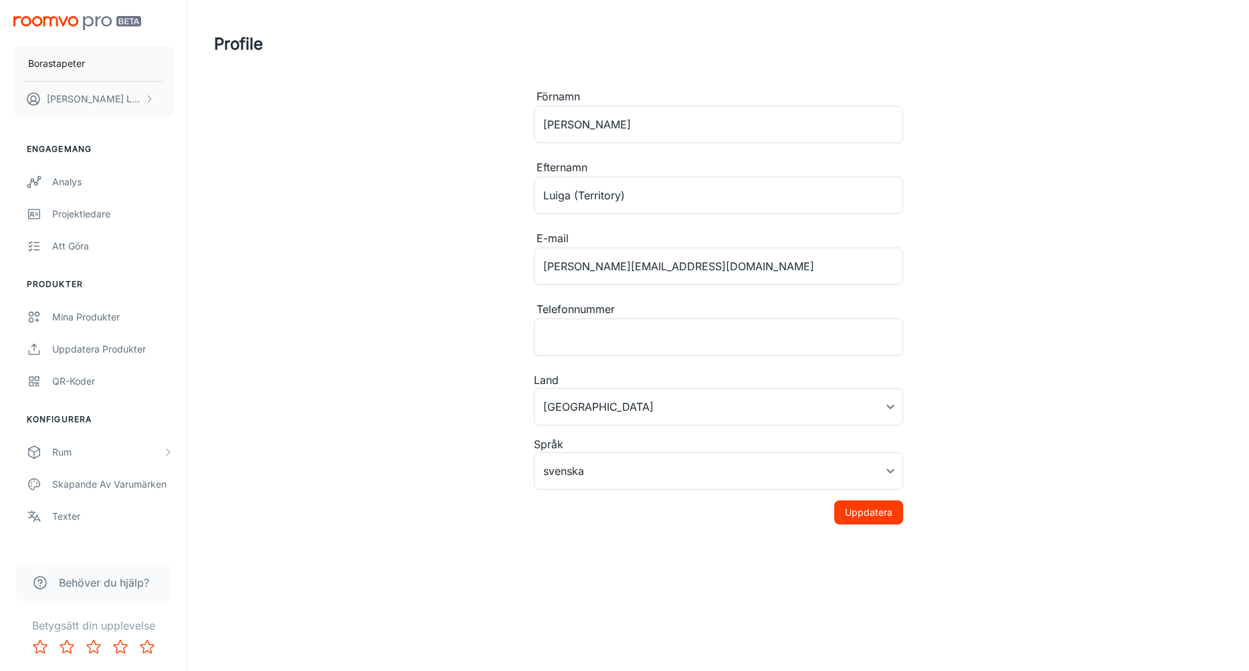
click at [893, 510] on button "Uppdatera" at bounding box center [868, 512] width 69 height 24
click at [1222, 76] on rect "button" at bounding box center [1218, 79] width 16 height 16
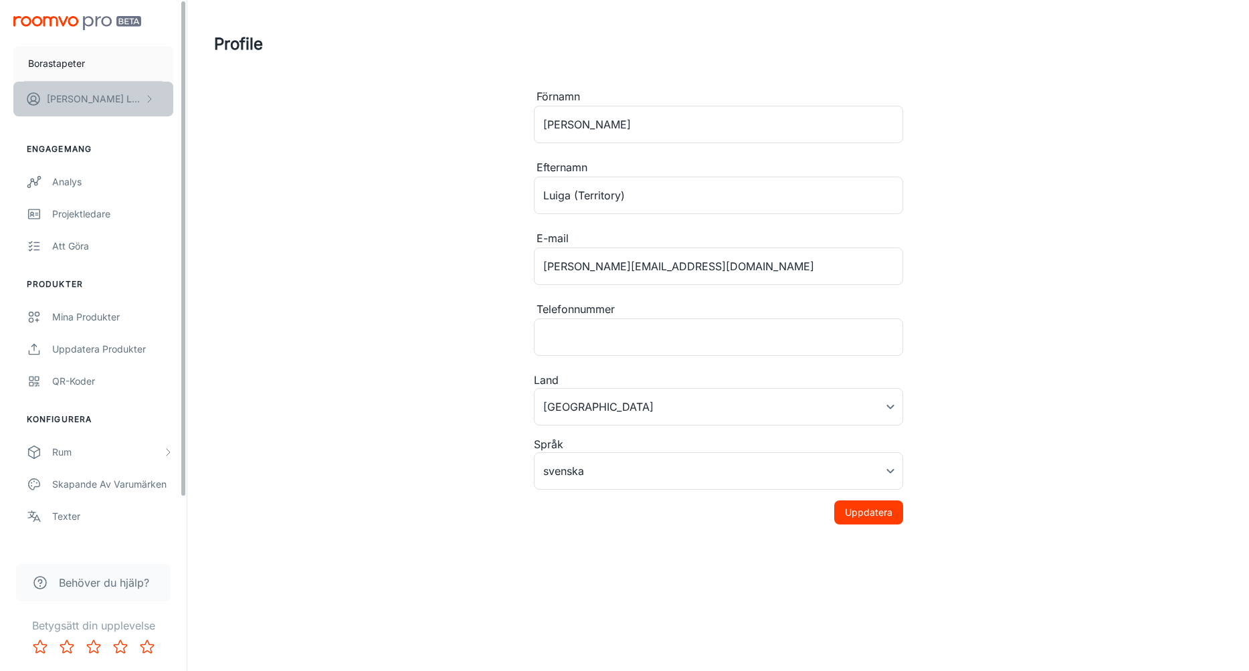
click at [78, 95] on p "Markus Luiga (Territory)" at bounding box center [94, 99] width 94 height 15
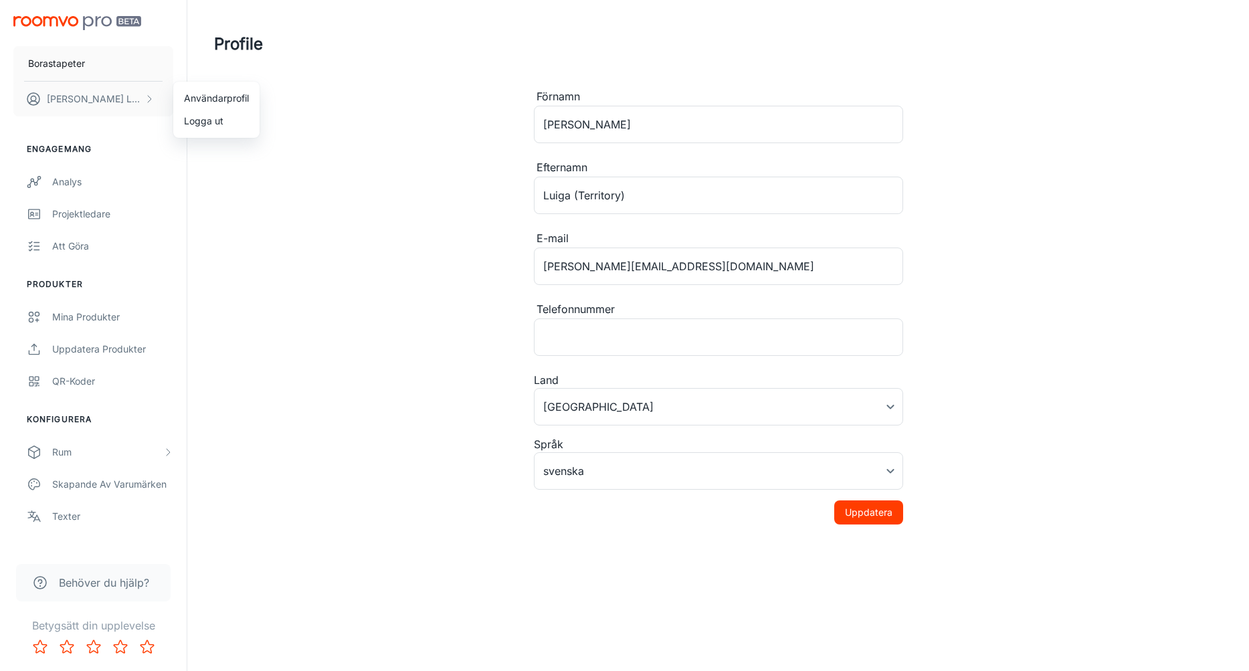
click at [114, 70] on div at bounding box center [624, 335] width 1249 height 671
click at [114, 70] on button "Borastapeter" at bounding box center [93, 63] width 160 height 35
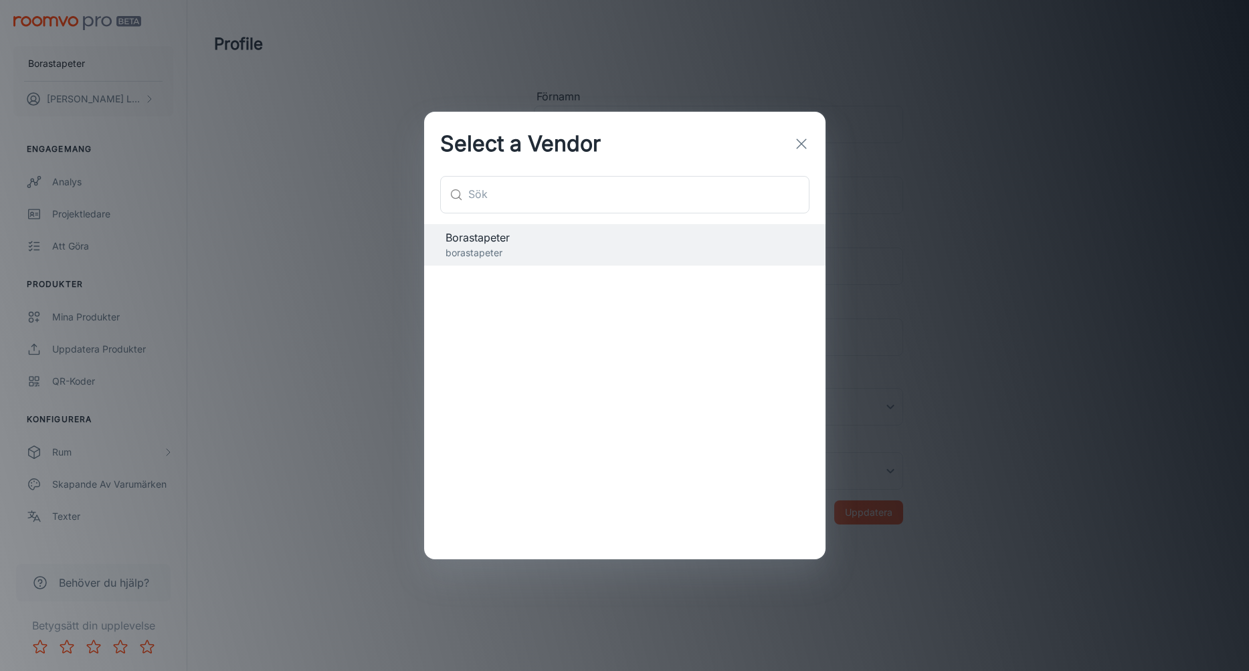
click at [800, 150] on icon "button" at bounding box center [801, 144] width 16 height 16
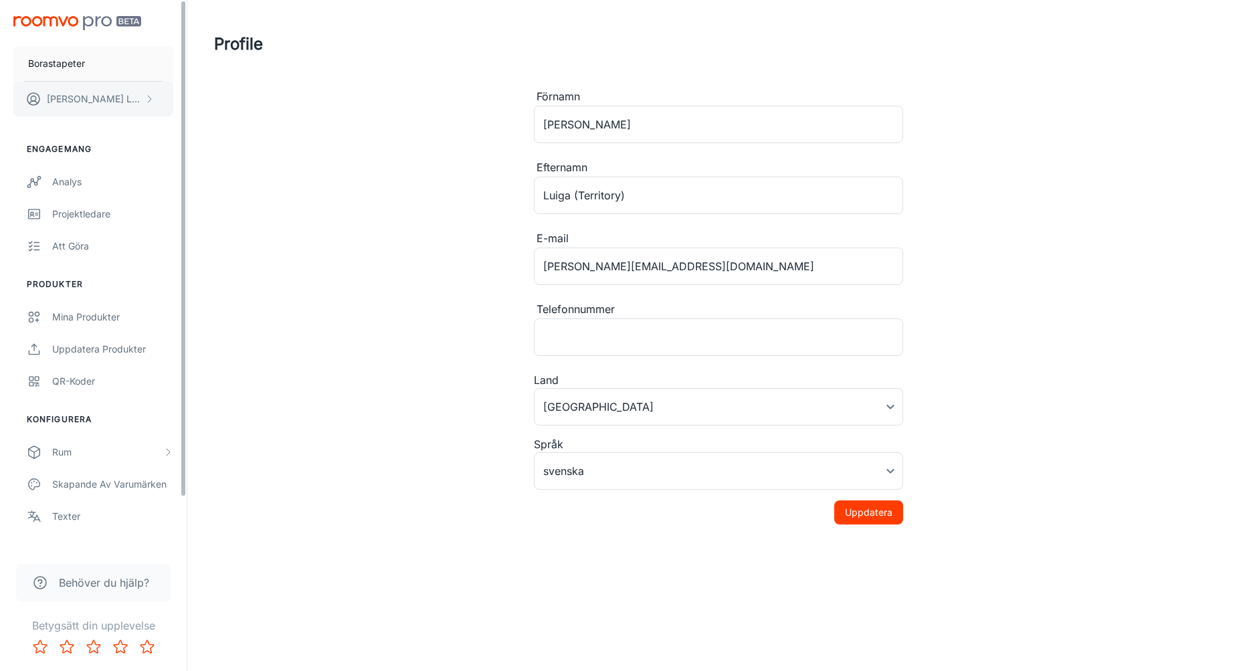
click at [64, 99] on p "Markus Luiga (Territory)" at bounding box center [94, 99] width 94 height 15
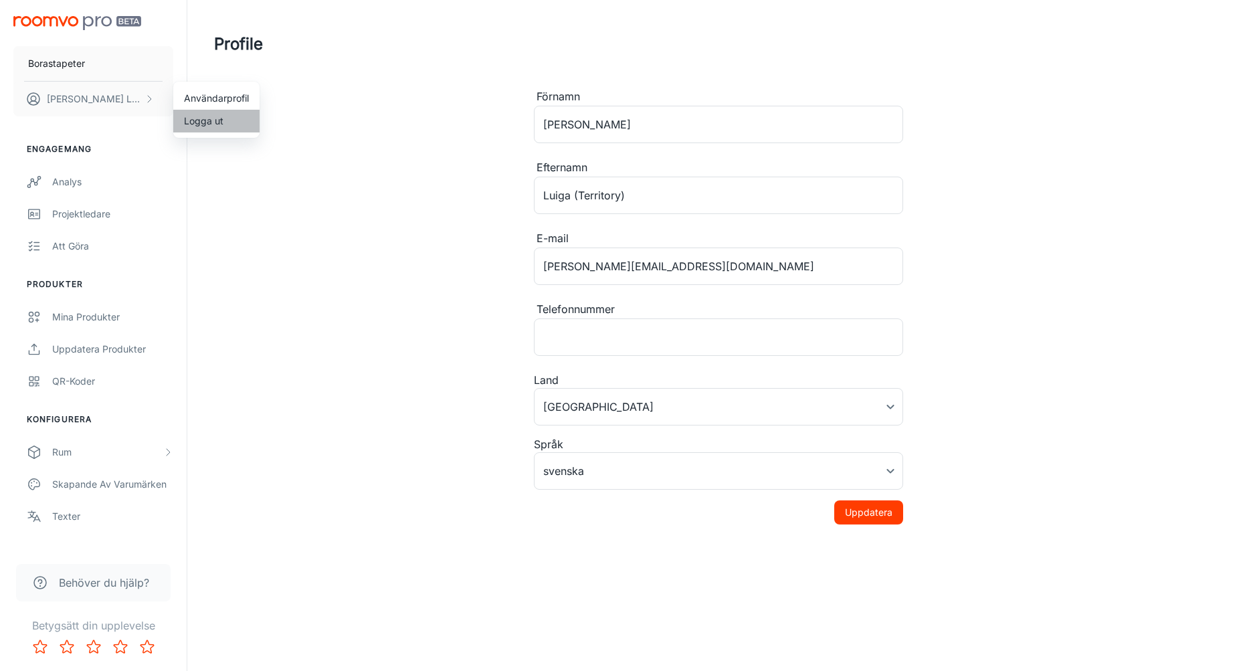
click at [215, 124] on li "Logga ut" at bounding box center [216, 121] width 86 height 23
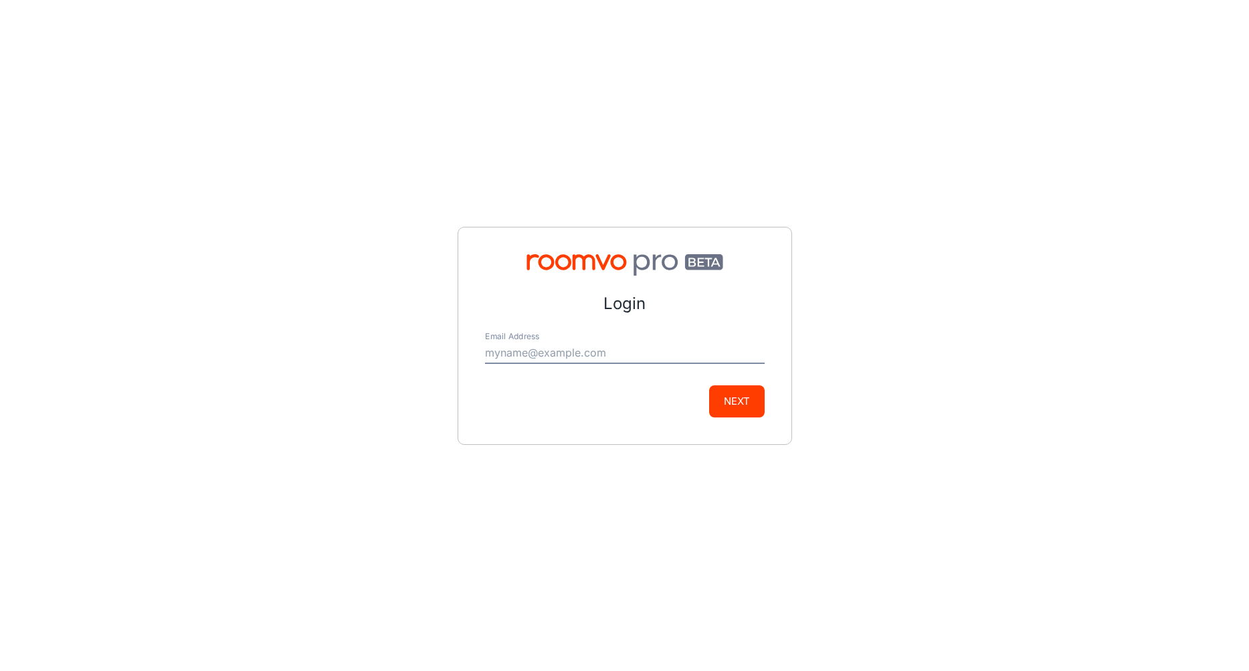
click at [651, 356] on input "Email Address" at bounding box center [625, 352] width 280 height 21
type input "[PERSON_NAME][EMAIL_ADDRESS][DOMAIN_NAME]"
click at [711, 409] on button "Next" at bounding box center [737, 401] width 56 height 32
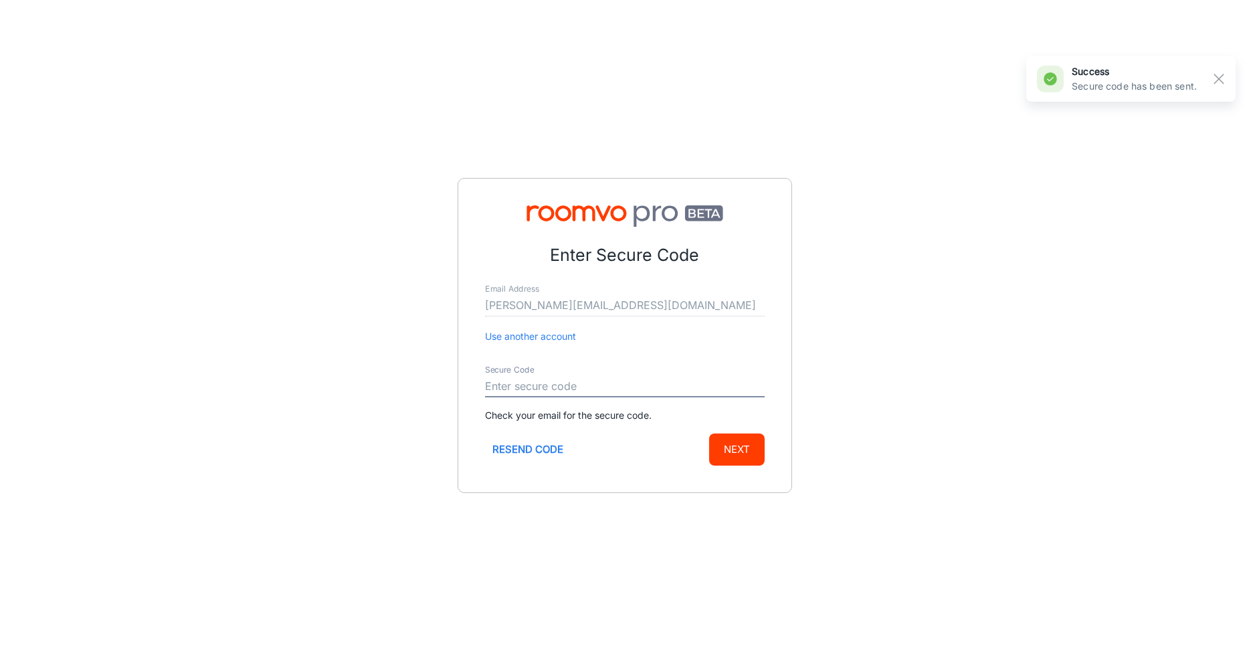
click at [593, 383] on input "Secure Code" at bounding box center [625, 386] width 280 height 21
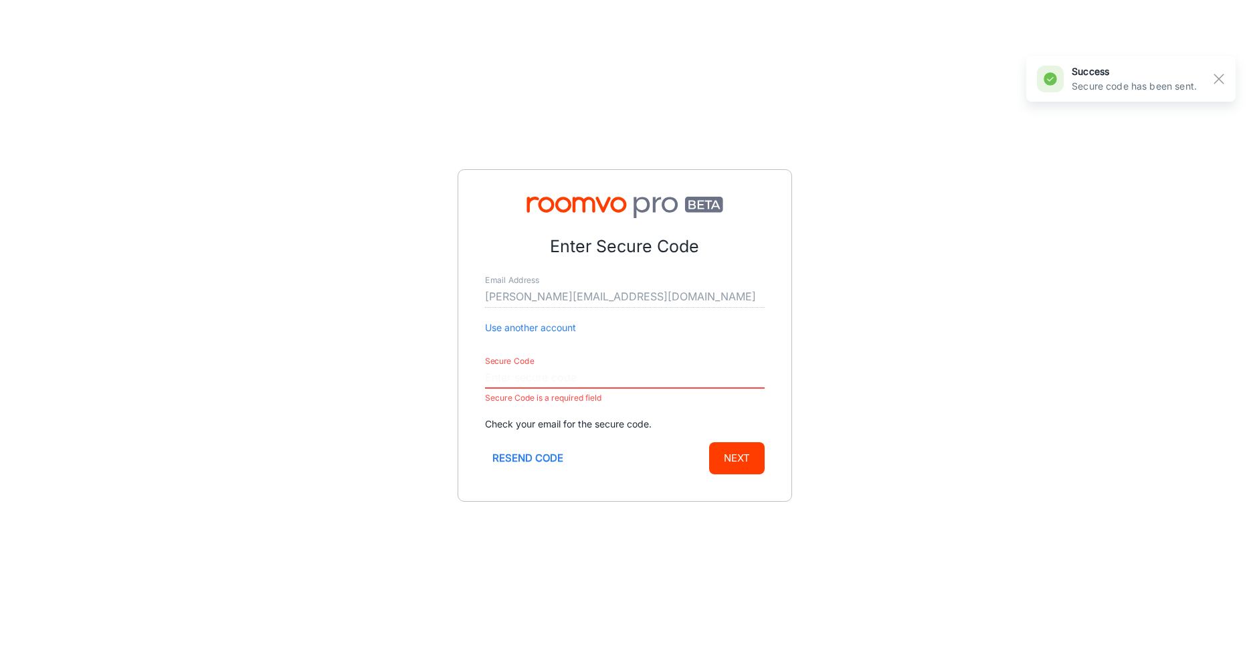
click at [542, 373] on input "Secure Code" at bounding box center [625, 377] width 280 height 21
paste input "901739"
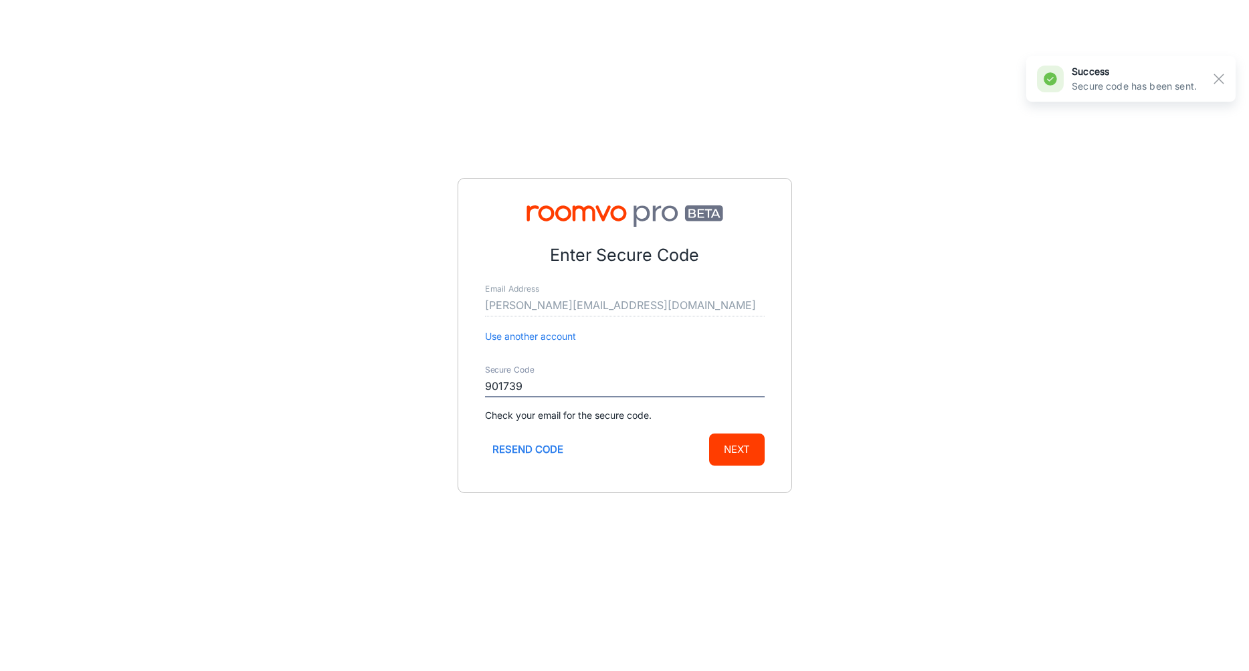
type input "901739"
click at [739, 451] on button "Next" at bounding box center [737, 449] width 56 height 32
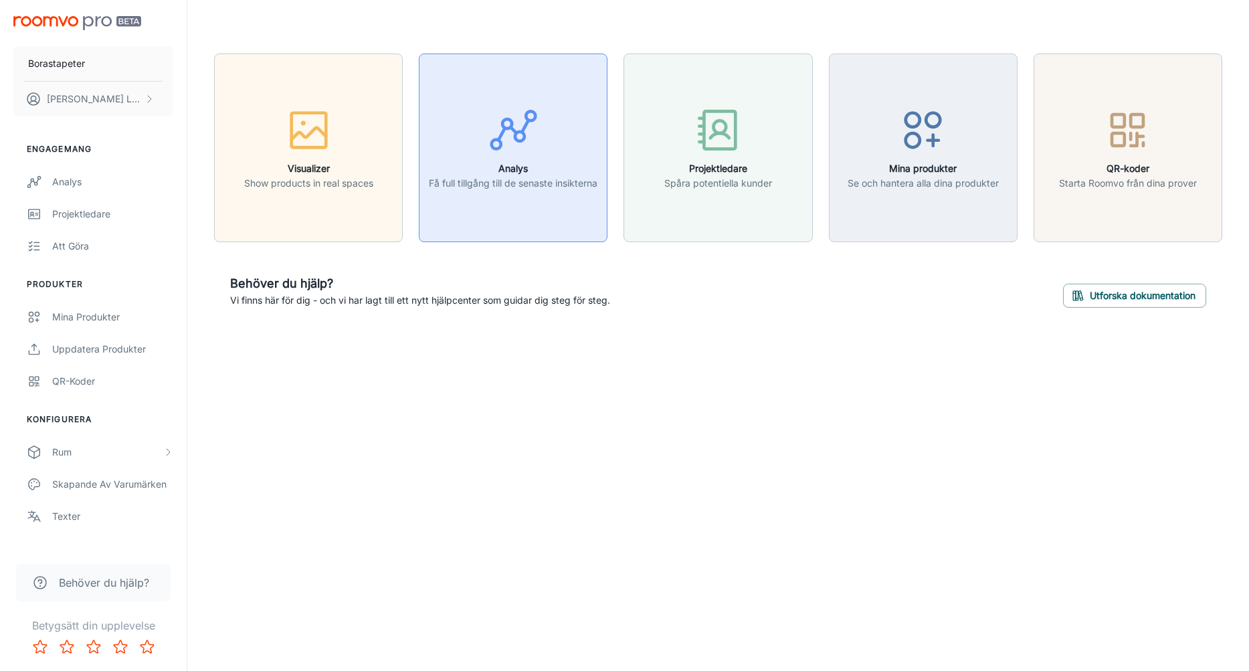
click at [489, 169] on h6 "Analys" at bounding box center [513, 168] width 169 height 15
